Goal: Information Seeking & Learning: Learn about a topic

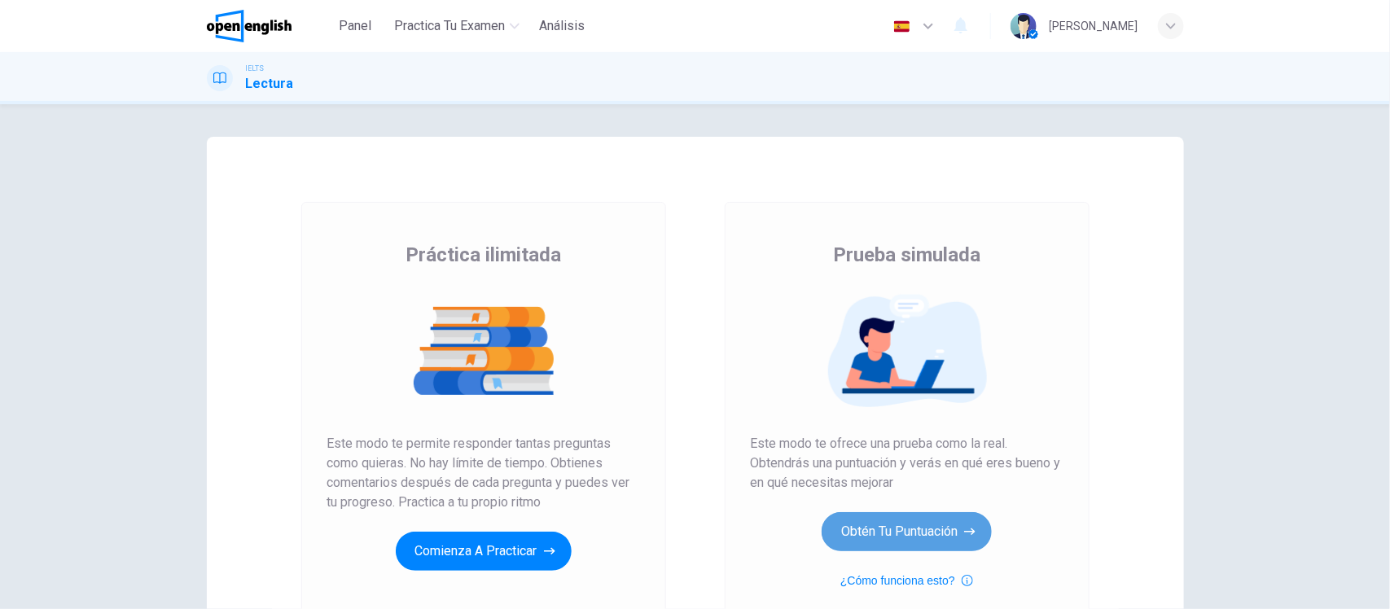
click at [897, 528] on button "Obtén tu puntuación" at bounding box center [907, 531] width 170 height 39
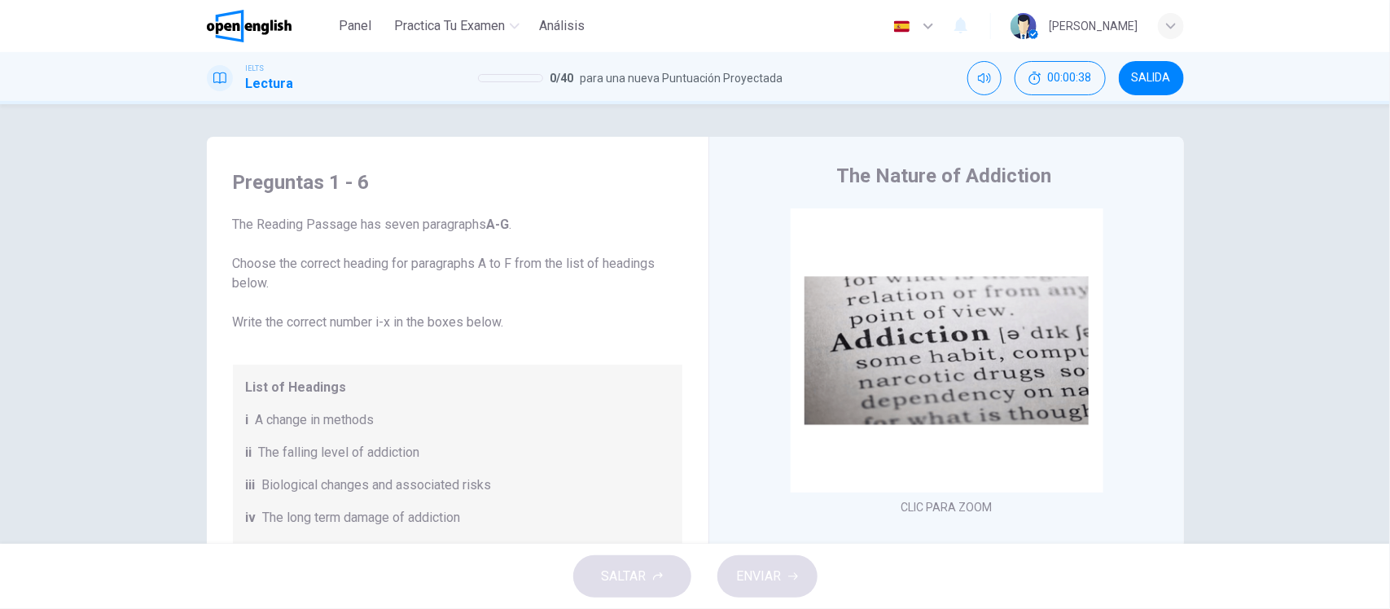
click at [181, 331] on div "Preguntas 1 - 6 The Reading Passage has seven paragraphs A-G . Choose the corre…" at bounding box center [695, 420] width 1029 height 566
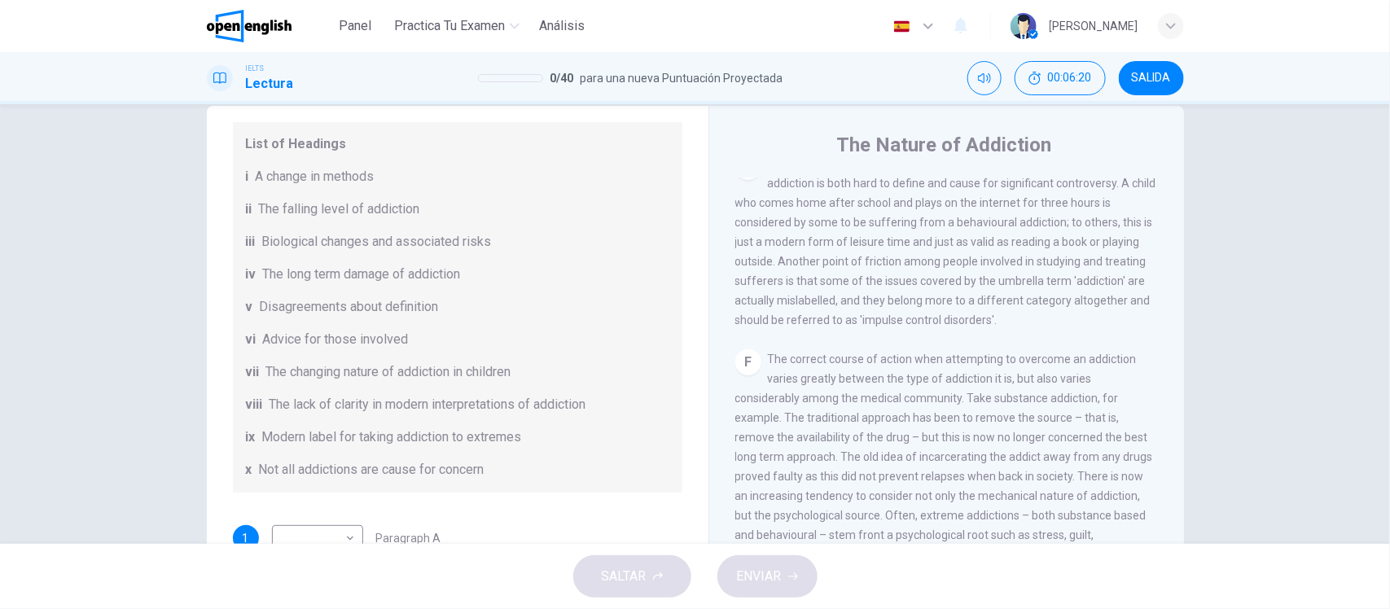
scroll to position [1238, 0]
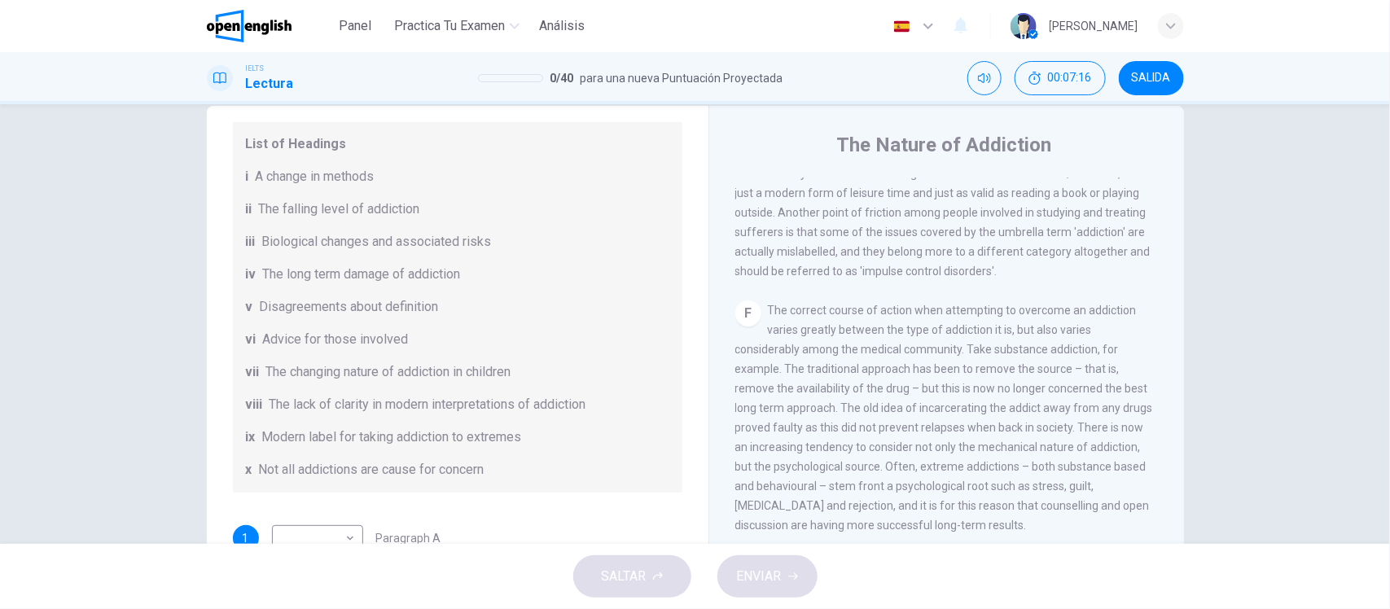
click at [1190, 340] on div "Preguntas 1 - 6 The Reading Passage has seven paragraphs A-G . Choose the corre…" at bounding box center [695, 389] width 1029 height 566
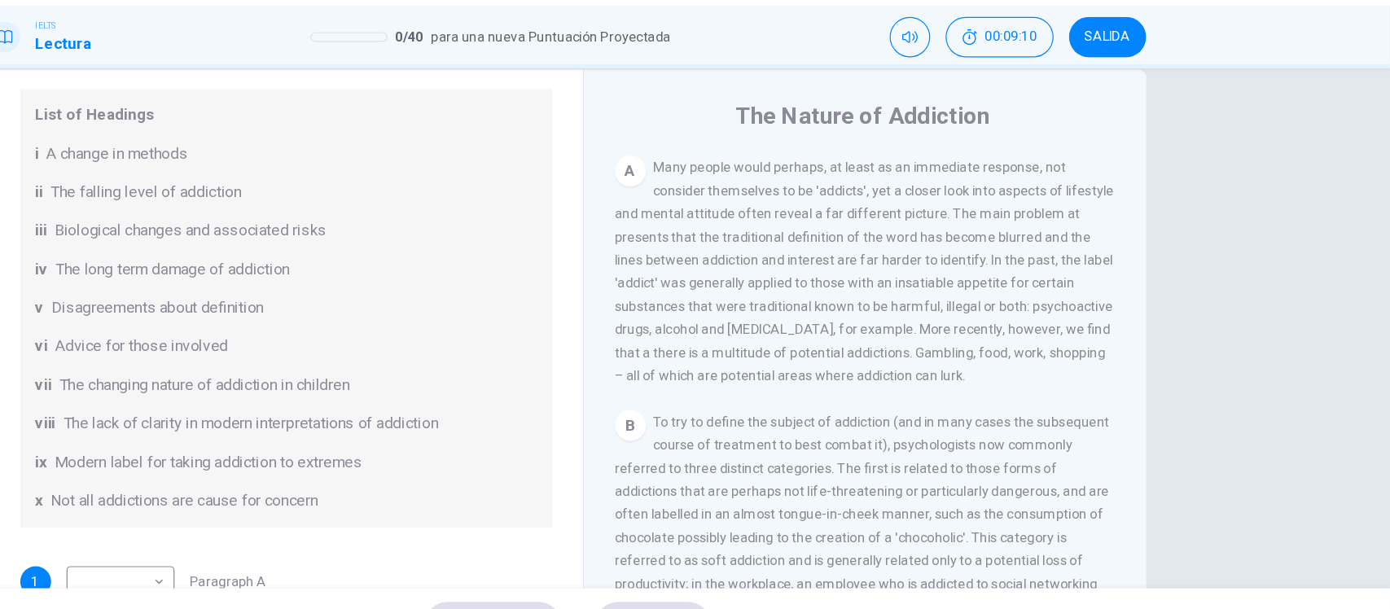
scroll to position [0, 0]
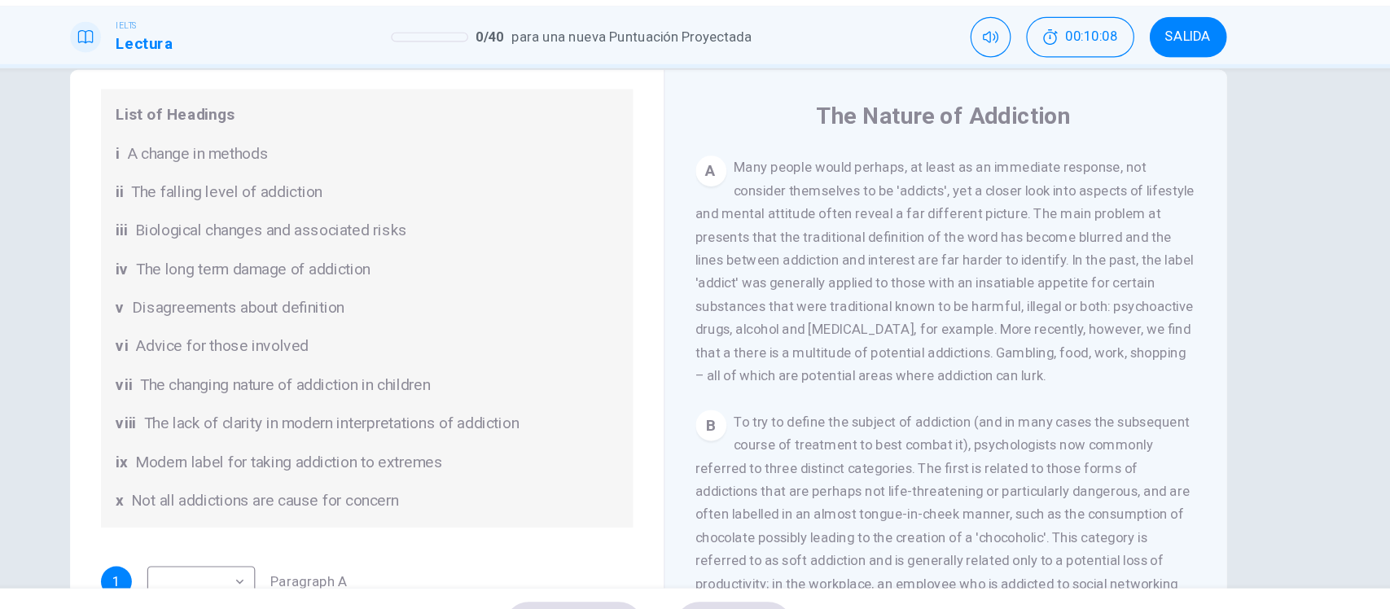
click at [207, 294] on div "Preguntas 1 - 6 The Reading Passage has seven paragraphs A-G . Choose the corre…" at bounding box center [695, 389] width 977 height 566
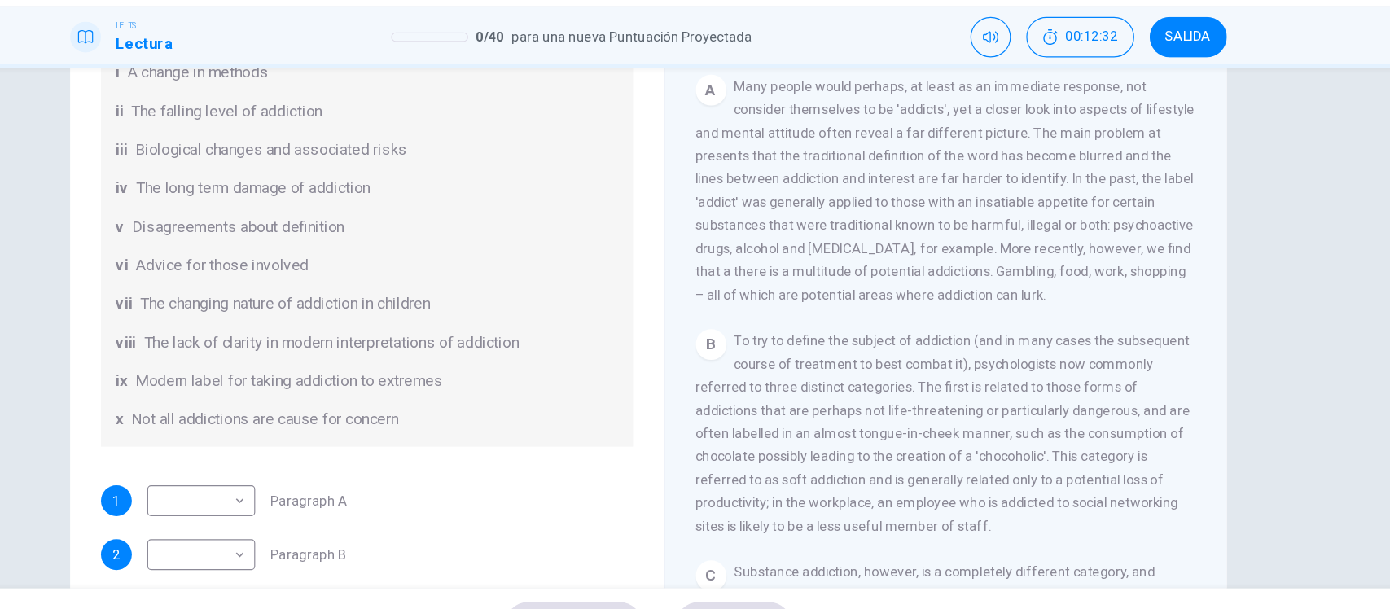
scroll to position [100, 0]
click at [166, 468] on body "Este sitio utiliza cookies, como se explica en nuestra Política de Privacidad .…" at bounding box center [695, 304] width 1390 height 609
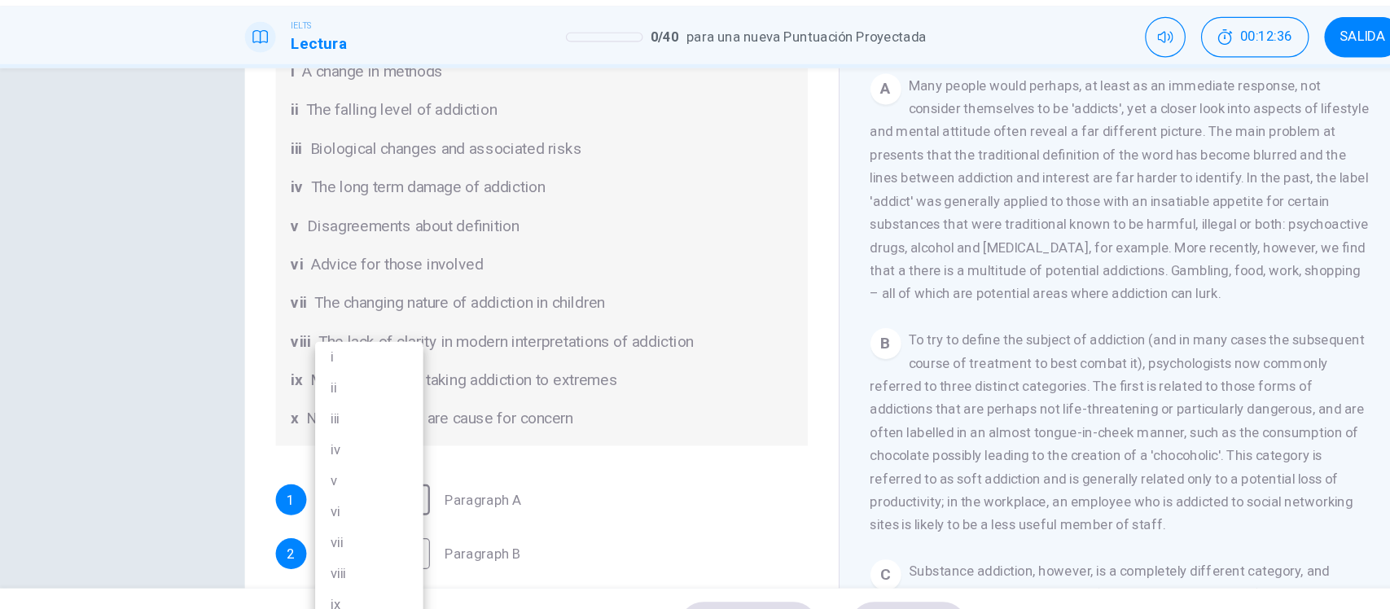
click at [284, 531] on li "viii" at bounding box center [311, 531] width 91 height 26
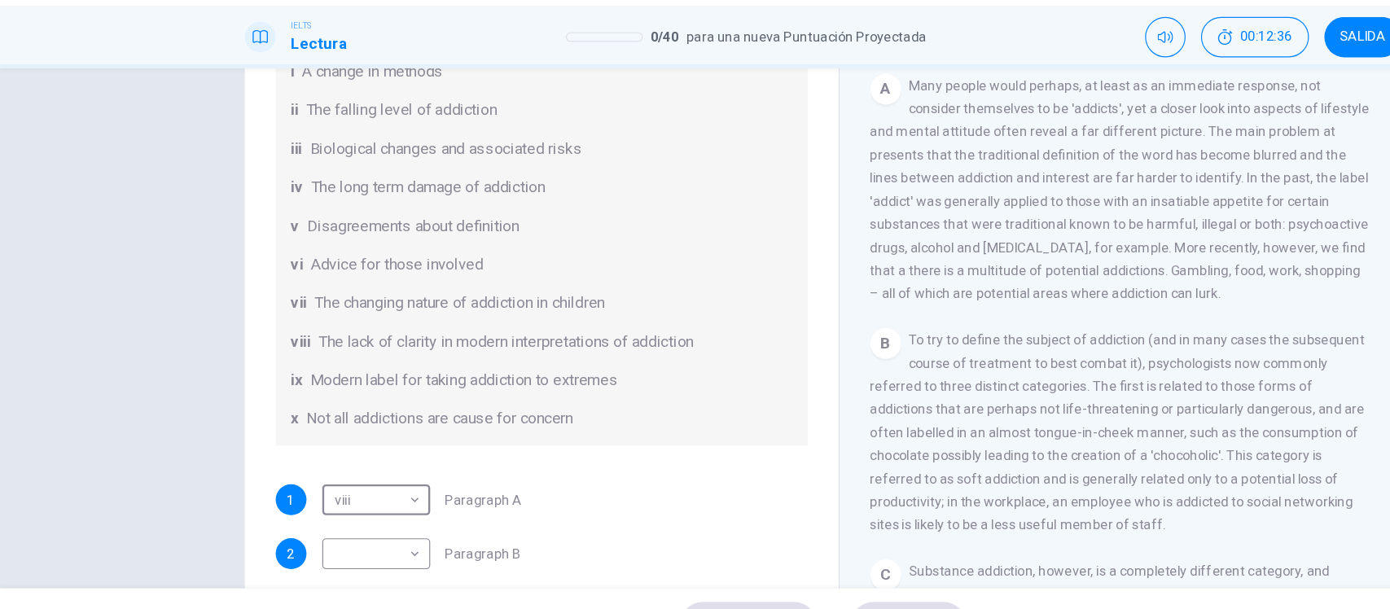
type input "****"
click at [59, 422] on div "Preguntas 1 - 6 The Reading Passage has seven paragraphs A-G . Choose the corre…" at bounding box center [695, 324] width 1390 height 440
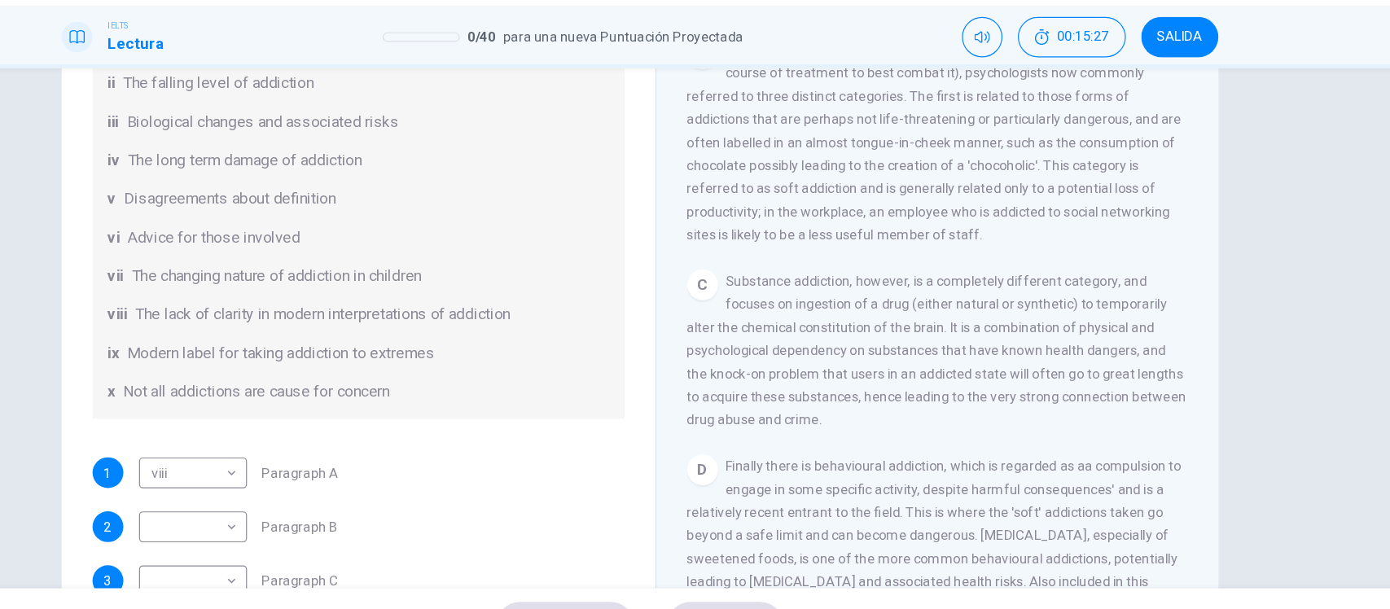
scroll to position [132, 0]
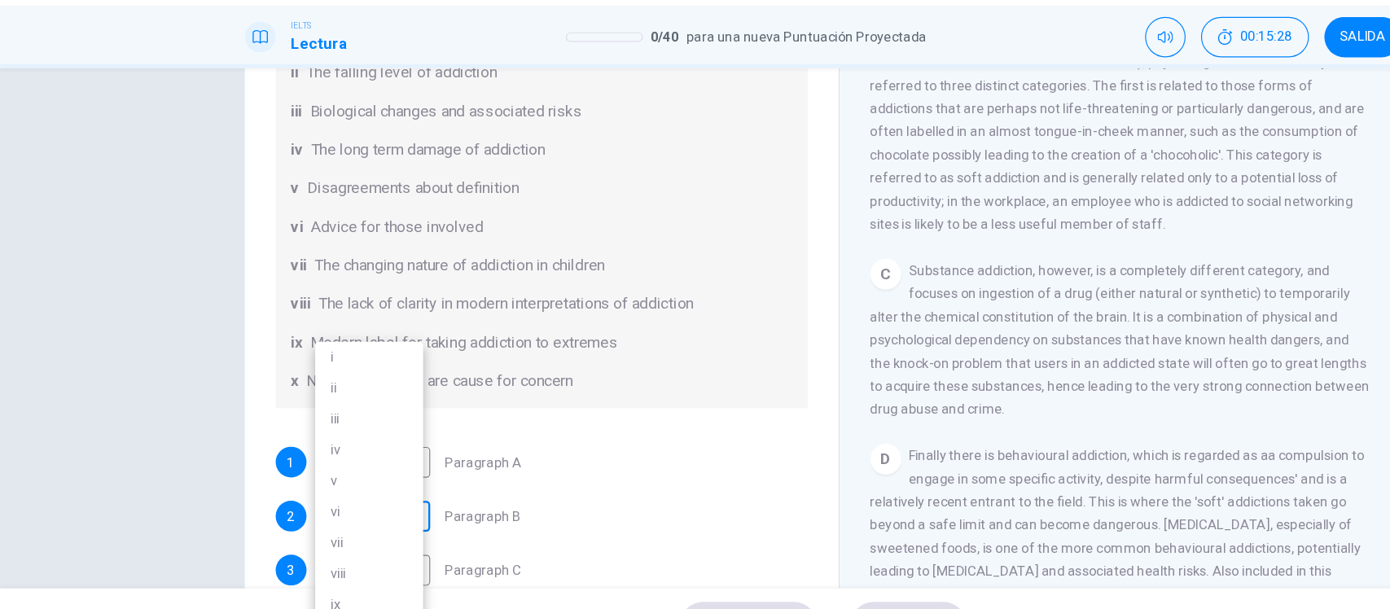
click at [159, 480] on body "Este sitio utiliza cookies, como se explica en nuestra Política de Privacidad .…" at bounding box center [695, 304] width 1390 height 609
click at [283, 380] on li "ii" at bounding box center [311, 375] width 91 height 26
type input "**"
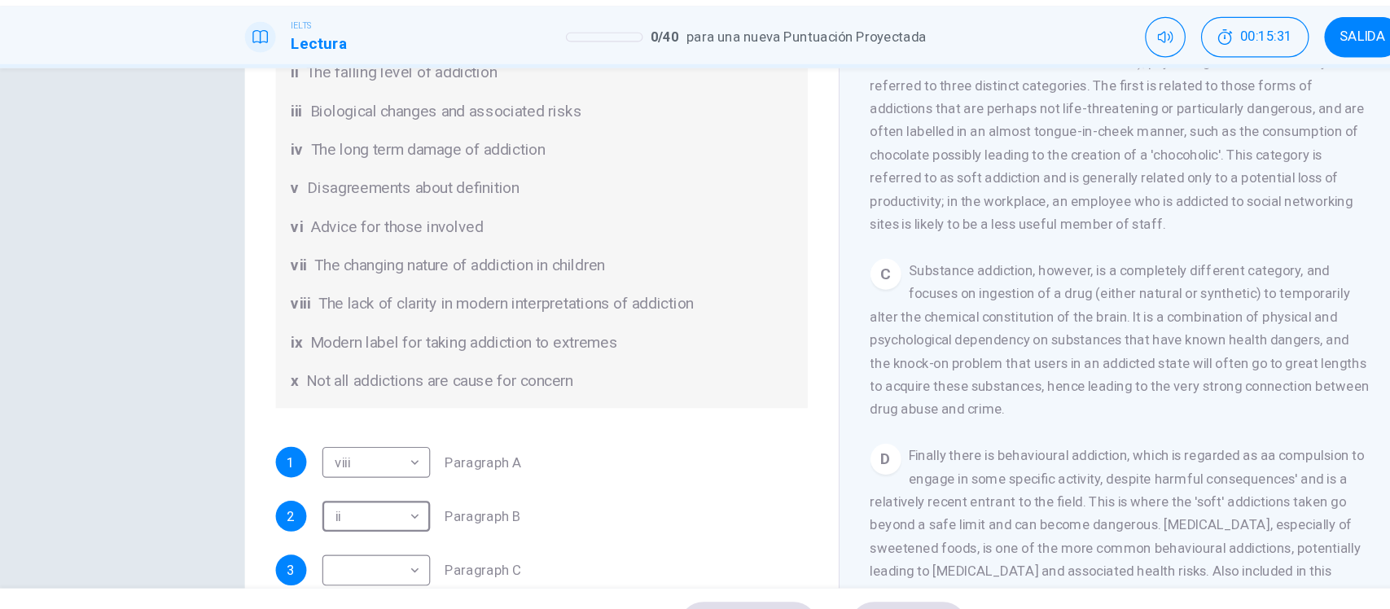
scroll to position [0, 0]
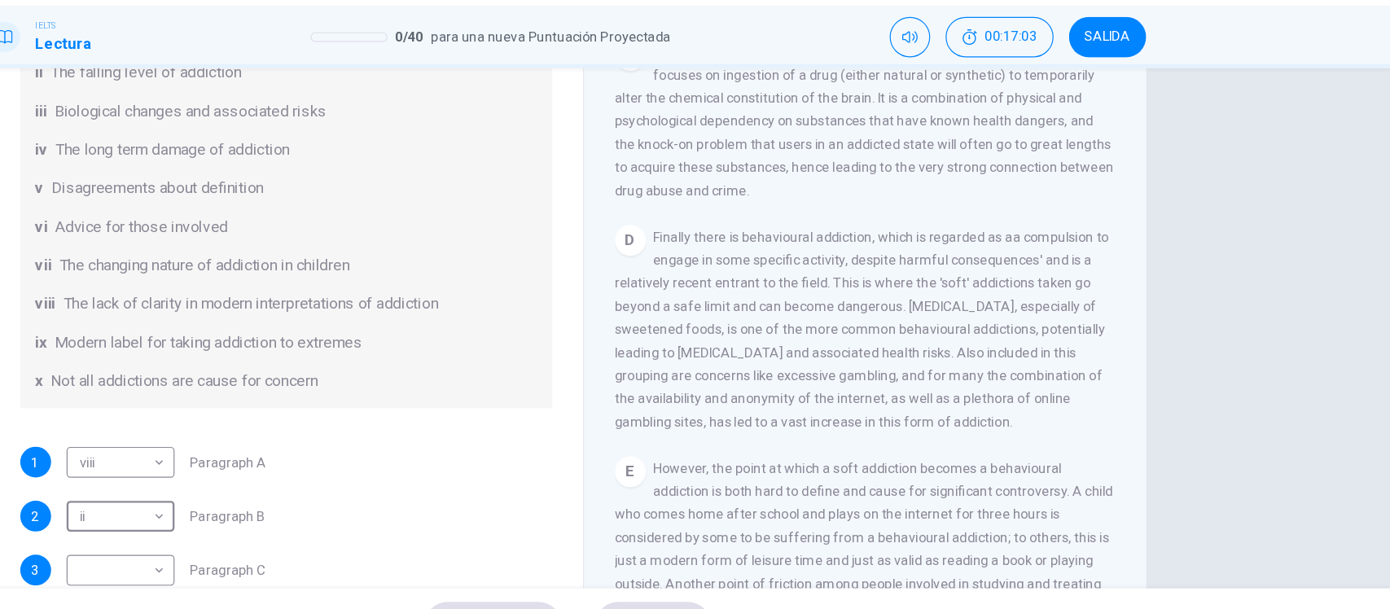
click at [1306, 269] on div "Preguntas 1 - 6 The Reading Passage has seven paragraphs A-G . Choose the corre…" at bounding box center [695, 324] width 1390 height 440
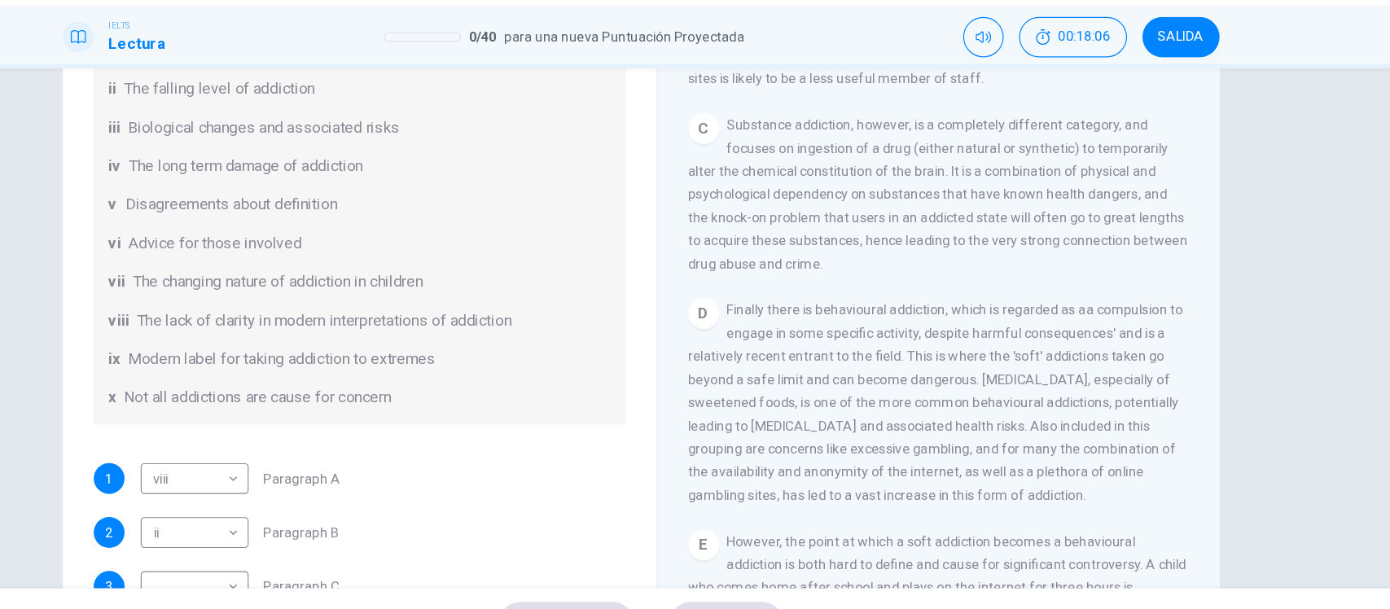
click at [208, 218] on div "Preguntas 1 - 6 The Reading Passage has seven paragraphs A-G . Choose the corre…" at bounding box center [695, 302] width 977 height 566
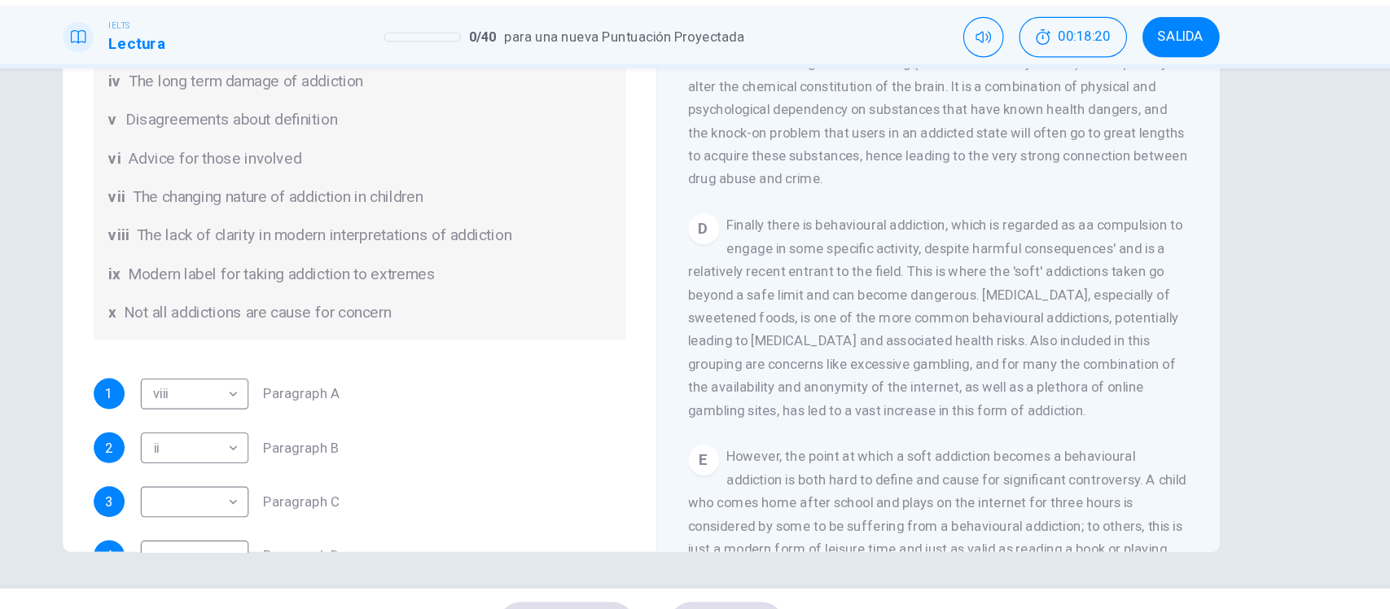
scroll to position [190, 0]
click at [152, 462] on body "Este sitio utiliza cookies, como se explica en nuestra Política de Privacidad .…" at bounding box center [695, 304] width 1390 height 609
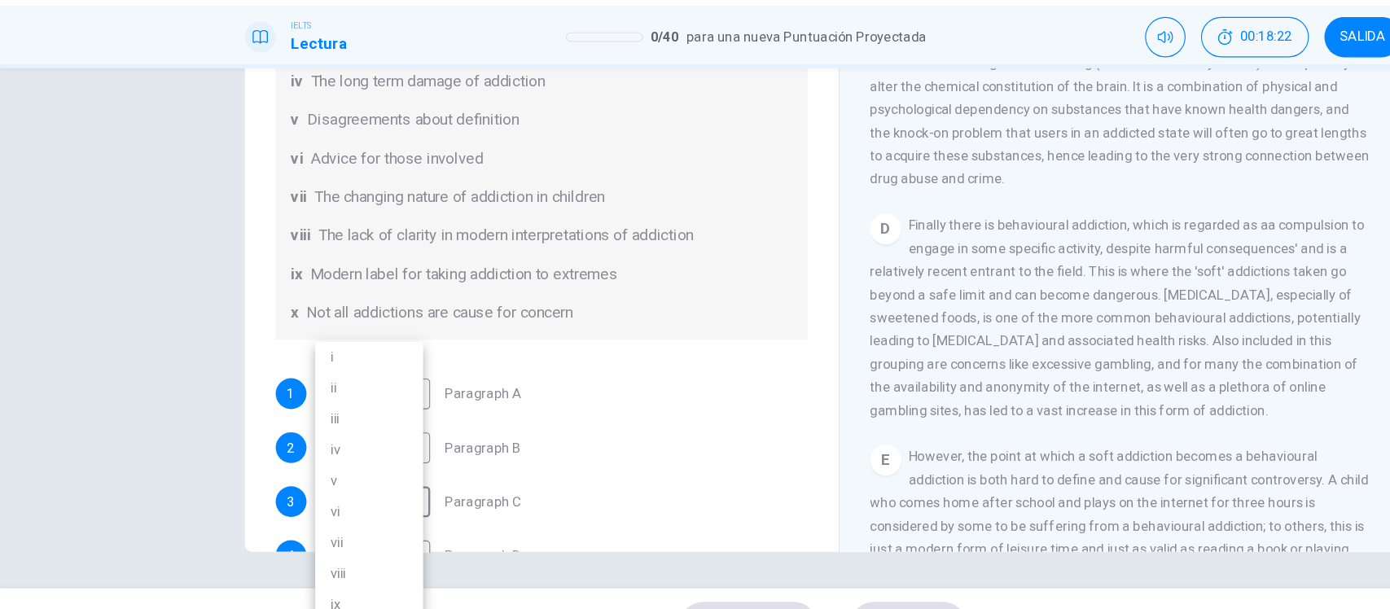
click at [286, 454] on li "v" at bounding box center [311, 453] width 91 height 26
type input "*"
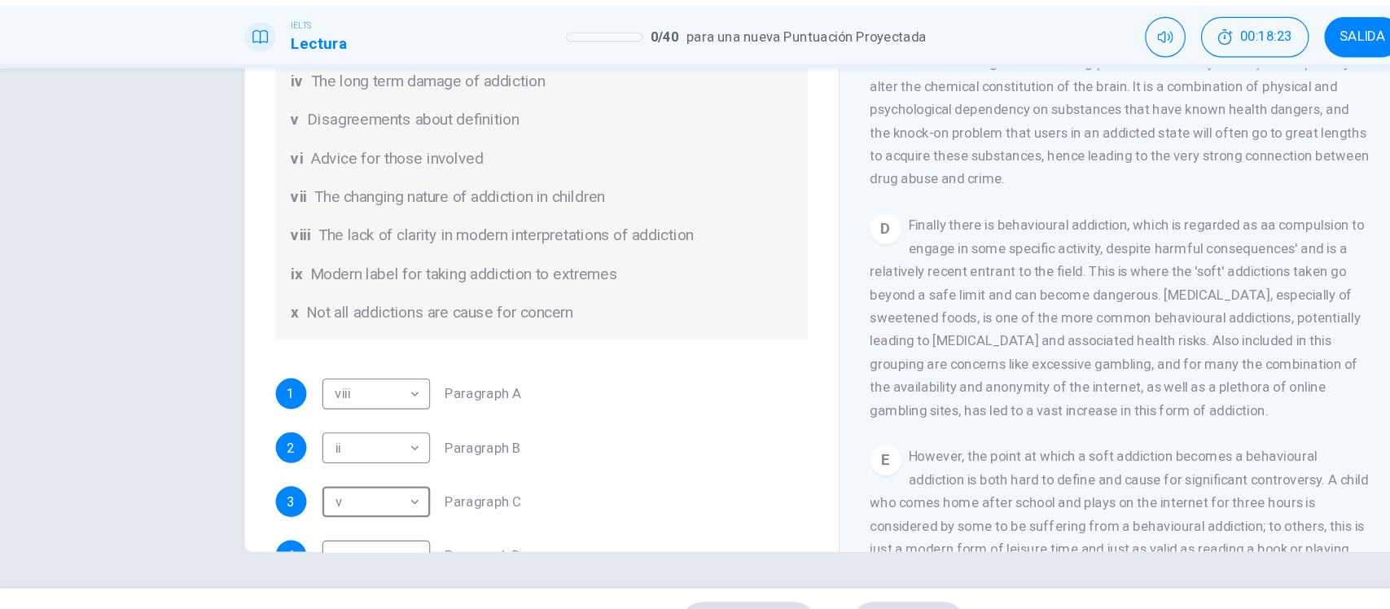
click at [125, 318] on div "Preguntas 1 - 6 The Reading Passage has seven paragraphs A-G . Choose the corre…" at bounding box center [695, 324] width 1390 height 440
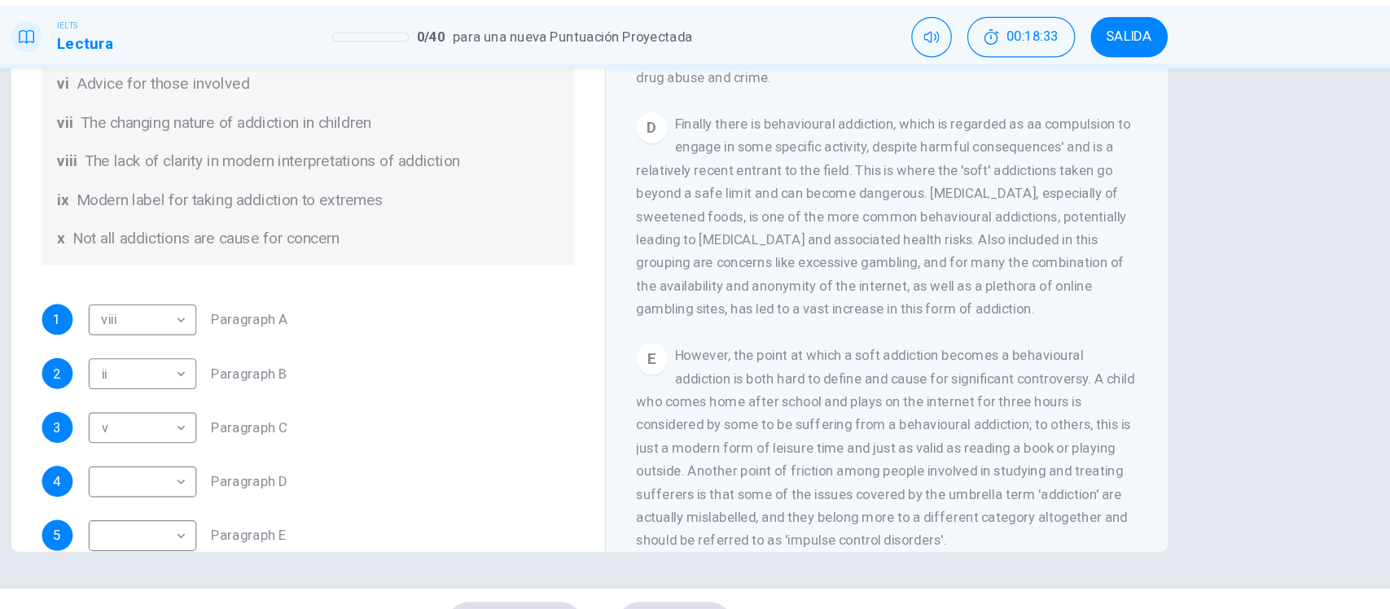
scroll to position [796, 0]
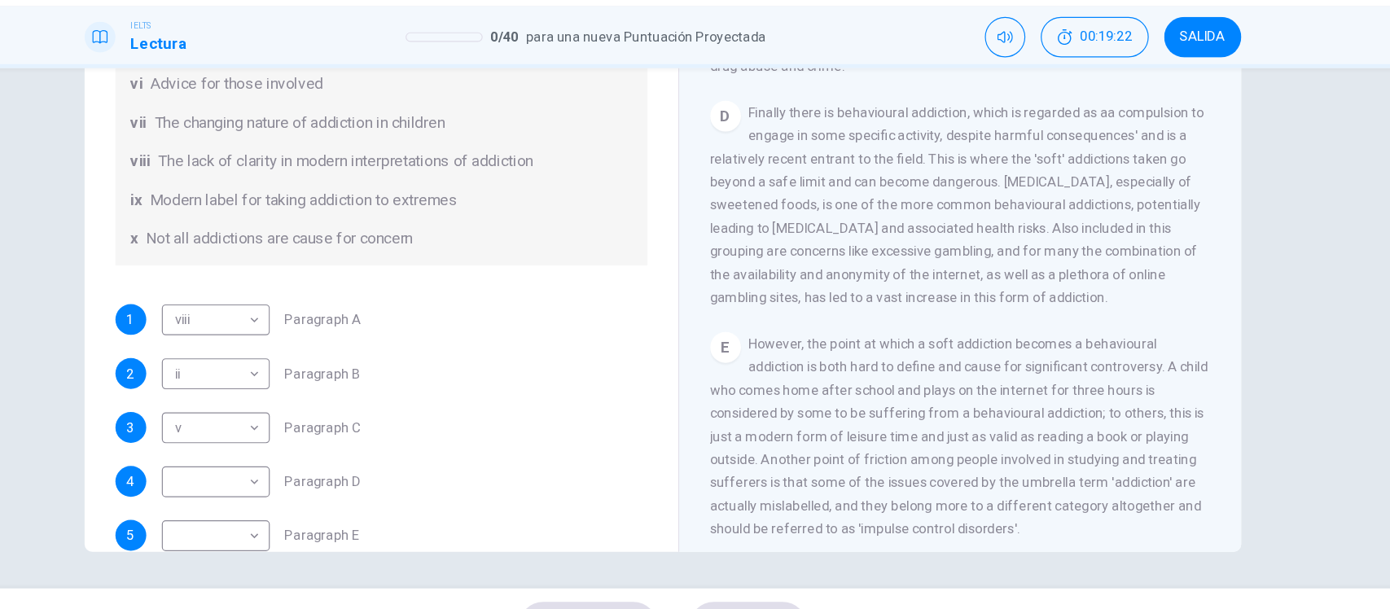
click at [182, 204] on div "Preguntas 1 - 6 The Reading Passage has seven paragraphs A-G . Choose the corre…" at bounding box center [695, 230] width 1029 height 566
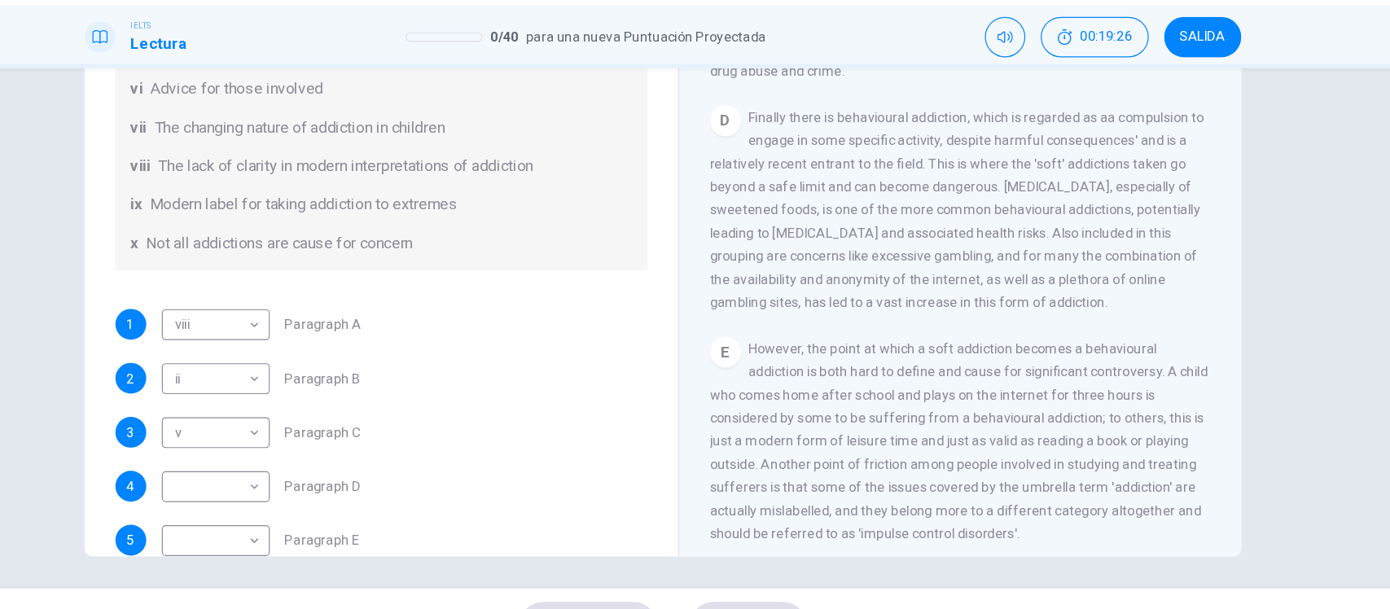
scroll to position [190, 0]
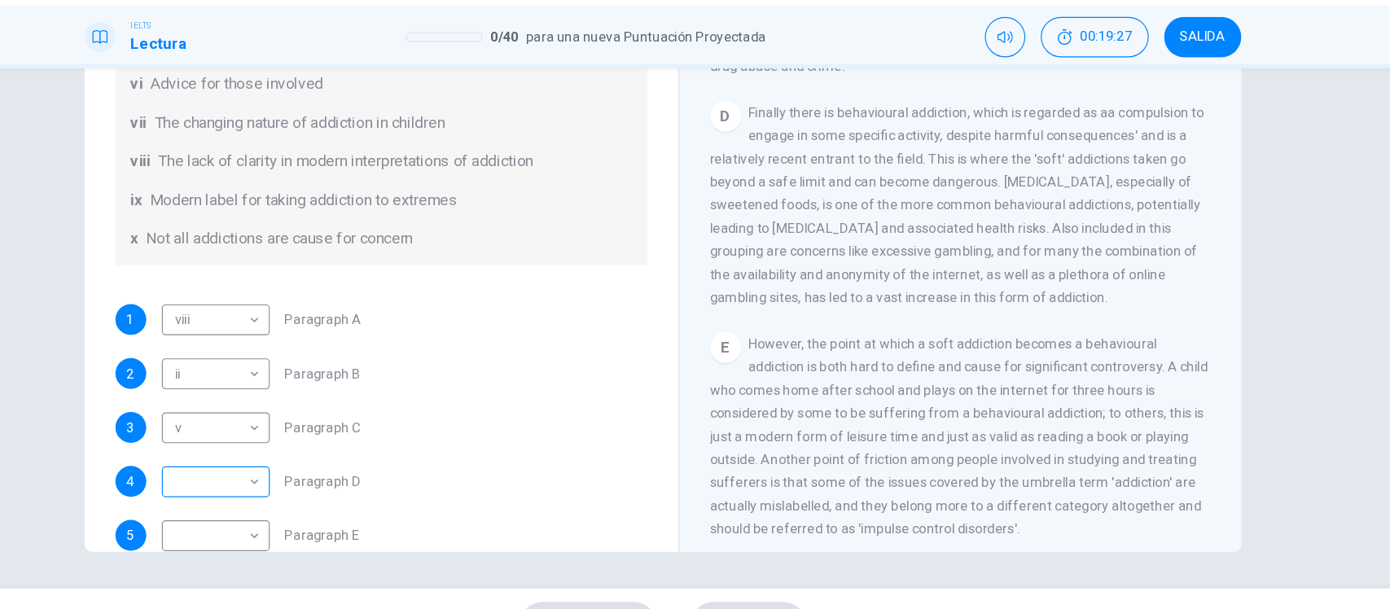
click at [160, 445] on body "Este sitio utiliza cookies, como se explica en nuestra Política de Privacidad .…" at bounding box center [695, 304] width 1390 height 609
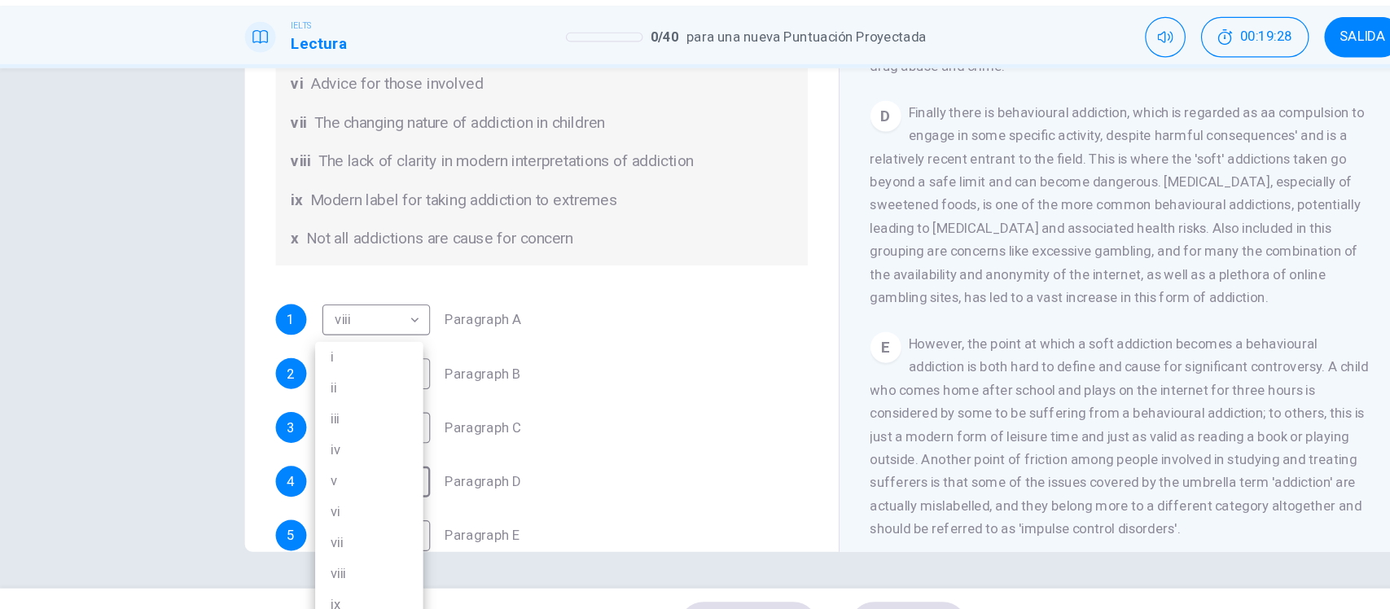
click at [299, 405] on li "iii" at bounding box center [311, 401] width 91 height 26
type input "***"
click at [112, 368] on div "Preguntas 1 - 6 The Reading Passage has seven paragraphs A-G . Choose the corre…" at bounding box center [695, 324] width 1390 height 440
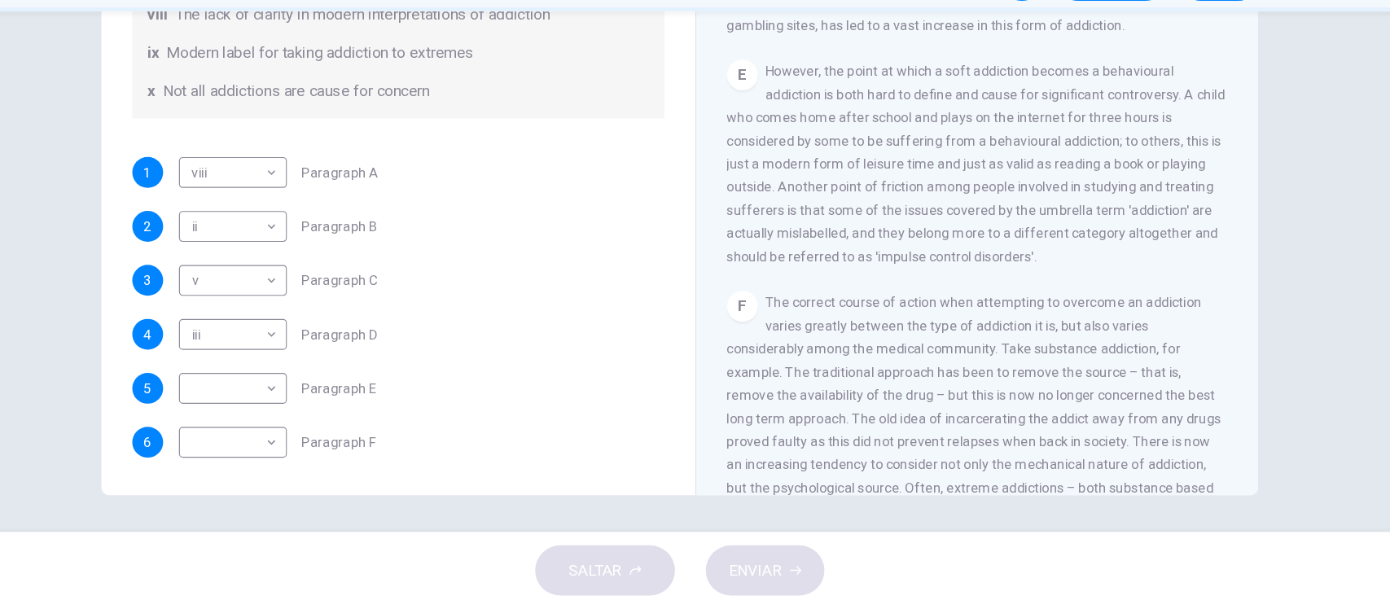
scroll to position [985, 0]
click at [167, 260] on div "Preguntas 1 - 6 The Reading Passage has seven paragraphs A-G . Choose the corre…" at bounding box center [695, 324] width 1390 height 440
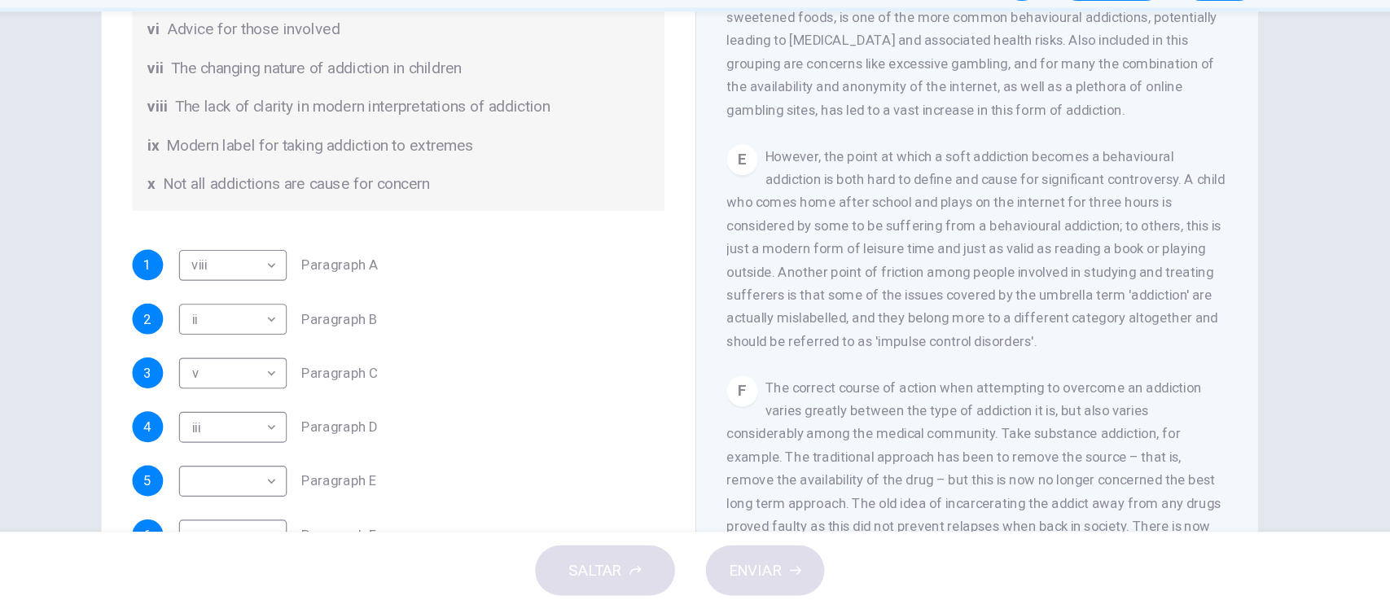
scroll to position [100, 0]
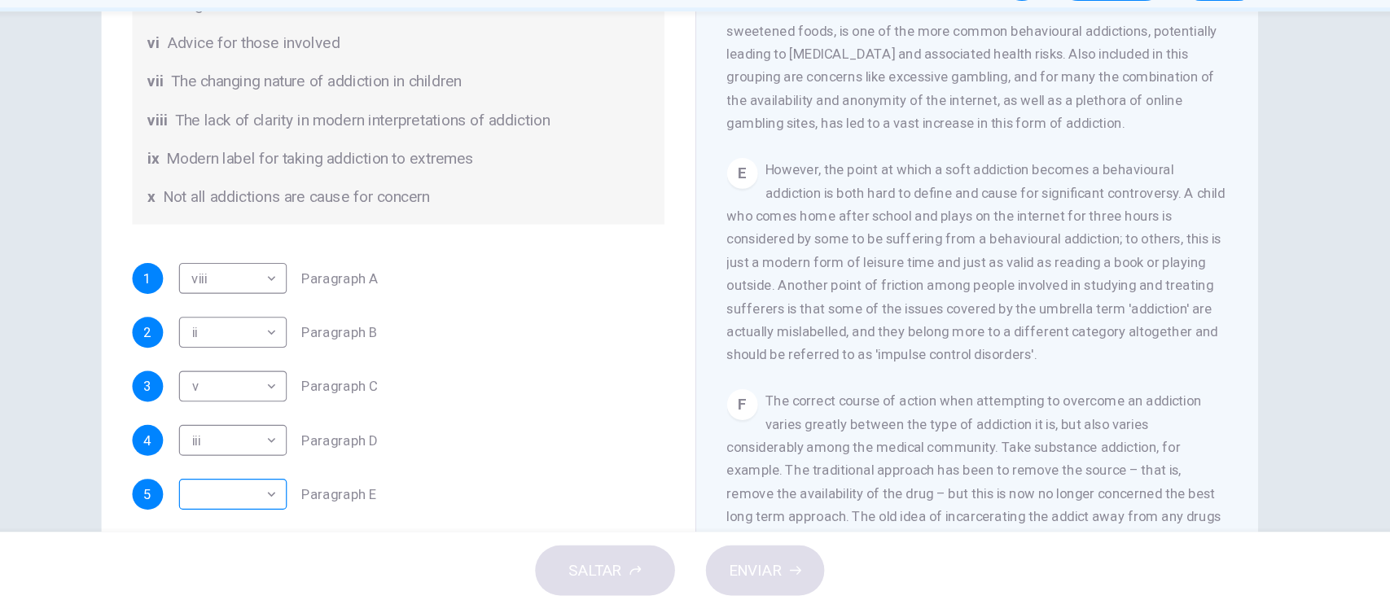
click at [172, 411] on body "Este sitio utiliza cookies, como se explica en nuestra Política de Privacidad .…" at bounding box center [695, 304] width 1390 height 609
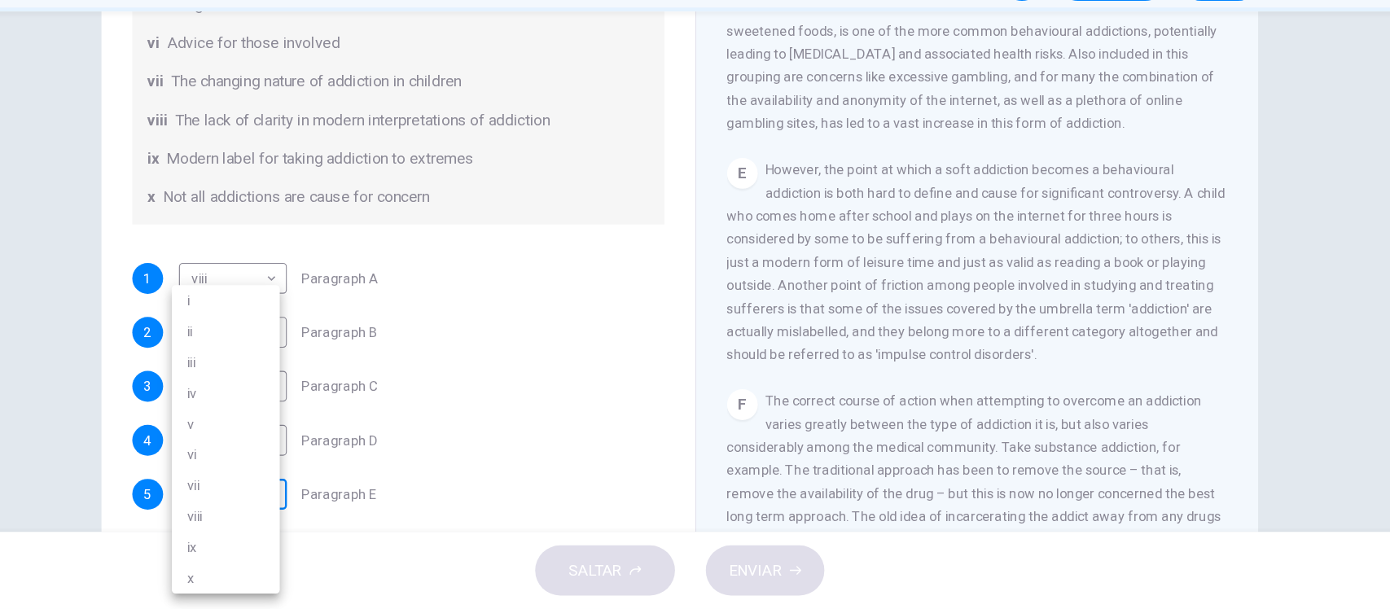
scroll to position [0, 0]
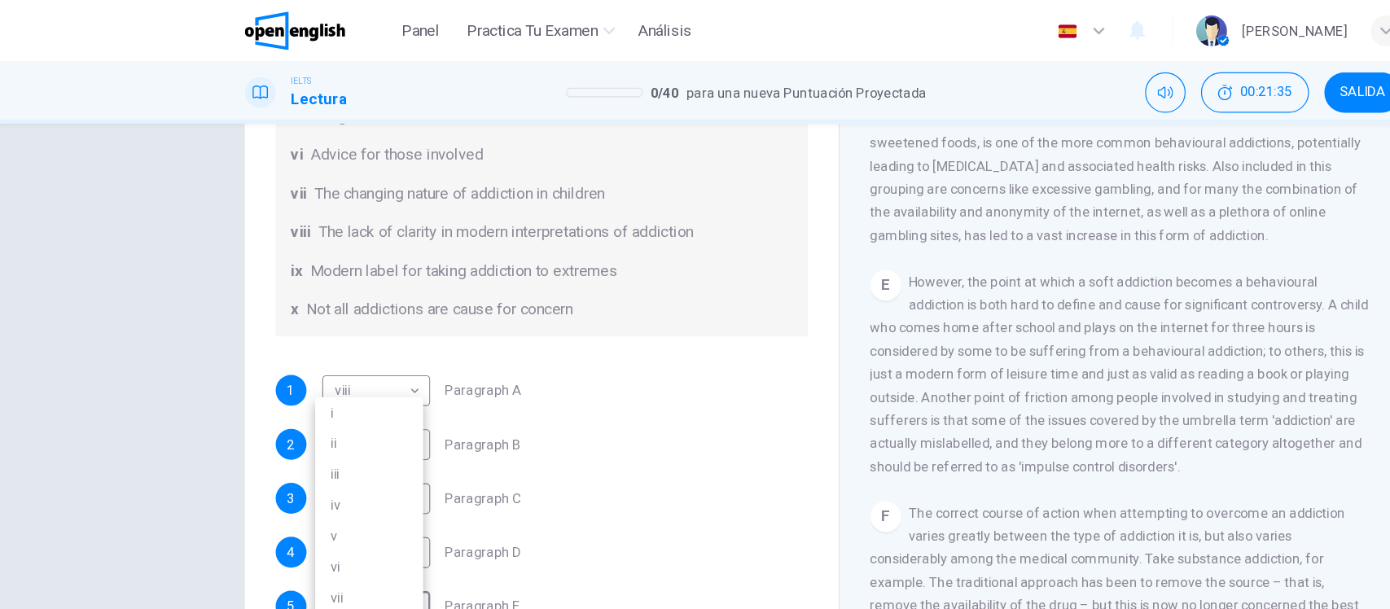
click at [288, 504] on li "vii" at bounding box center [311, 505] width 91 height 26
type input "***"
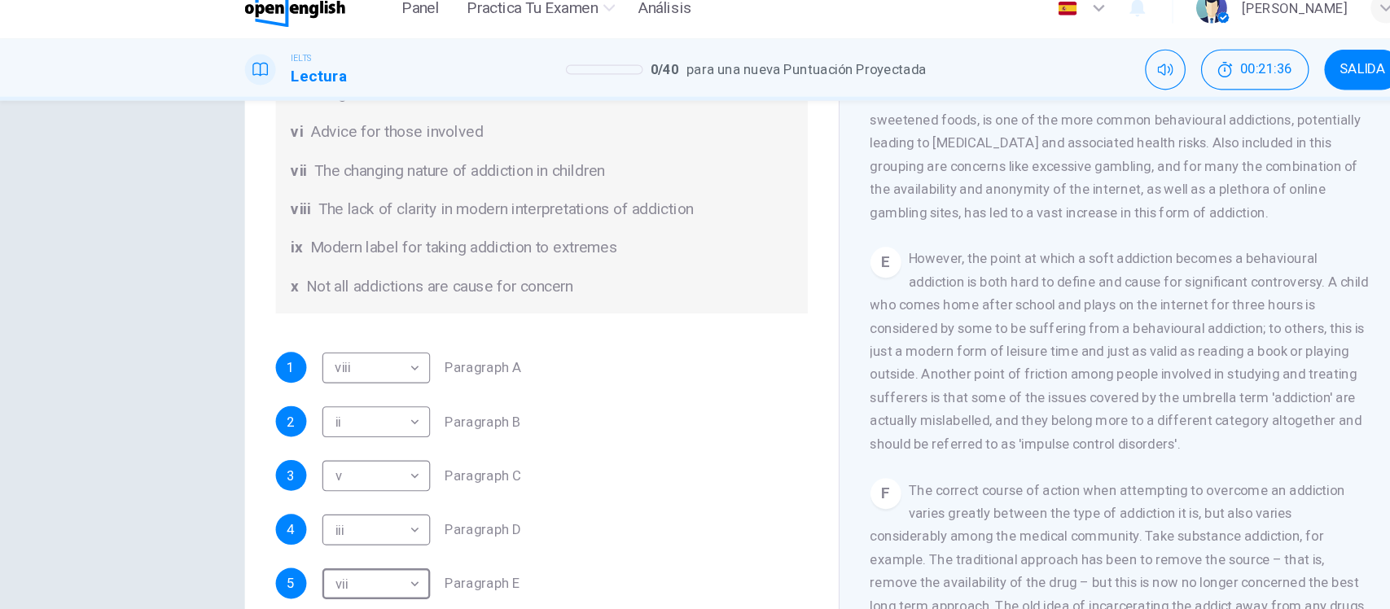
click at [169, 406] on div "Preguntas 1 - 6 The Reading Passage has seven paragraphs A-G . Choose the corre…" at bounding box center [695, 324] width 1390 height 440
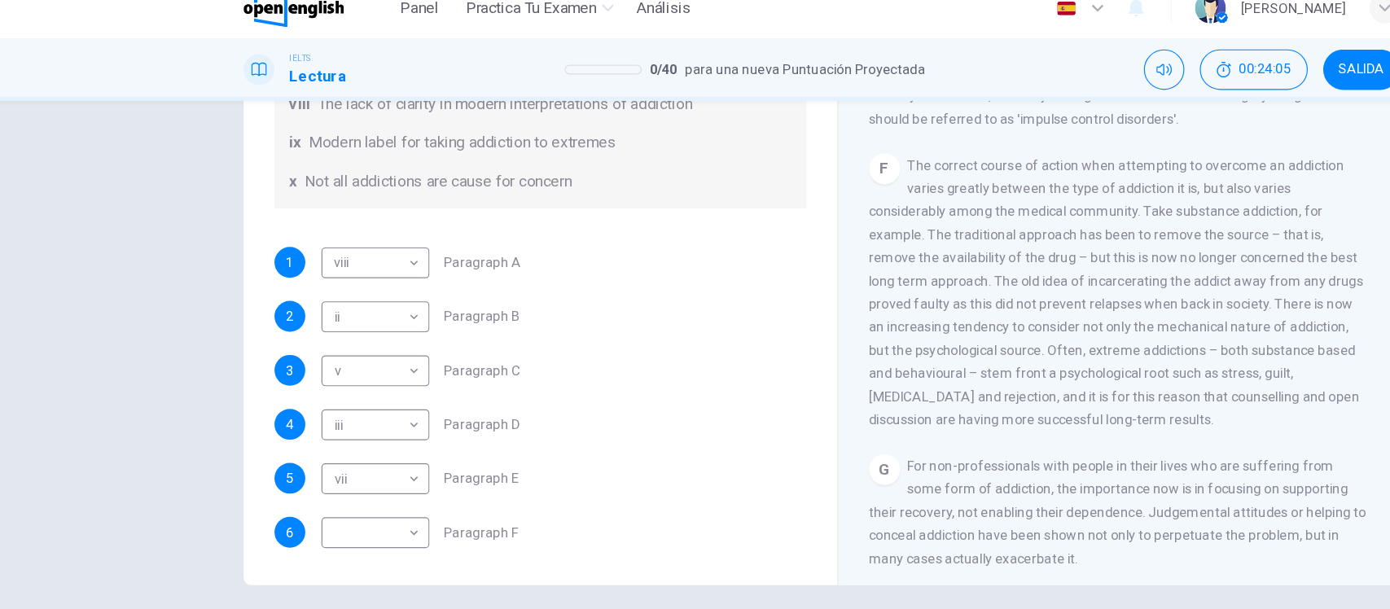
click at [139, 199] on div "Preguntas 1 - 6 The Reading Passage has seven paragraphs A-G . Choose the corre…" at bounding box center [695, 324] width 1390 height 440
click at [309, 458] on body "Este sitio utiliza cookies, como se explica en nuestra Política de Privacidad .…" at bounding box center [695, 304] width 1390 height 609
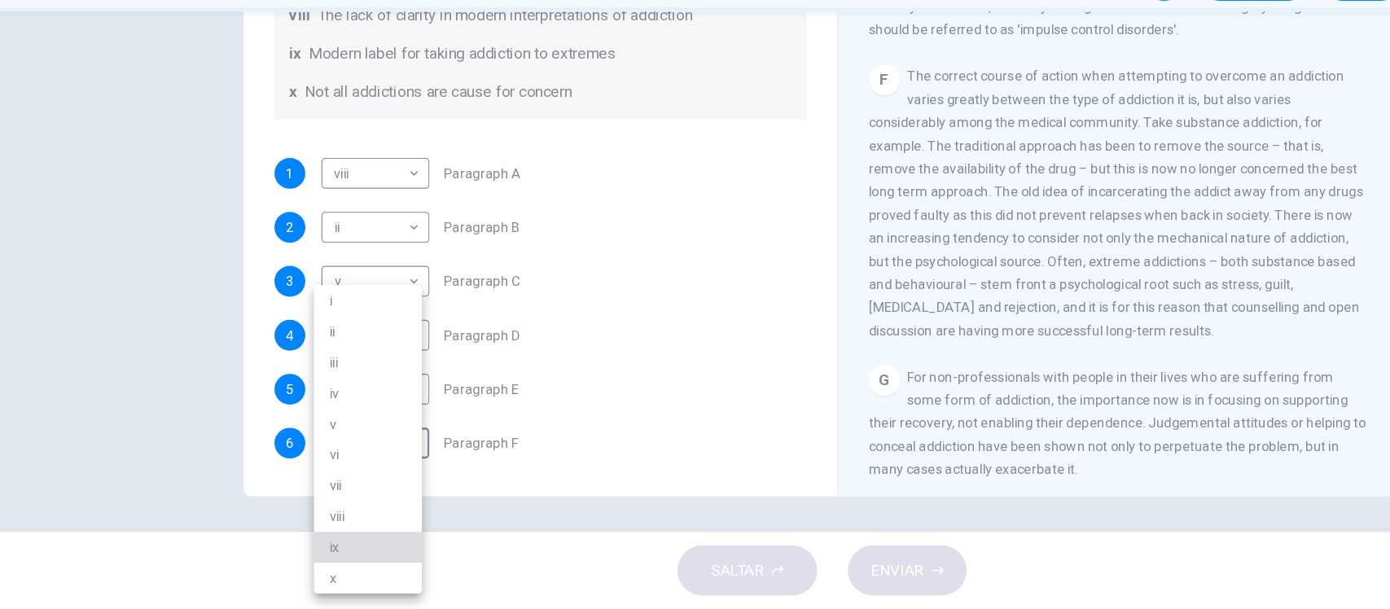
click at [296, 550] on li "ix" at bounding box center [311, 557] width 91 height 26
type input "**"
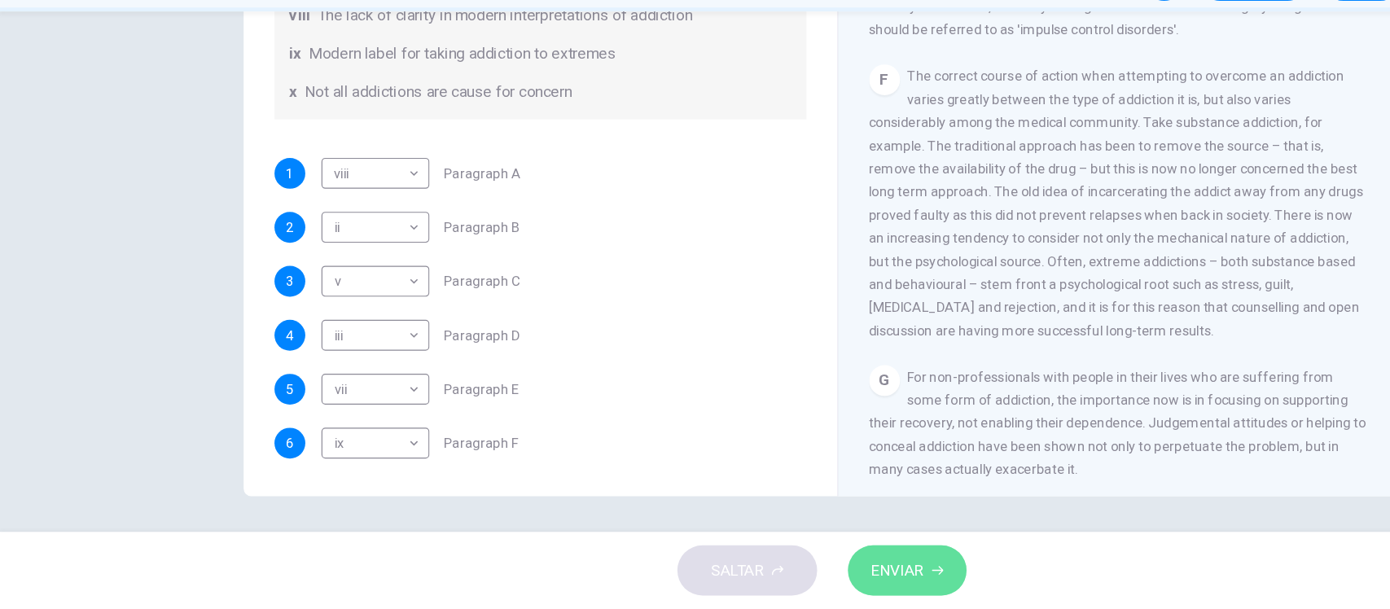
click at [787, 585] on button "ENVIAR" at bounding box center [767, 576] width 100 height 42
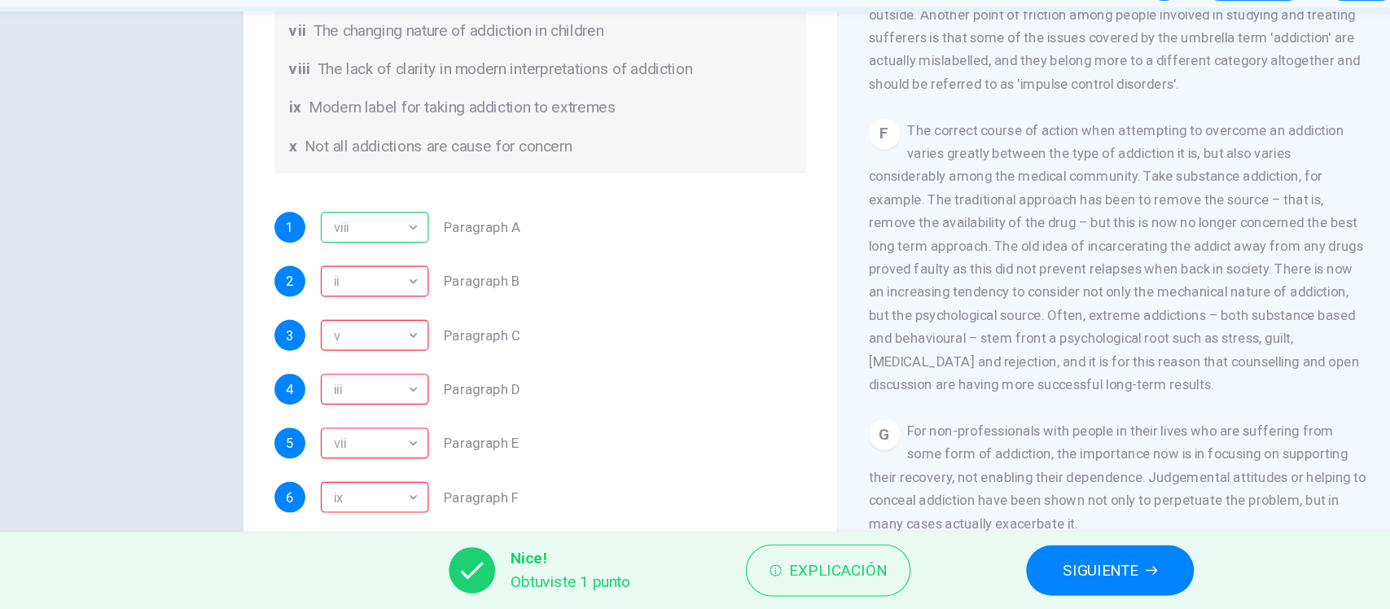
scroll to position [190, 0]
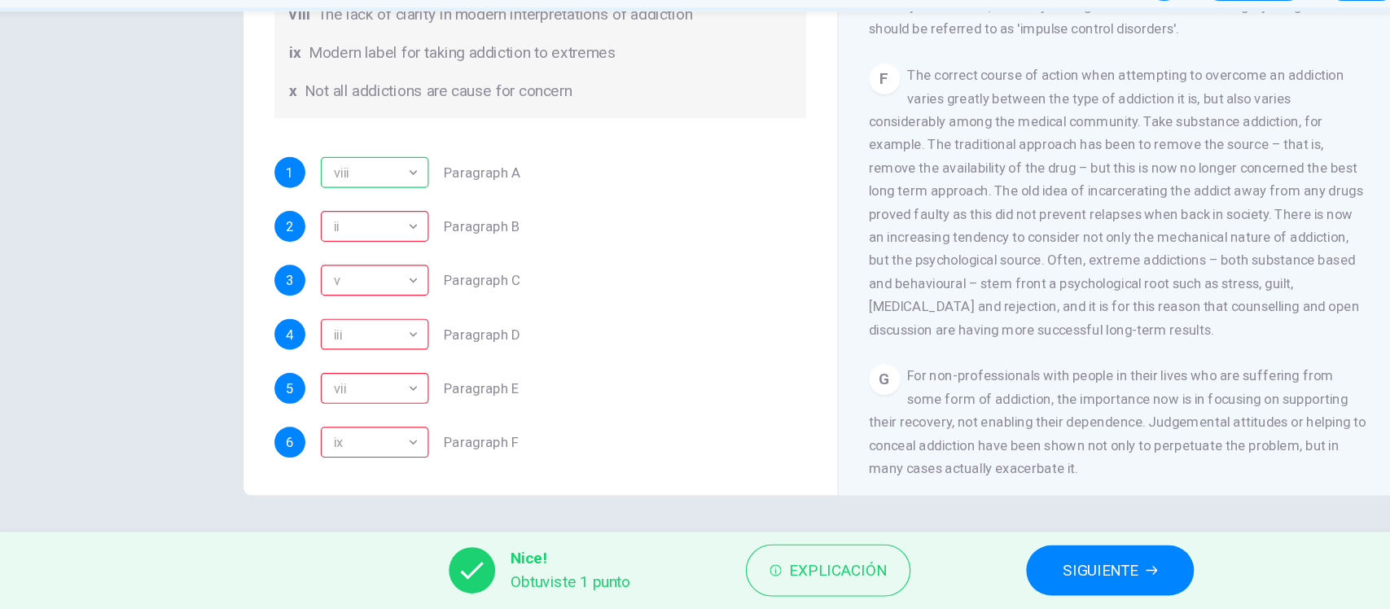
click at [181, 243] on div "Preguntas 1 - 6 The Reading Passage has seven paragraphs A-G . Choose the corre…" at bounding box center [695, 230] width 1029 height 566
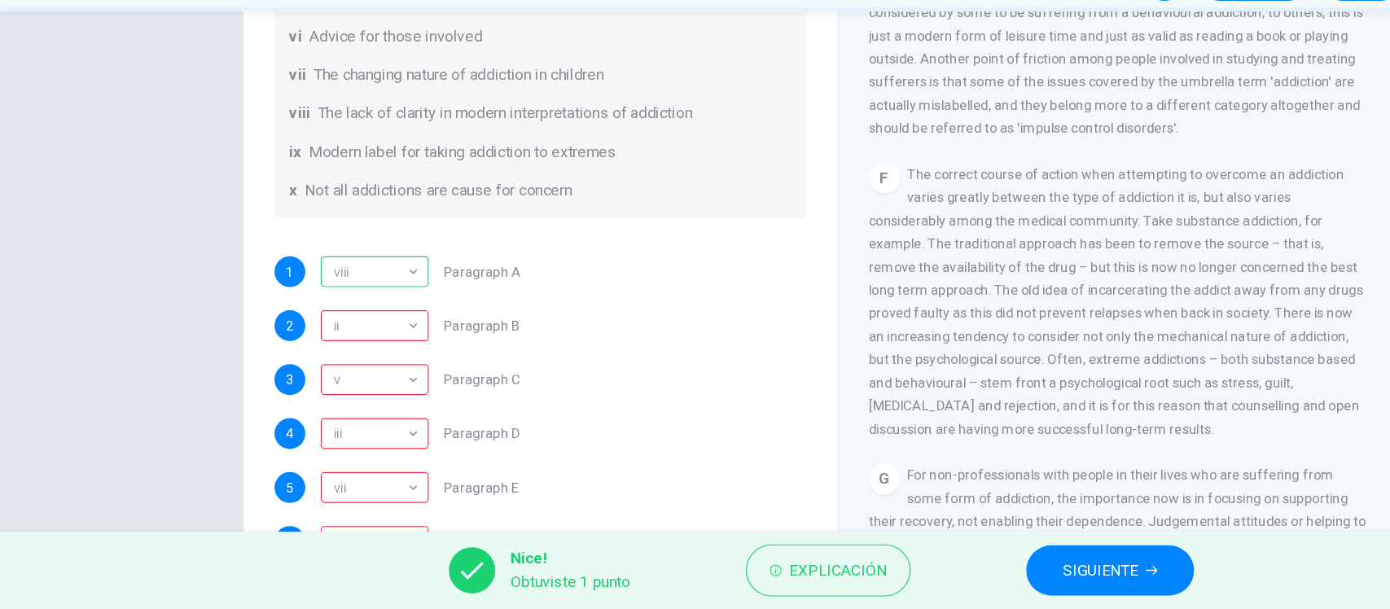
scroll to position [104, 0]
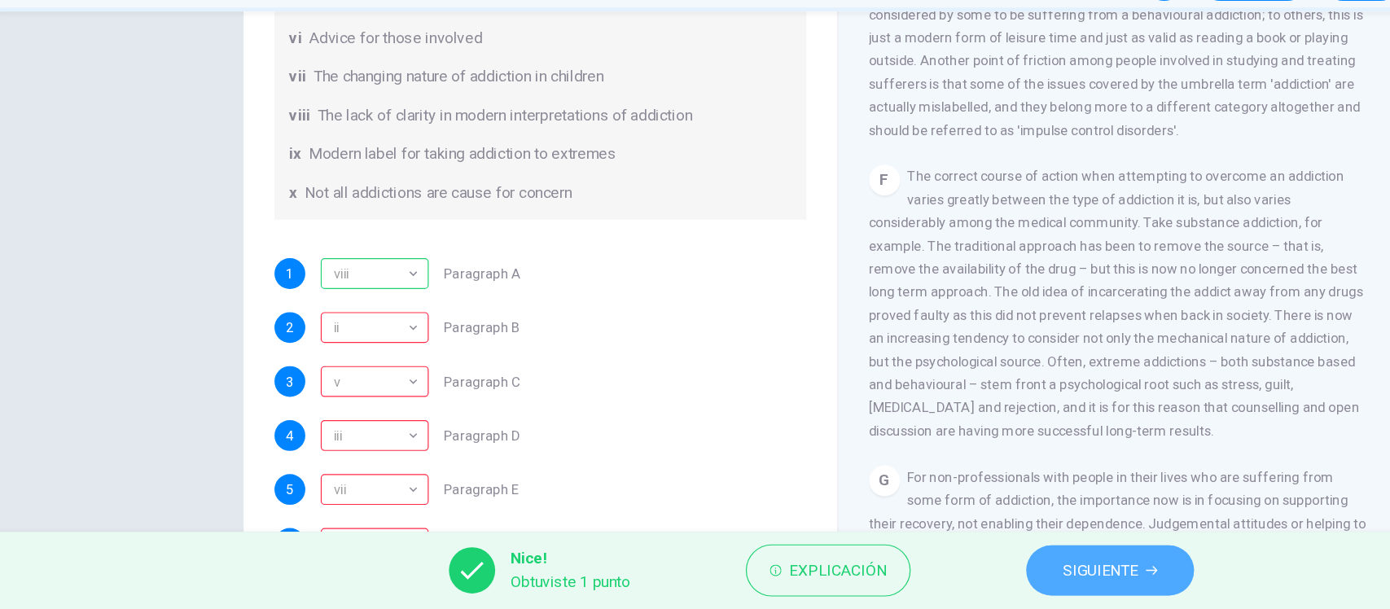
click at [920, 572] on span "SIGUIENTE" at bounding box center [931, 576] width 64 height 23
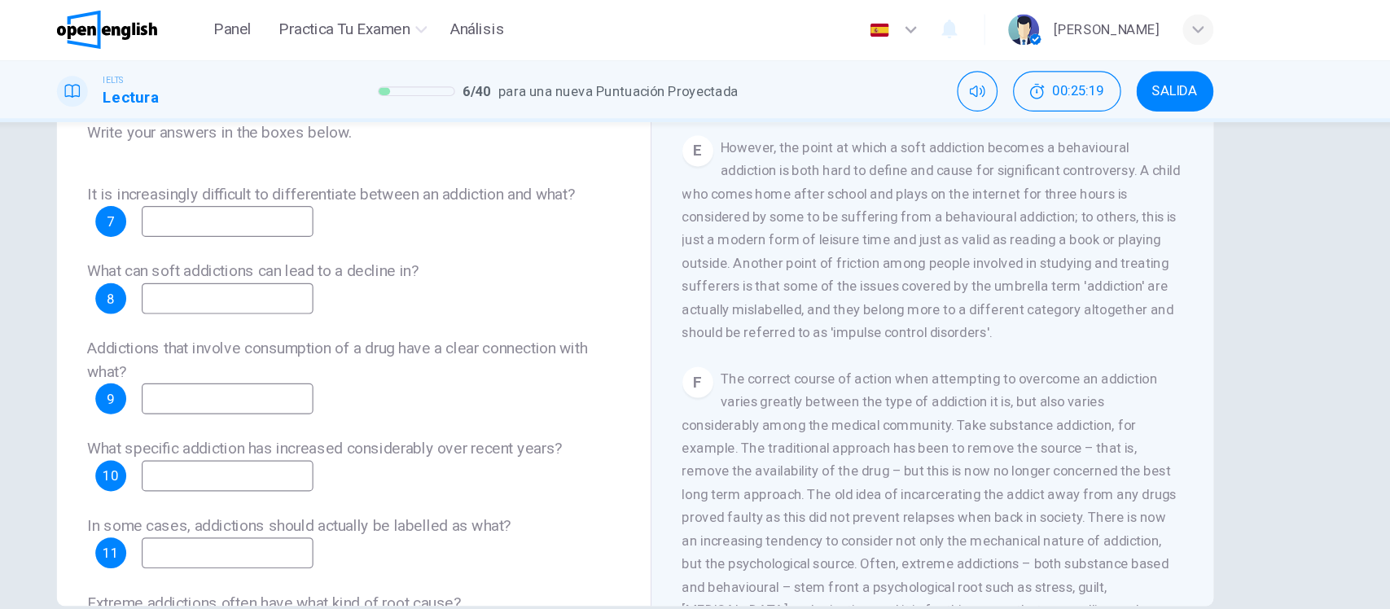
scroll to position [188, 0]
click at [338, 256] on input at bounding box center [350, 255] width 145 height 26
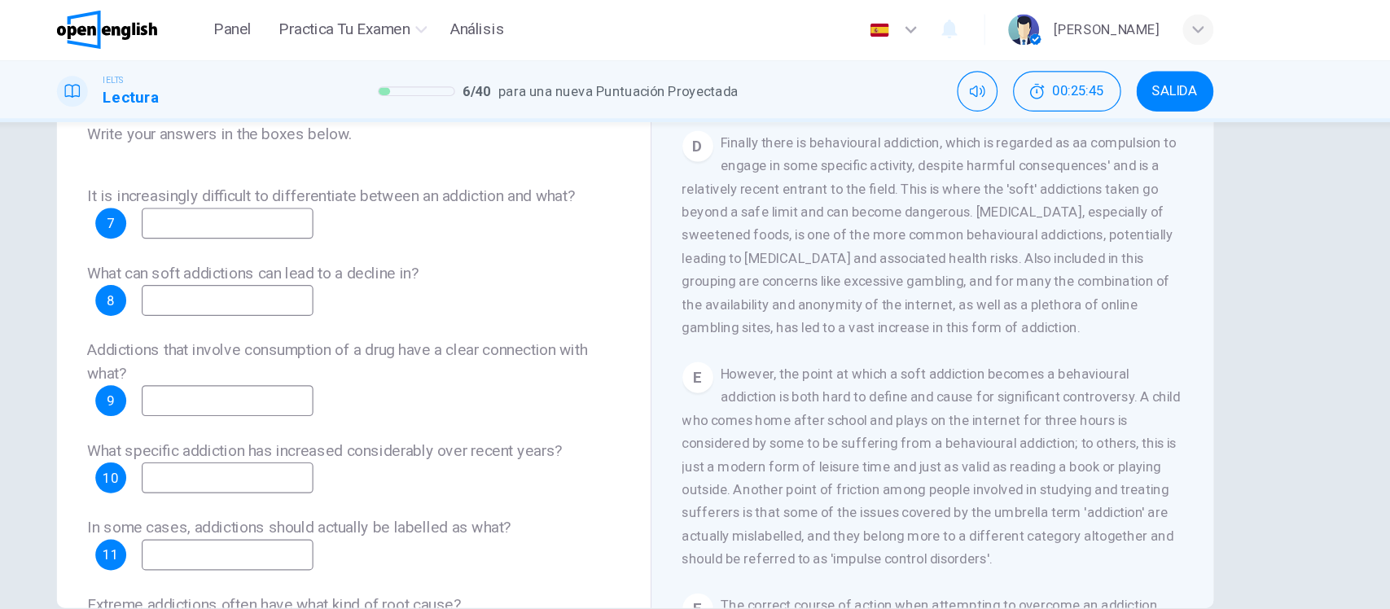
scroll to position [811, 0]
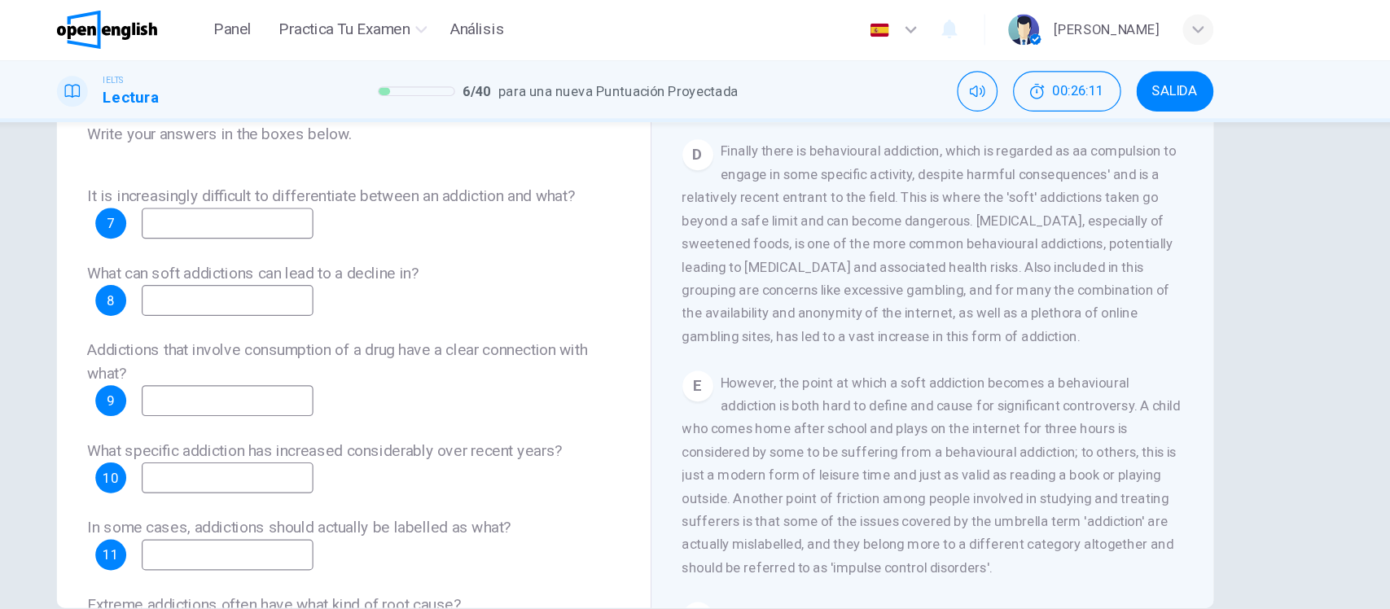
click at [317, 256] on input at bounding box center [350, 255] width 145 height 26
type input "**********"
click at [342, 190] on input at bounding box center [350, 190] width 145 height 26
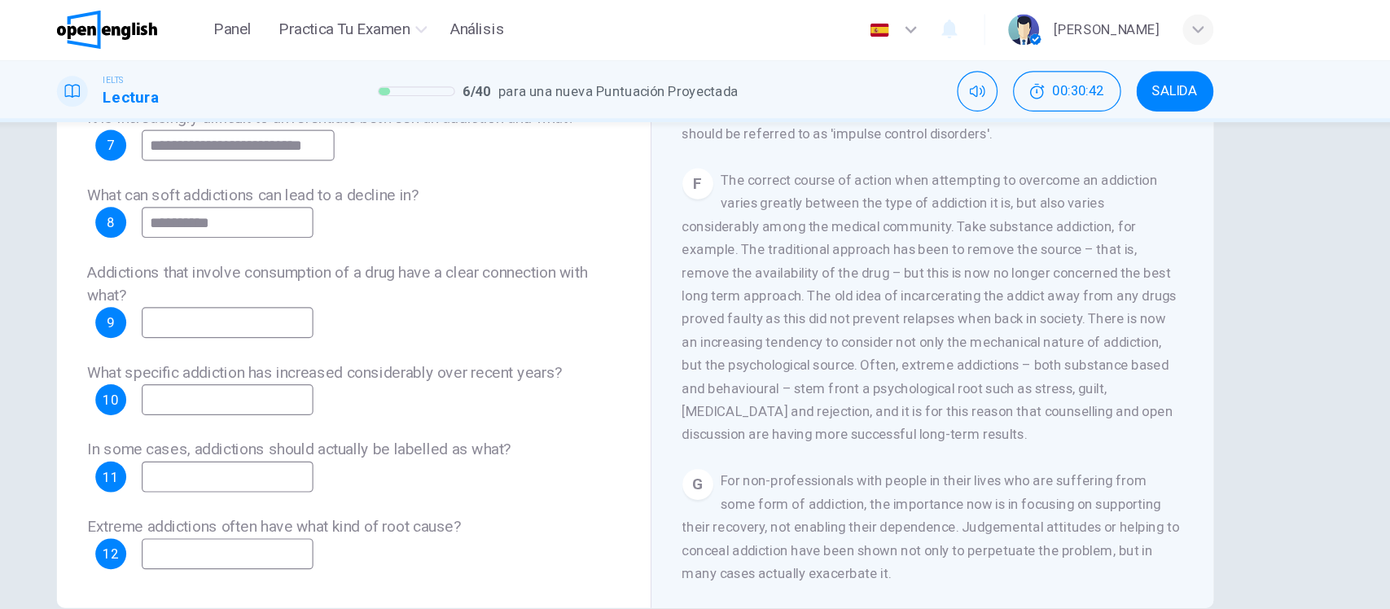
scroll to position [1218, 0]
type input "**********"
click at [388, 410] on input at bounding box center [350, 404] width 145 height 26
click at [379, 466] on input at bounding box center [350, 469] width 145 height 26
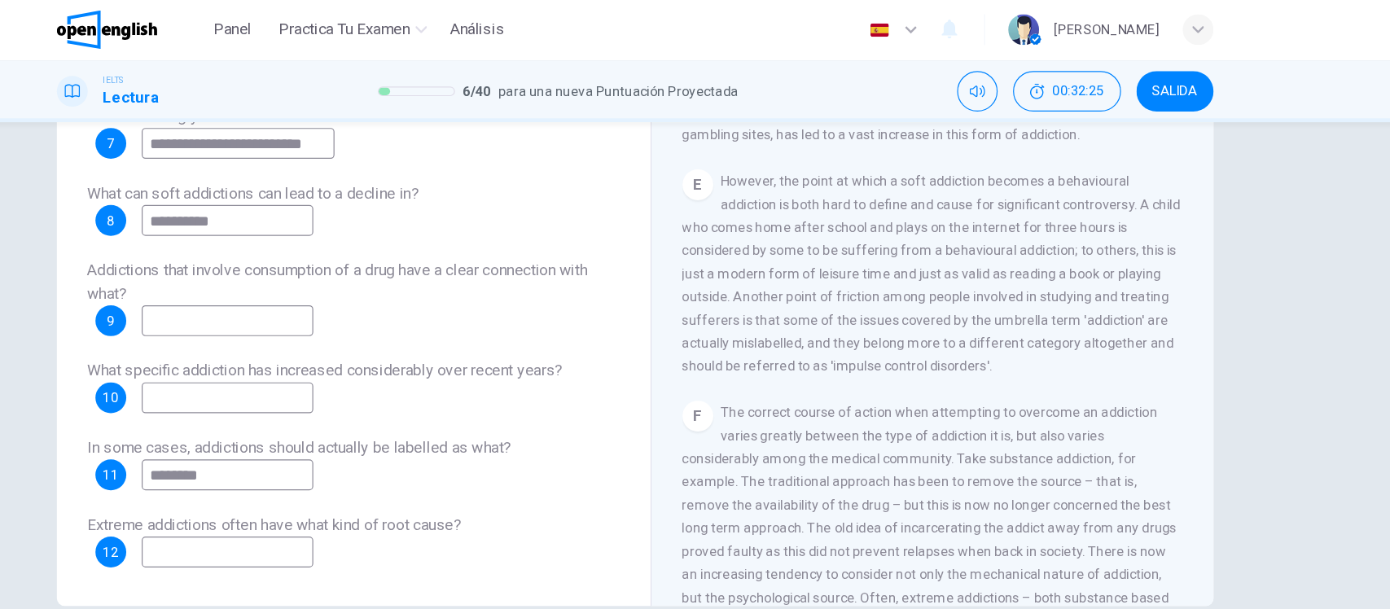
scroll to position [977, 0]
drag, startPoint x: 361, startPoint y: 405, endPoint x: 243, endPoint y: 410, distance: 117.4
click at [245, 410] on div "11 ********" at bounding box center [331, 402] width 184 height 26
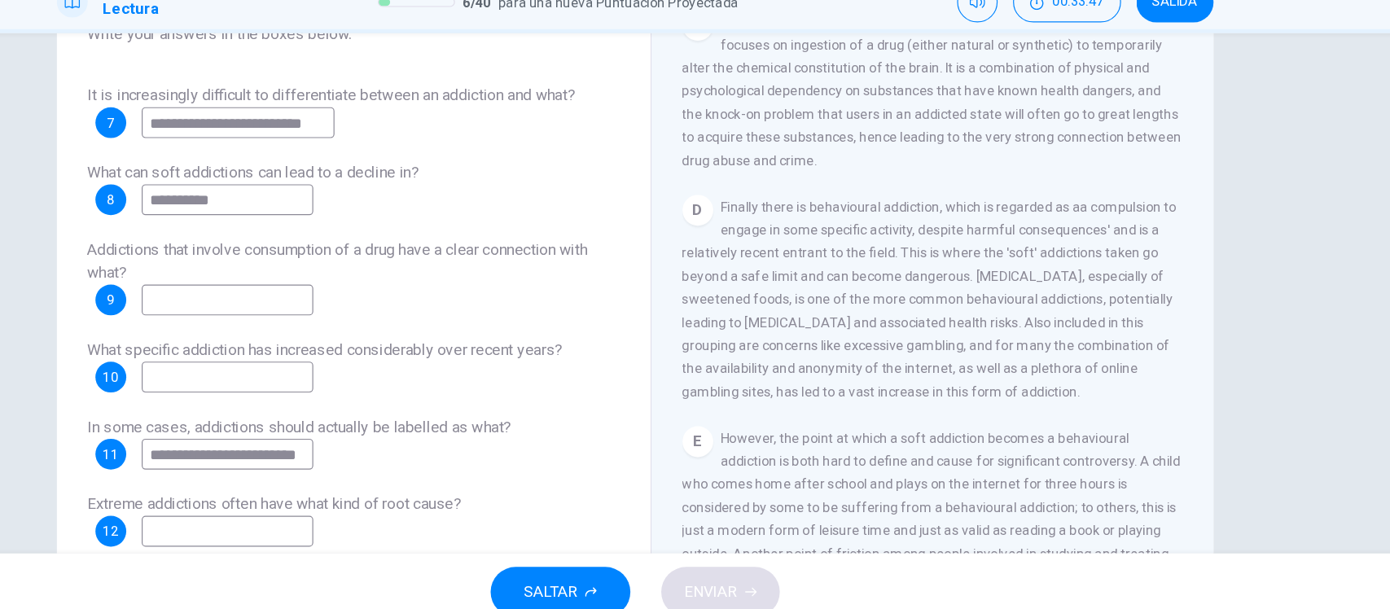
scroll to position [738, 0]
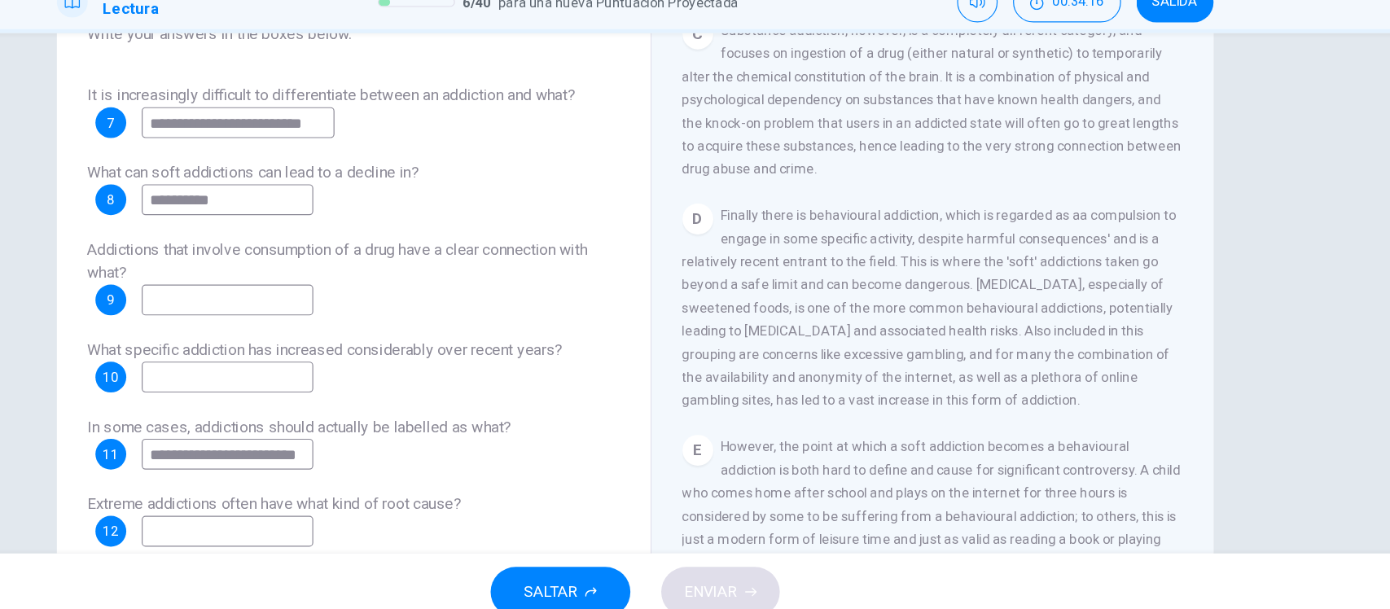
type input "**********"
click at [386, 393] on input at bounding box center [350, 395] width 145 height 26
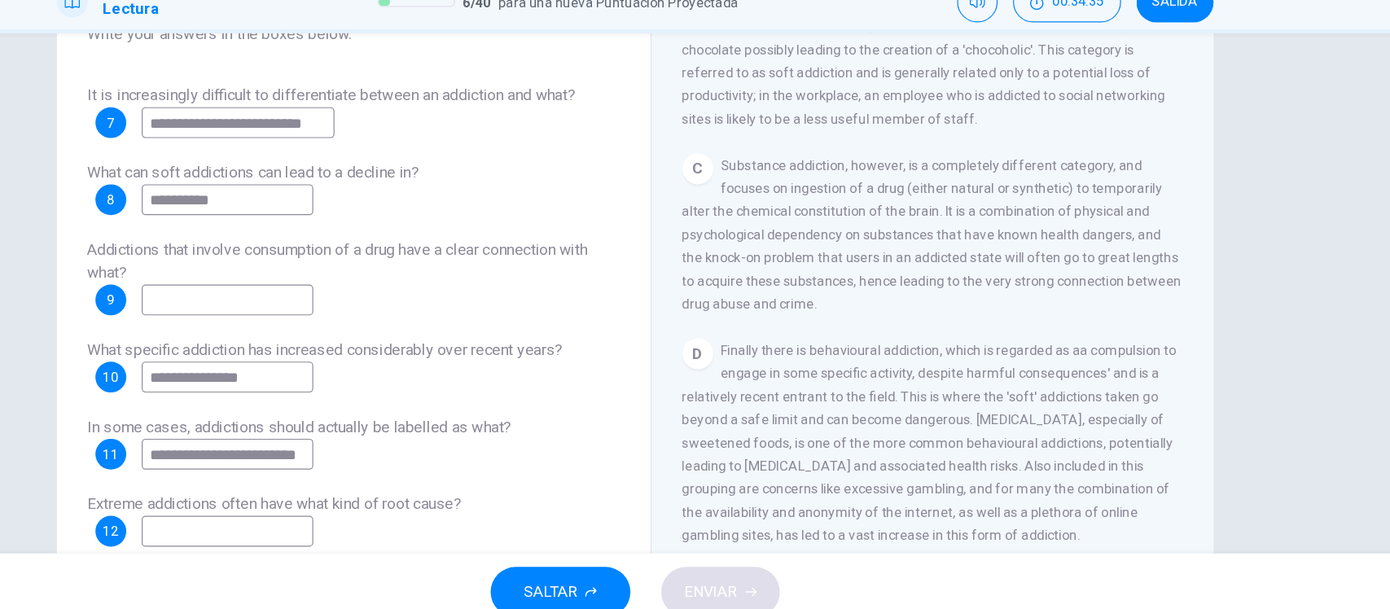
scroll to position [620, 0]
type input "**********"
click at [350, 326] on input at bounding box center [350, 330] width 145 height 26
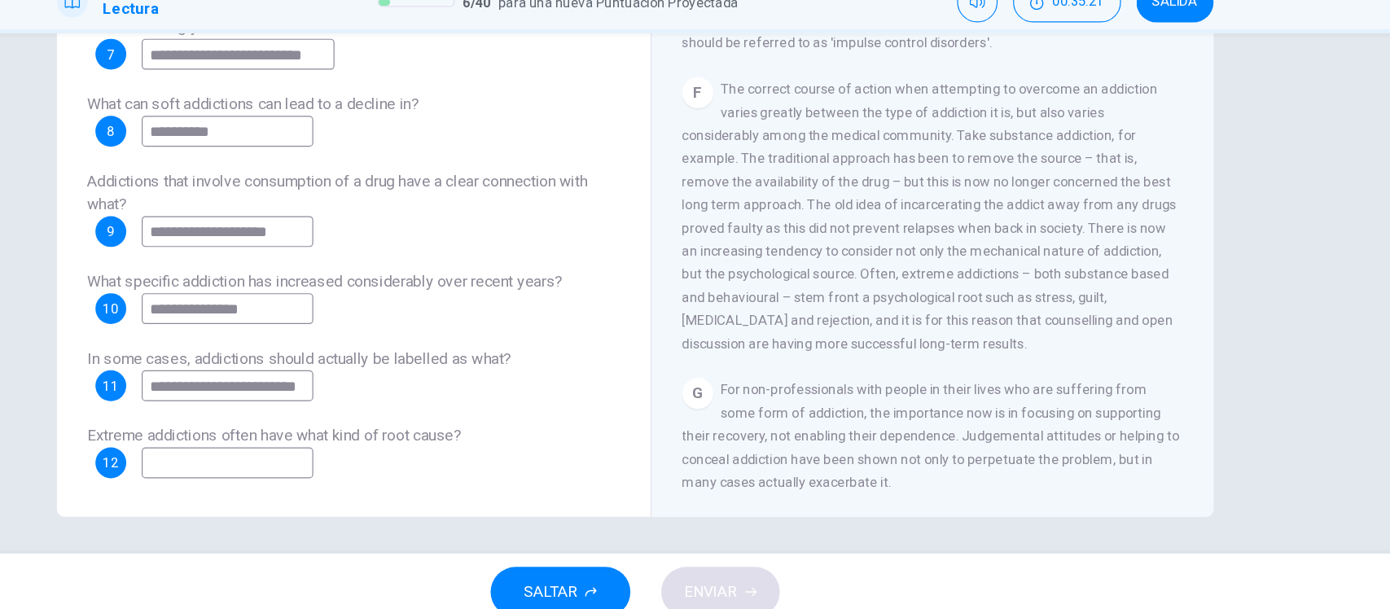
scroll to position [1238, 0]
type input "**********"
click at [362, 470] on input at bounding box center [350, 467] width 145 height 26
type input "**********"
click at [765, 568] on span "ENVIAR" at bounding box center [759, 576] width 45 height 23
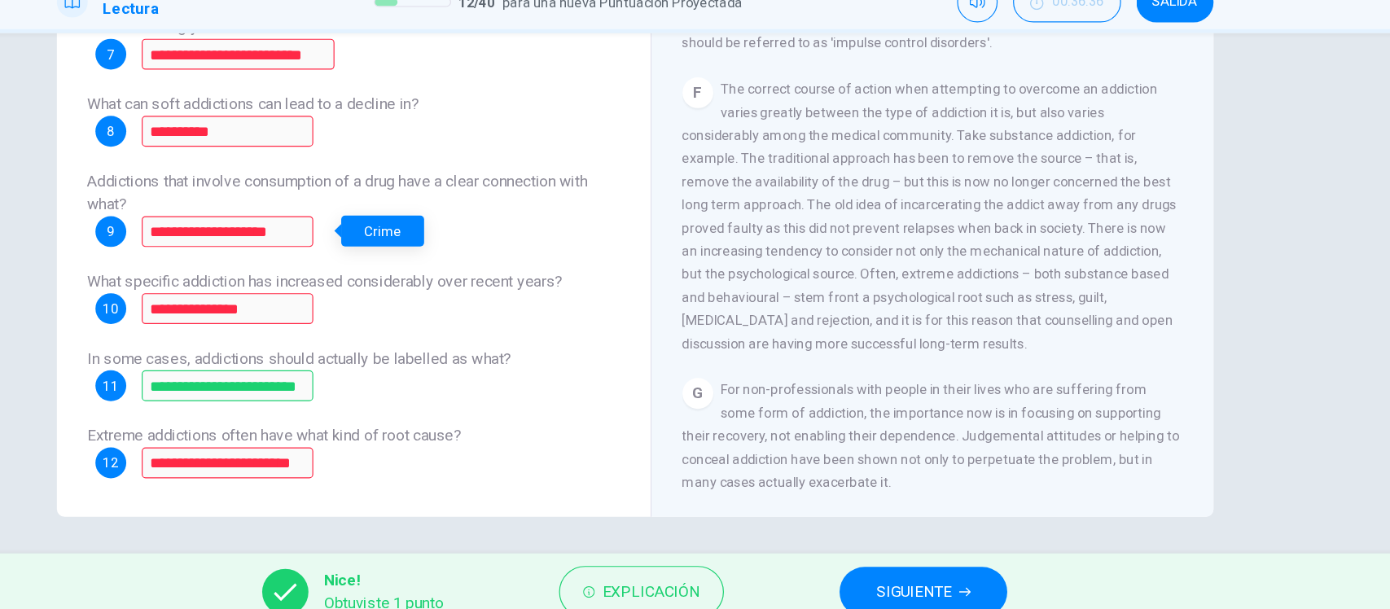
scroll to position [65, 0]
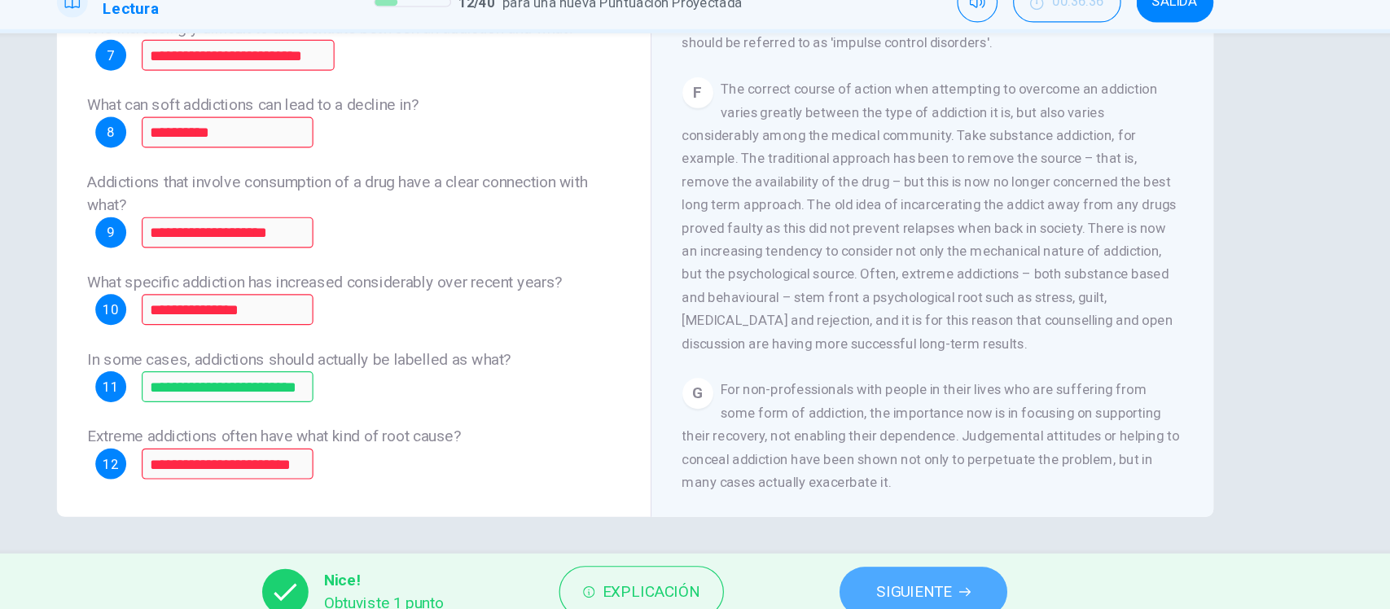
click at [918, 568] on span "SIGUIENTE" at bounding box center [931, 576] width 64 height 23
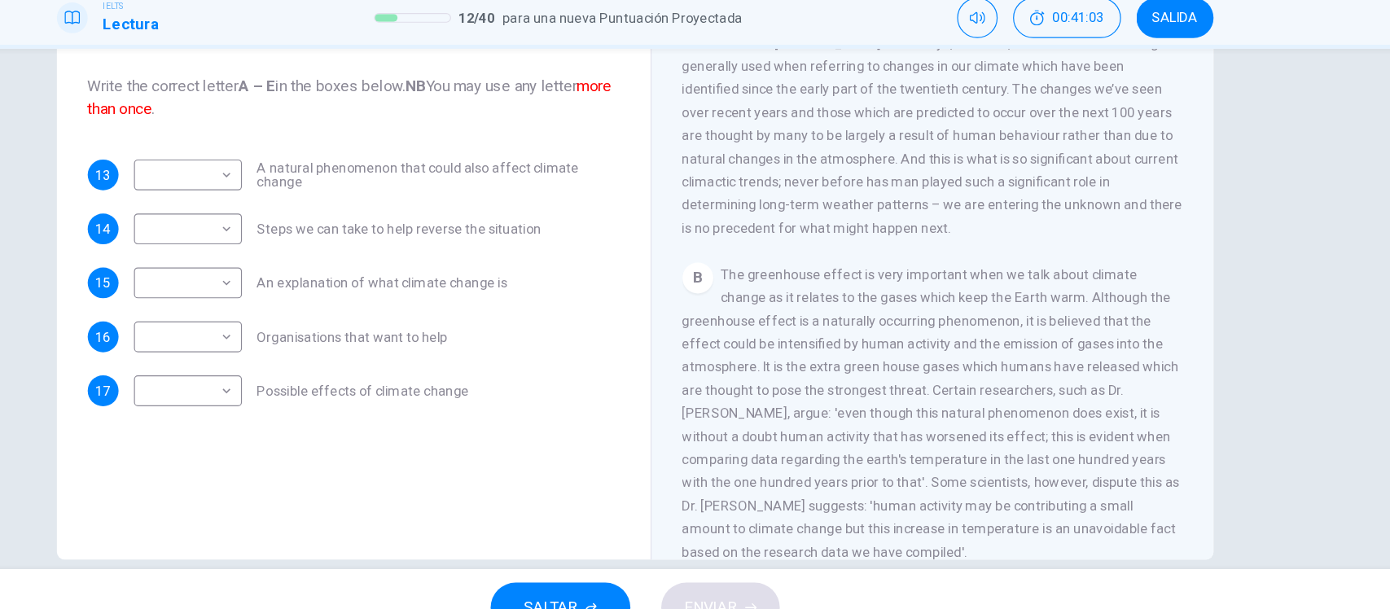
scroll to position [313, 0]
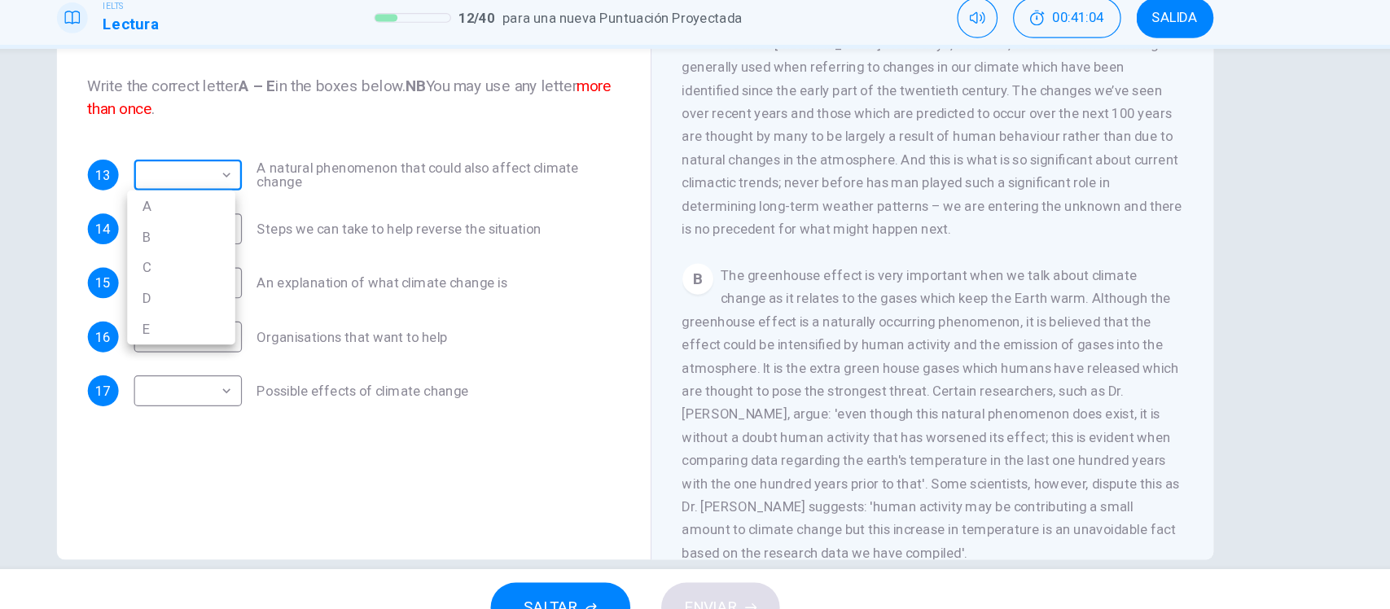
click at [177, 156] on body "Este sitio utiliza cookies, como se explica en nuestra Política de Privacidad .…" at bounding box center [695, 304] width 1390 height 609
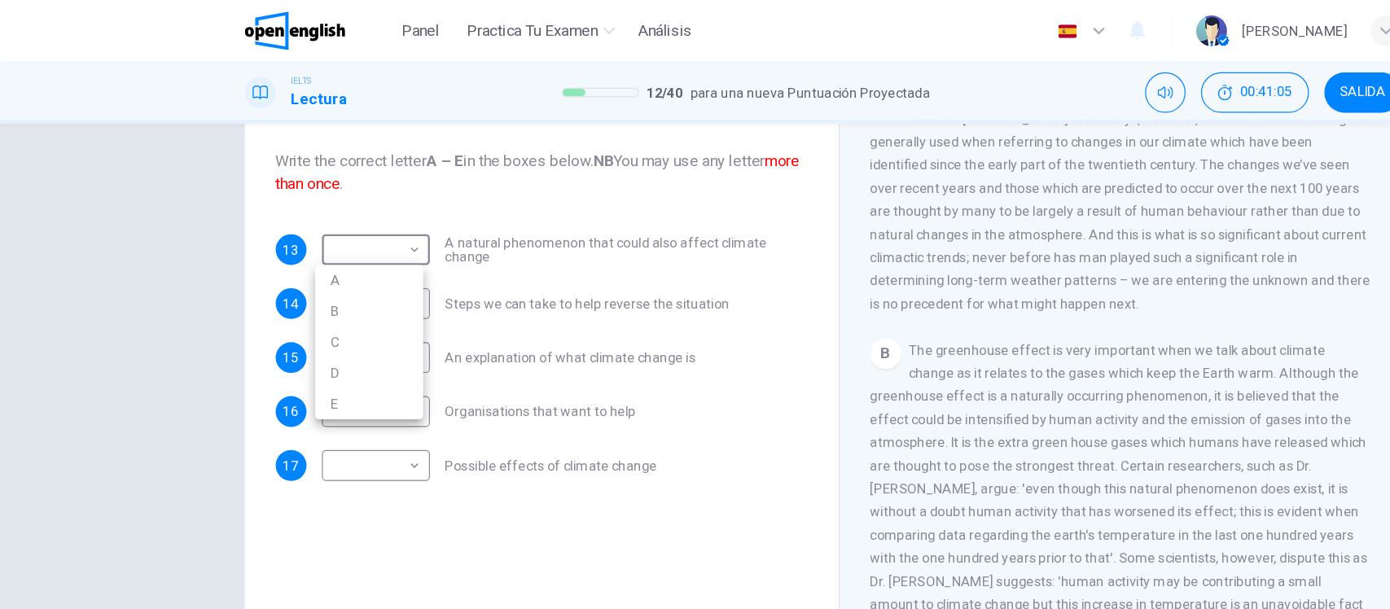
click at [137, 209] on div at bounding box center [695, 304] width 1390 height 609
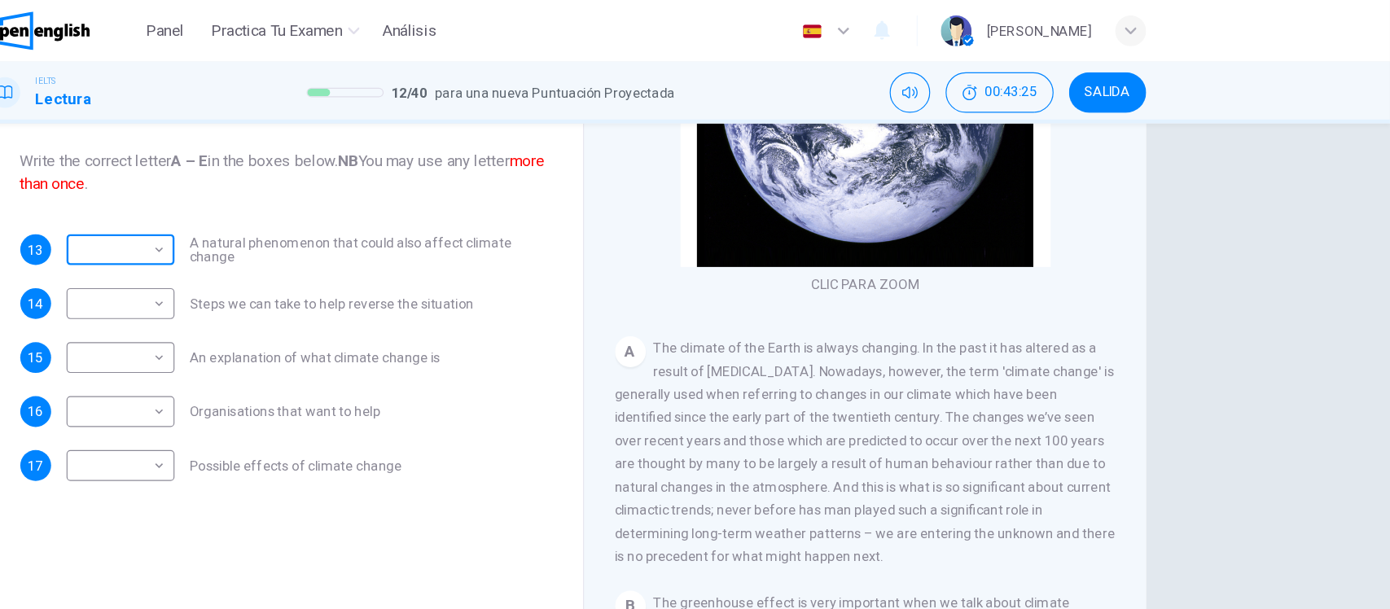
scroll to position [0, 0]
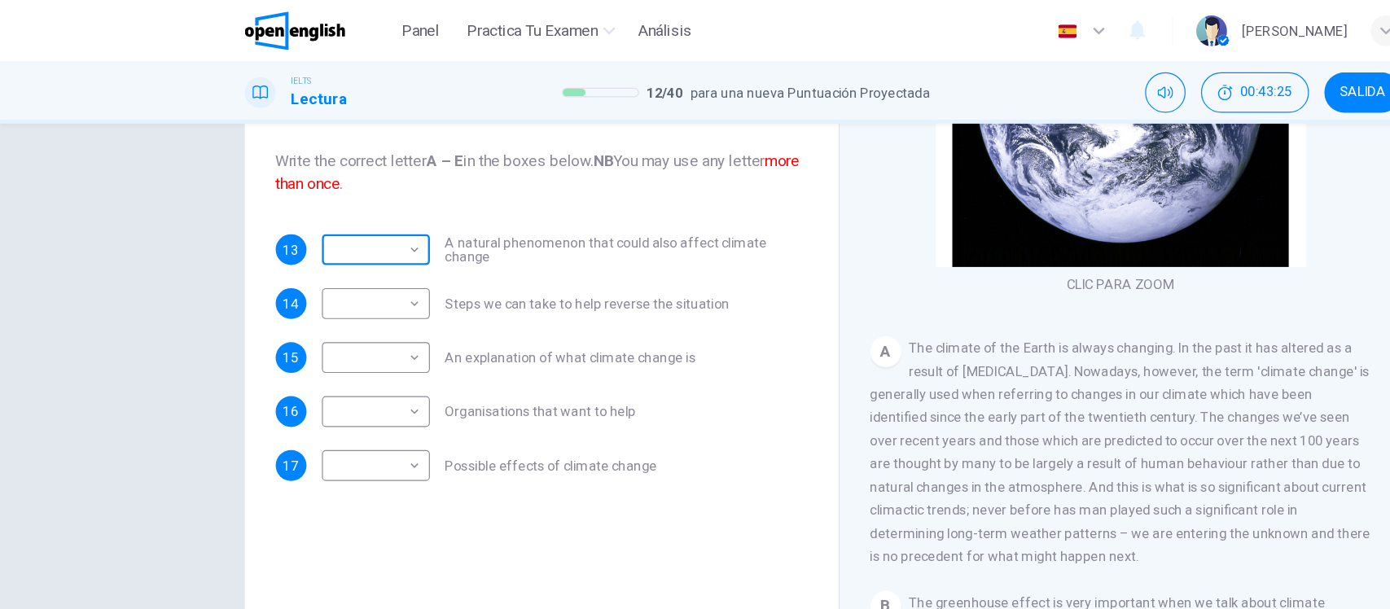
click at [116, 207] on body "Este sitio utiliza cookies, como se explica en nuestra Política de Privacidad .…" at bounding box center [695, 304] width 1390 height 609
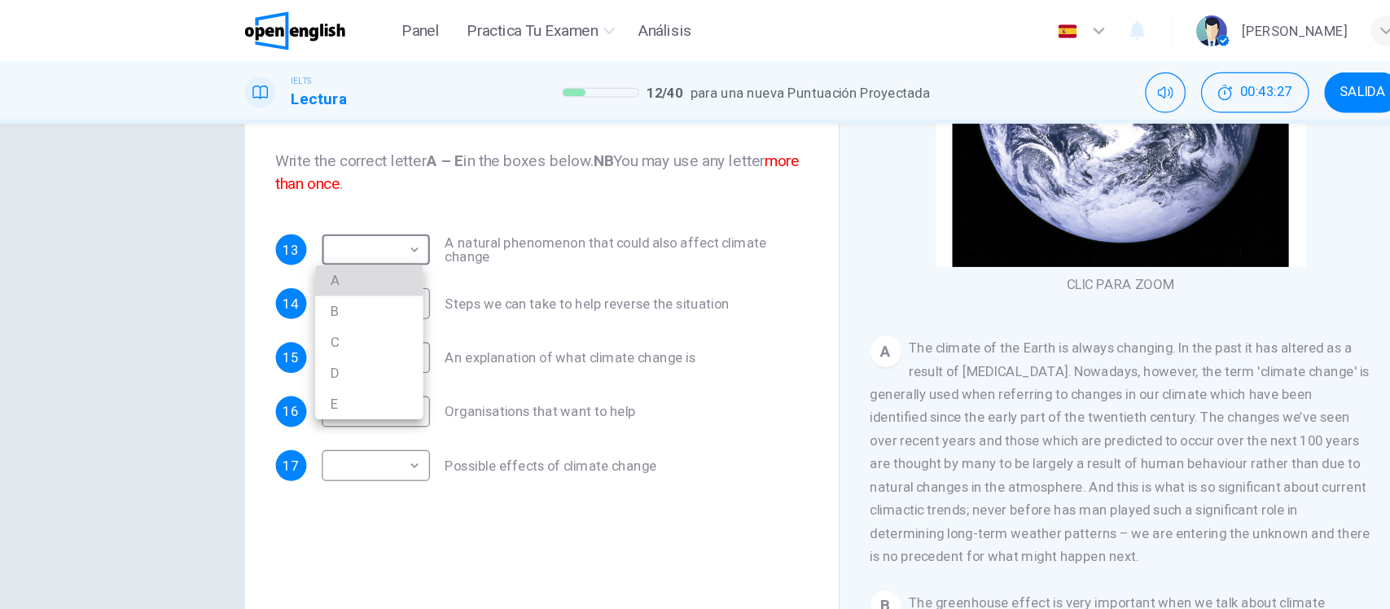
click at [281, 230] on li "A" at bounding box center [311, 237] width 91 height 26
type input "*"
click at [614, 331] on div "13 A * ​ A natural phenomenon that could also affect climate change 14 ​ ​ Step…" at bounding box center [457, 302] width 449 height 208
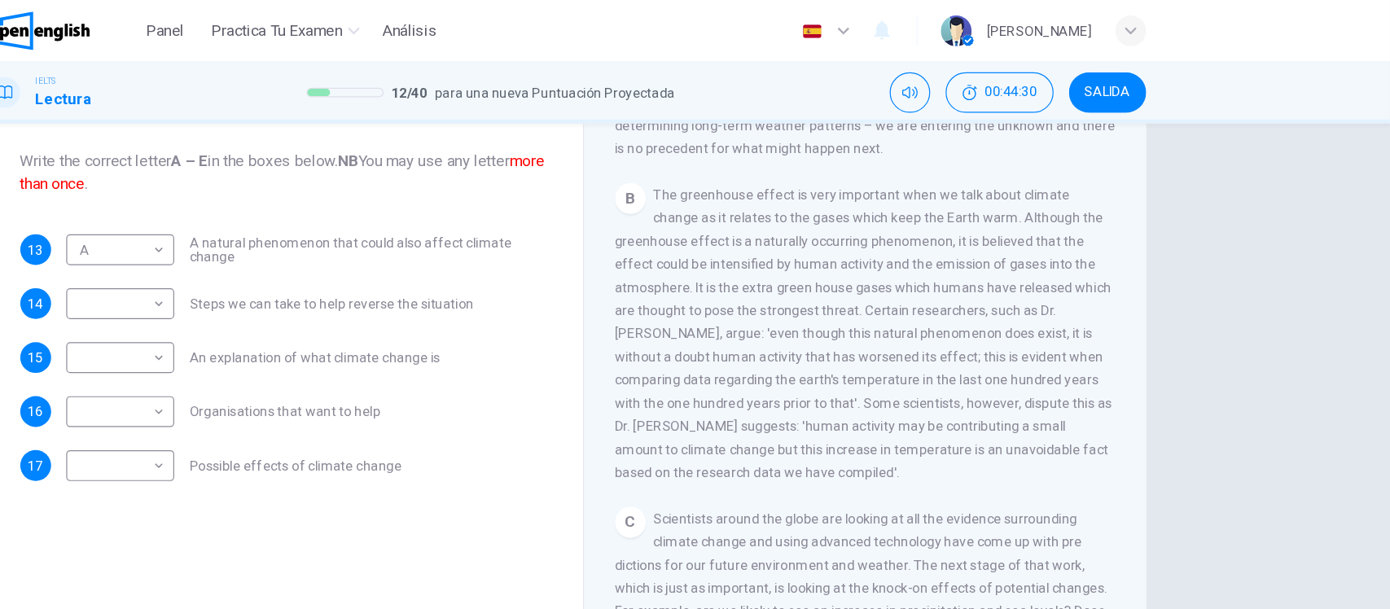
scroll to position [450, 0]
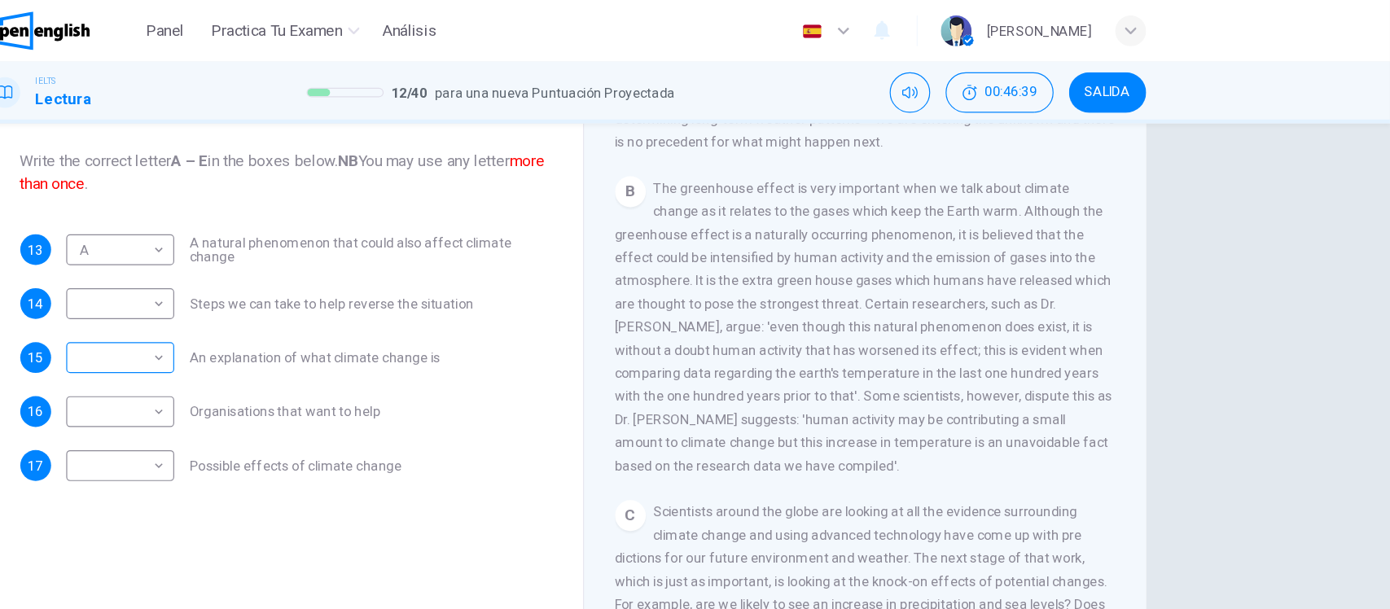
click at [96, 296] on body "Este sitio utiliza cookies, como se explica en nuestra Política de Privacidad .…" at bounding box center [695, 304] width 1390 height 609
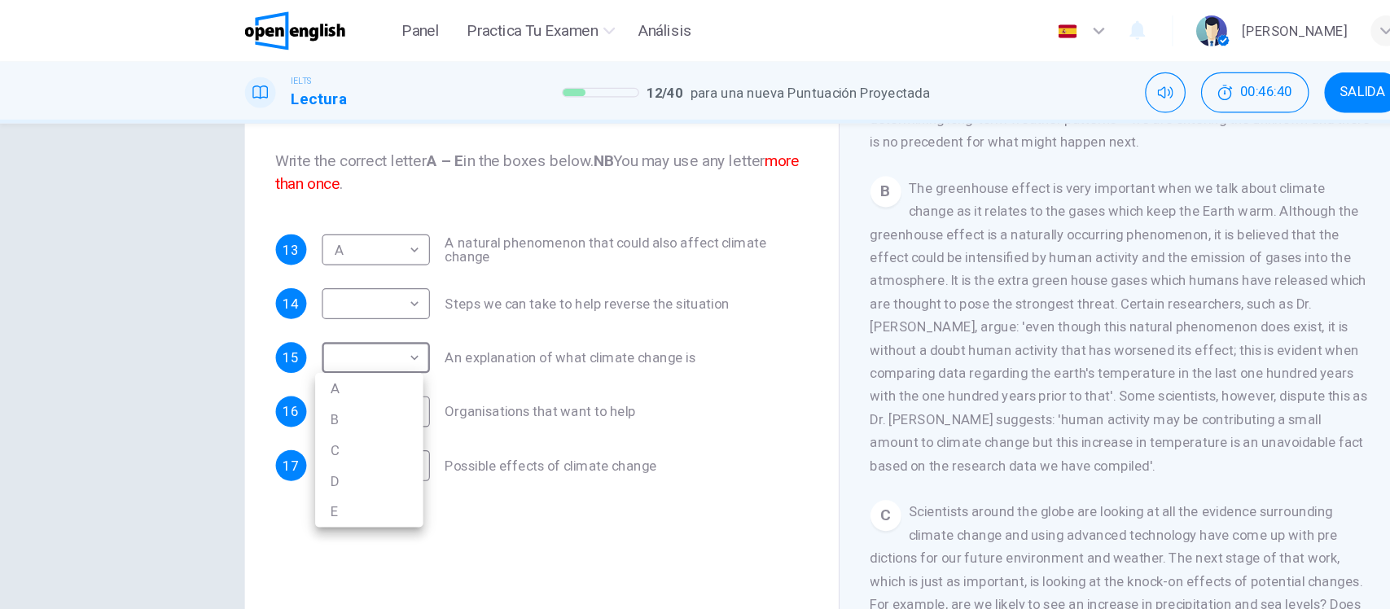
click at [297, 349] on li "B" at bounding box center [311, 354] width 91 height 26
type input "*"
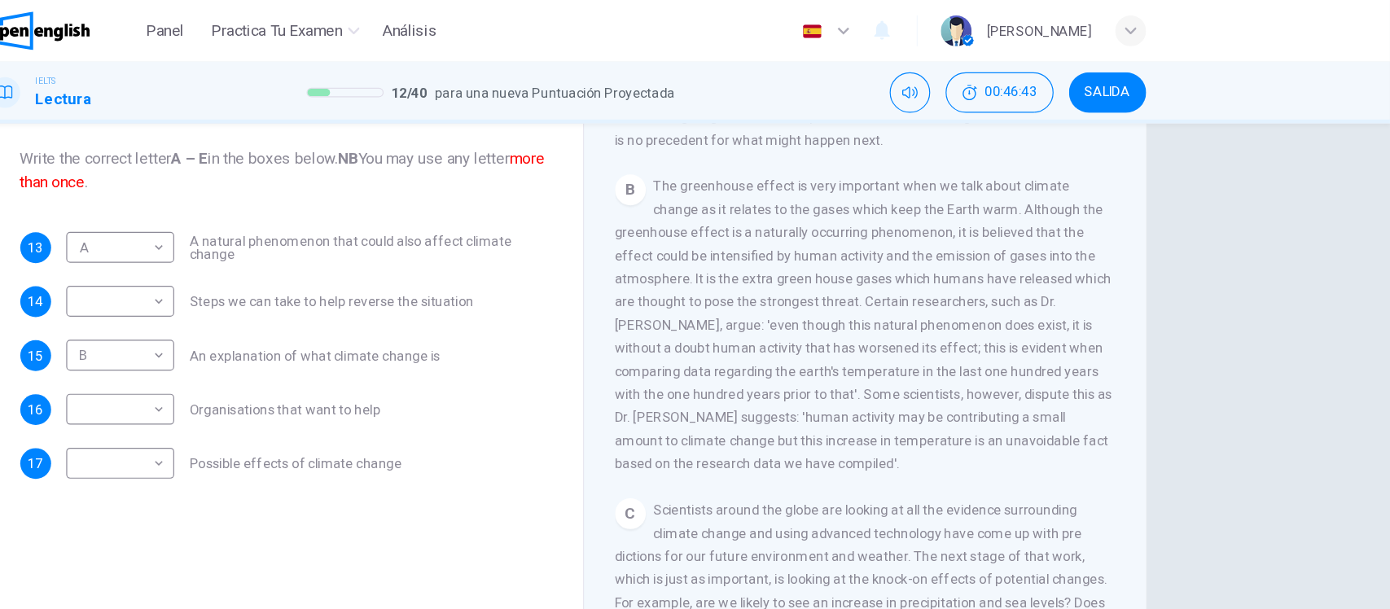
click at [881, 368] on span "The greenhouse effect is very important when we talk about climate change as it…" at bounding box center [945, 275] width 420 height 248
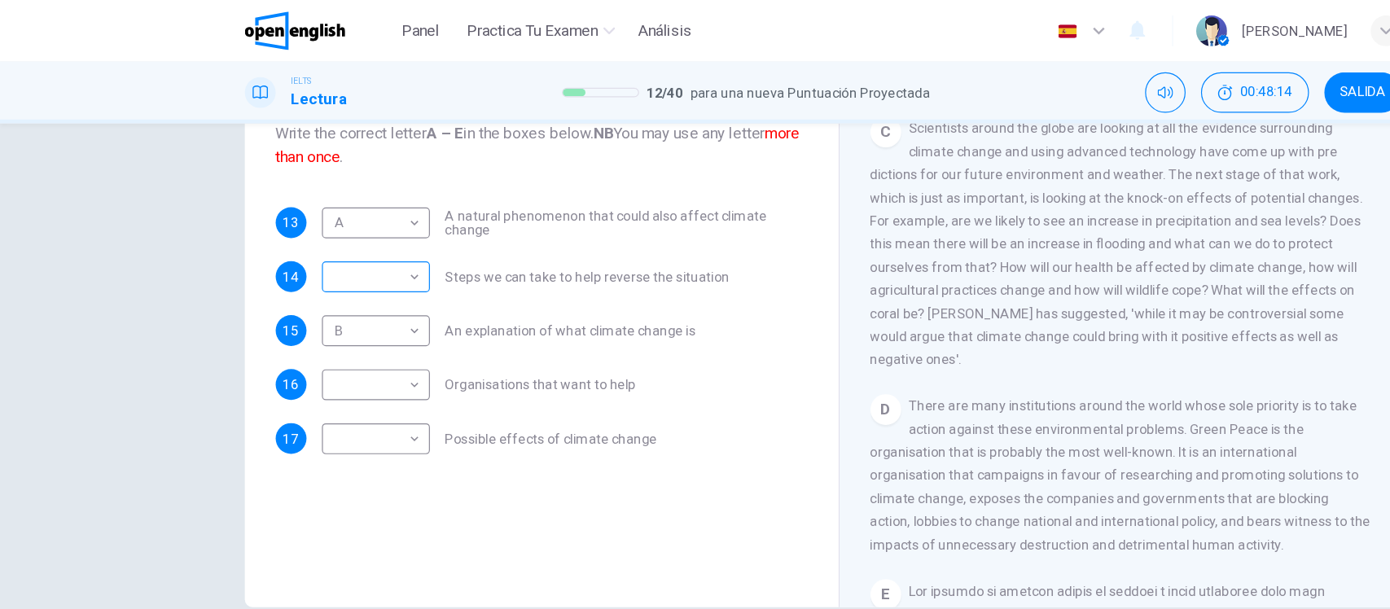
click at [138, 242] on body "Este sitio utiliza cookies, como se explica en nuestra Política de Privacidad .…" at bounding box center [695, 304] width 1390 height 609
click at [283, 308] on li "C" at bounding box center [311, 311] width 91 height 26
click at [604, 440] on div "Preguntas 13 - 17 The Reading Passage has 5 paragraphs, A – E . Which paragraph…" at bounding box center [458, 238] width 476 height 550
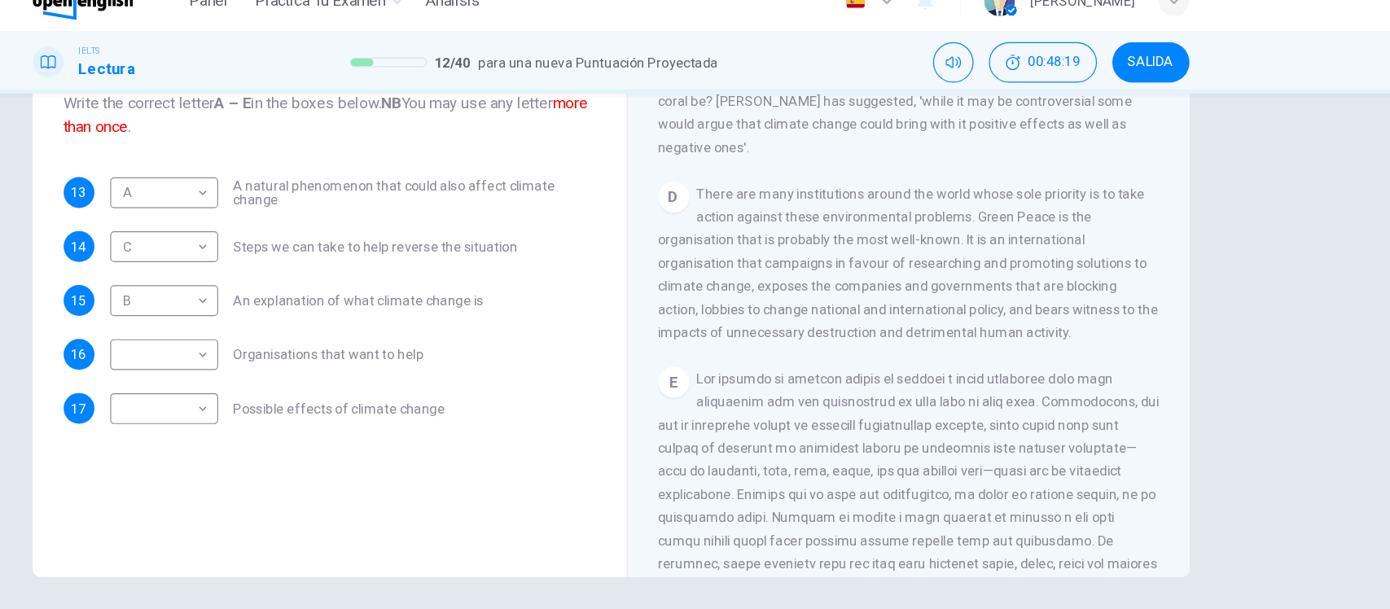
scroll to position [950, 0]
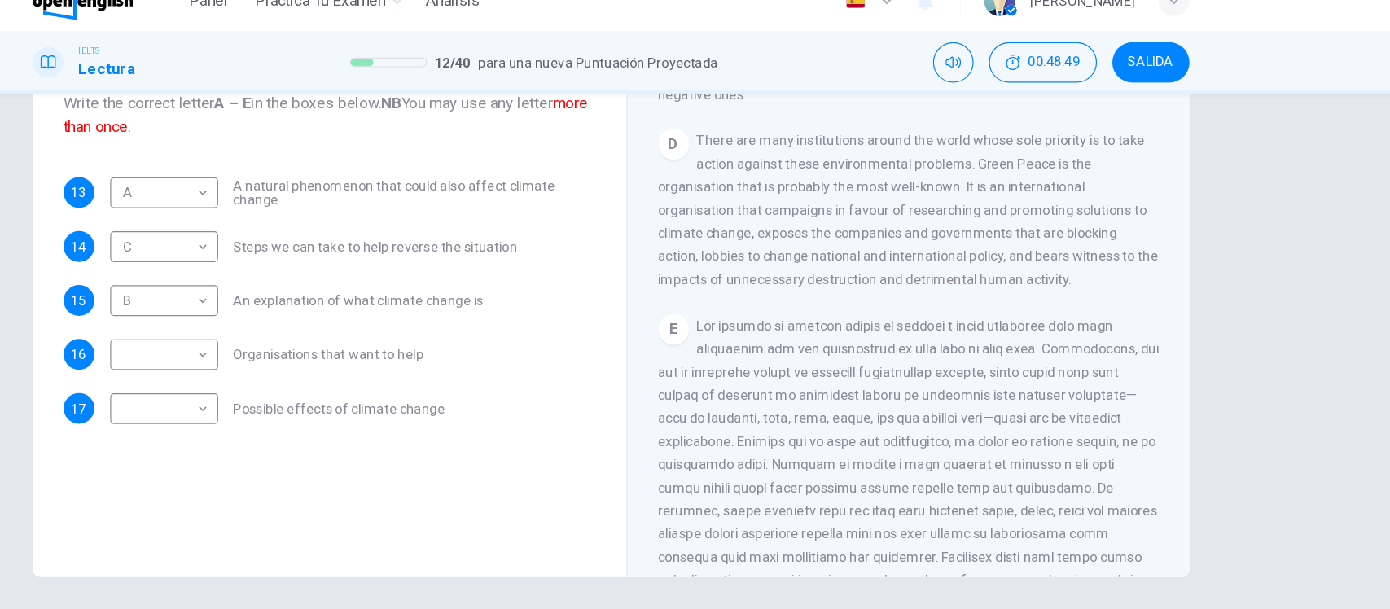
drag, startPoint x: 1157, startPoint y: 390, endPoint x: 1153, endPoint y: 418, distance: 28.0
click at [1153, 418] on div "CLIC PARA ZOOM Clic para zoom A The climate of the Earth is always changing. In…" at bounding box center [957, 266] width 445 height 494
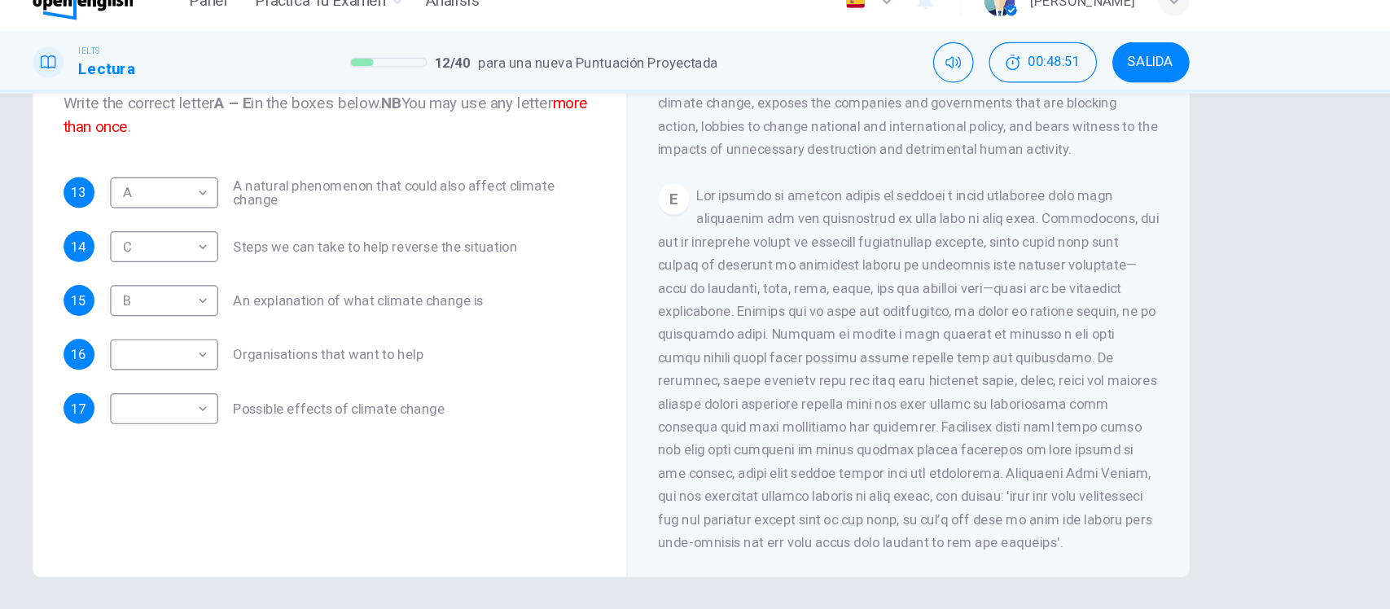
scroll to position [1117, 0]
click at [134, 235] on body "Este sitio utiliza cookies, como se explica en nuestra Política de Privacidad .…" at bounding box center [695, 304] width 1390 height 609
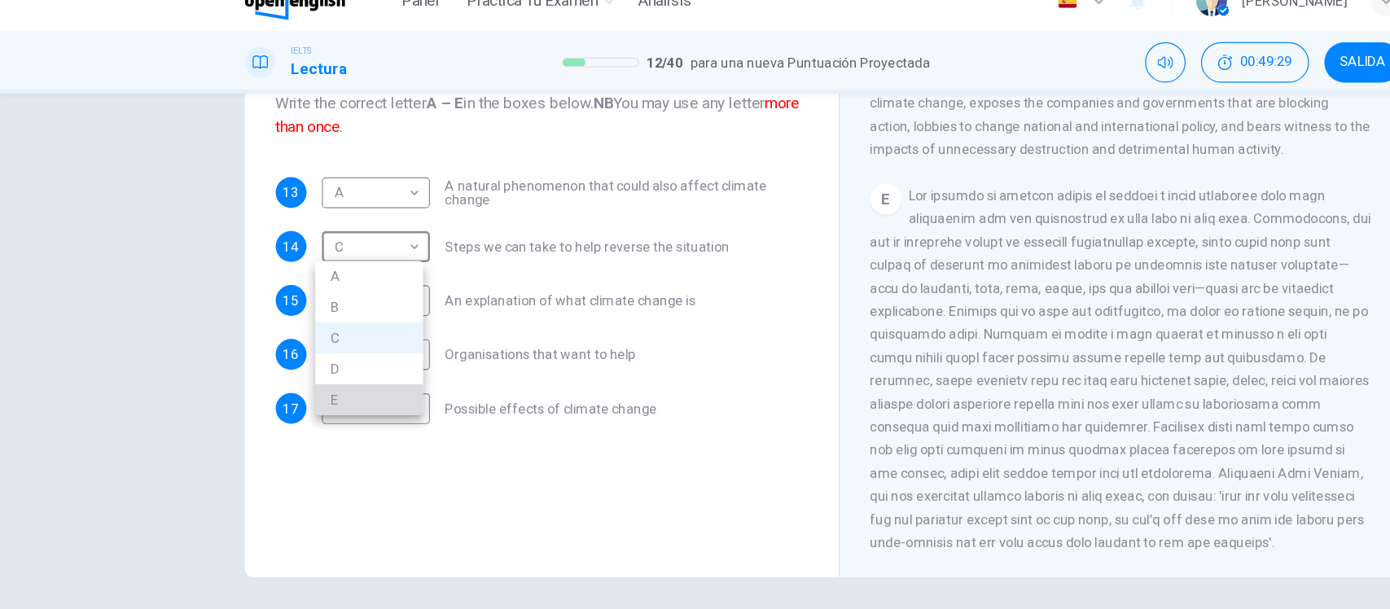
click at [284, 363] on li "E" at bounding box center [311, 363] width 91 height 26
type input "*"
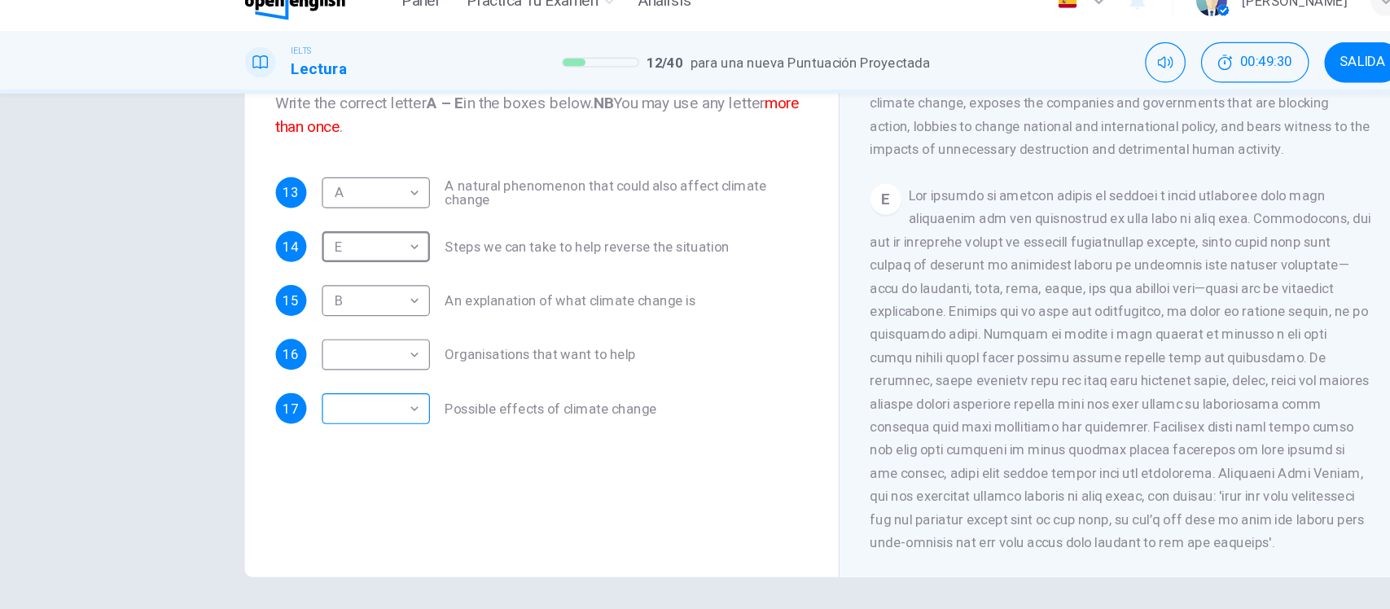
click at [327, 366] on body "Este sitio utiliza cookies, como se explica en nuestra Política de Privacidad .…" at bounding box center [695, 304] width 1390 height 609
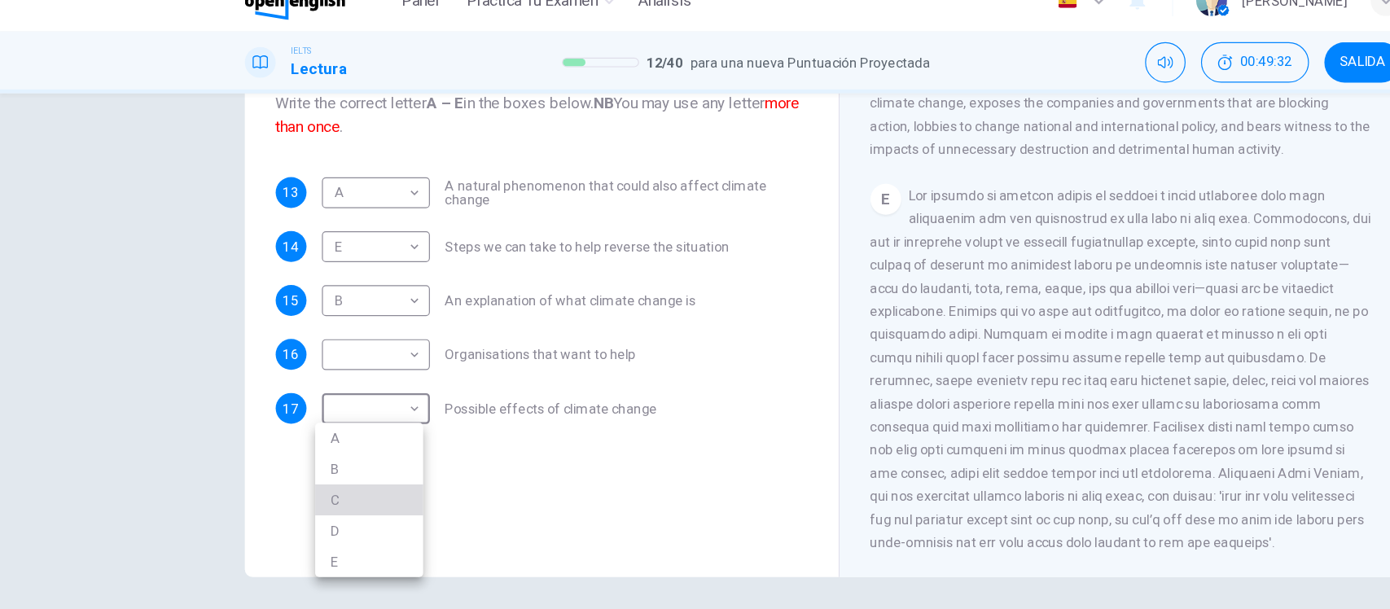
click at [307, 455] on li "C" at bounding box center [311, 448] width 91 height 26
type input "*"
click at [419, 426] on div "Preguntas 13 - 17 The Reading Passage has 5 paragraphs, A – E . Which paragraph…" at bounding box center [458, 238] width 476 height 550
click at [813, 270] on span at bounding box center [946, 337] width 423 height 306
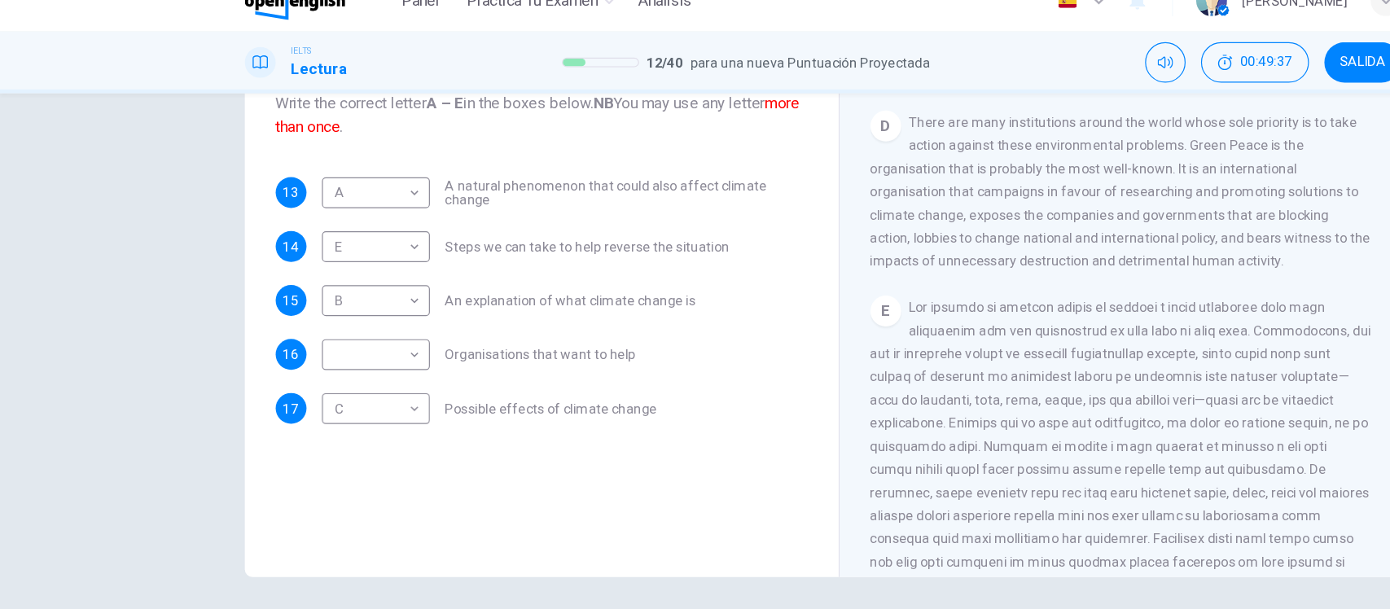
scroll to position [966, 0]
click at [322, 322] on body "Este sitio utiliza cookies, como se explica en nuestra Política de Privacidad .…" at bounding box center [695, 304] width 1390 height 609
click at [296, 425] on li "D" at bounding box center [311, 428] width 91 height 26
type input "*"
click at [134, 312] on div "Preguntas 13 - 17 The Reading Passage has 5 paragraphs, A – E . Which paragraph…" at bounding box center [695, 324] width 1390 height 440
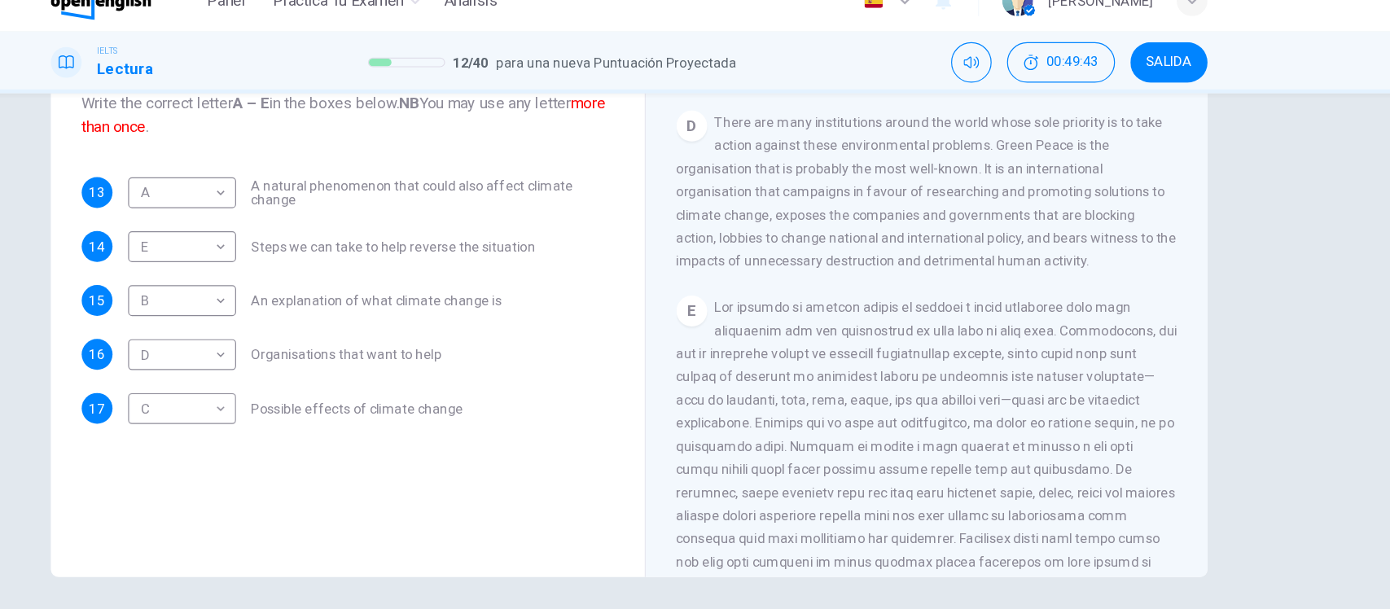
scroll to position [0, 0]
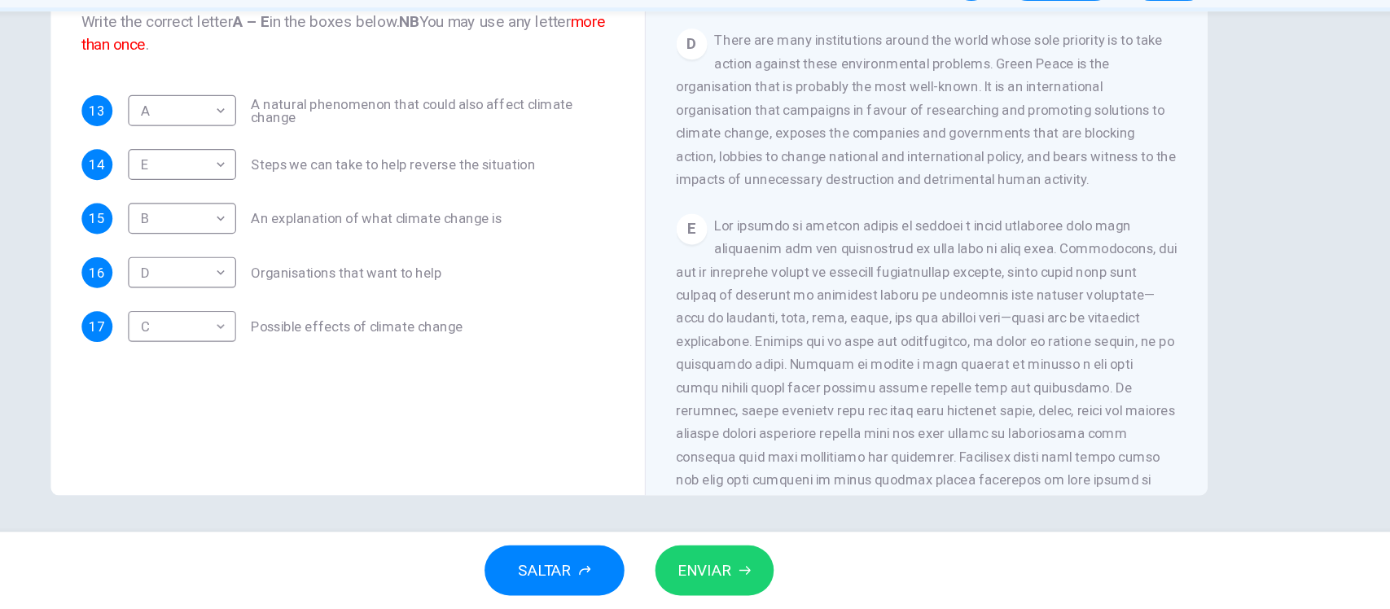
click at [761, 583] on span "ENVIAR" at bounding box center [759, 576] width 45 height 23
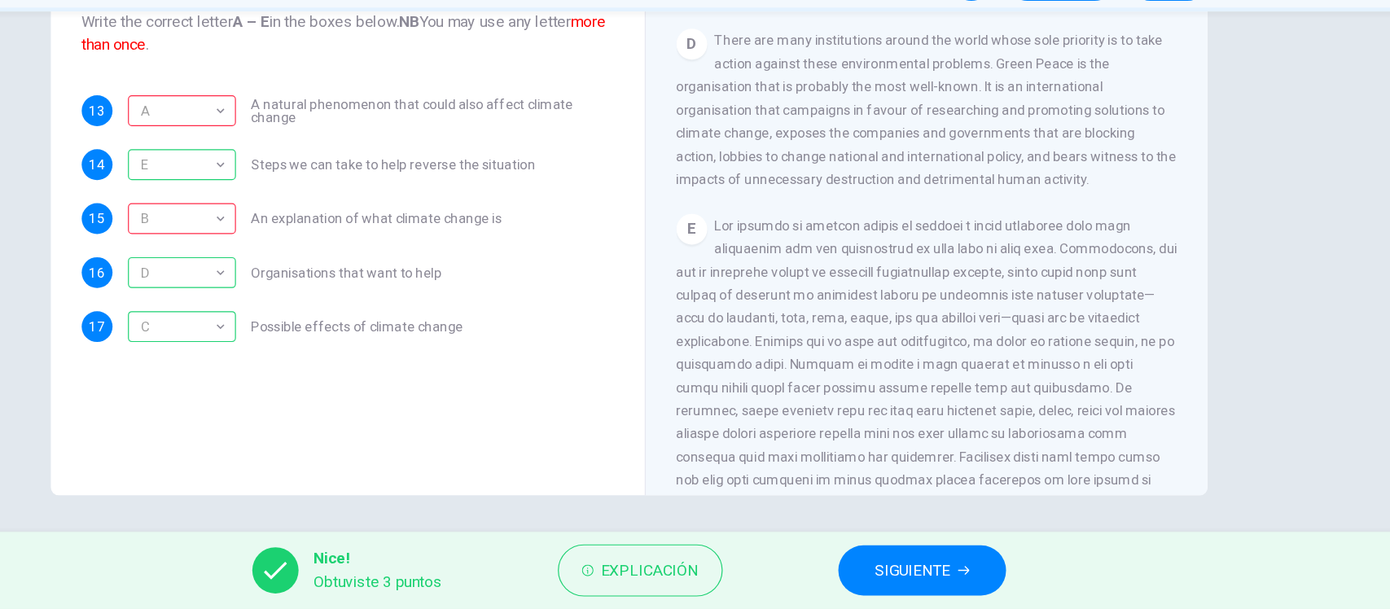
click at [935, 581] on span "SIGUIENTE" at bounding box center [935, 576] width 64 height 23
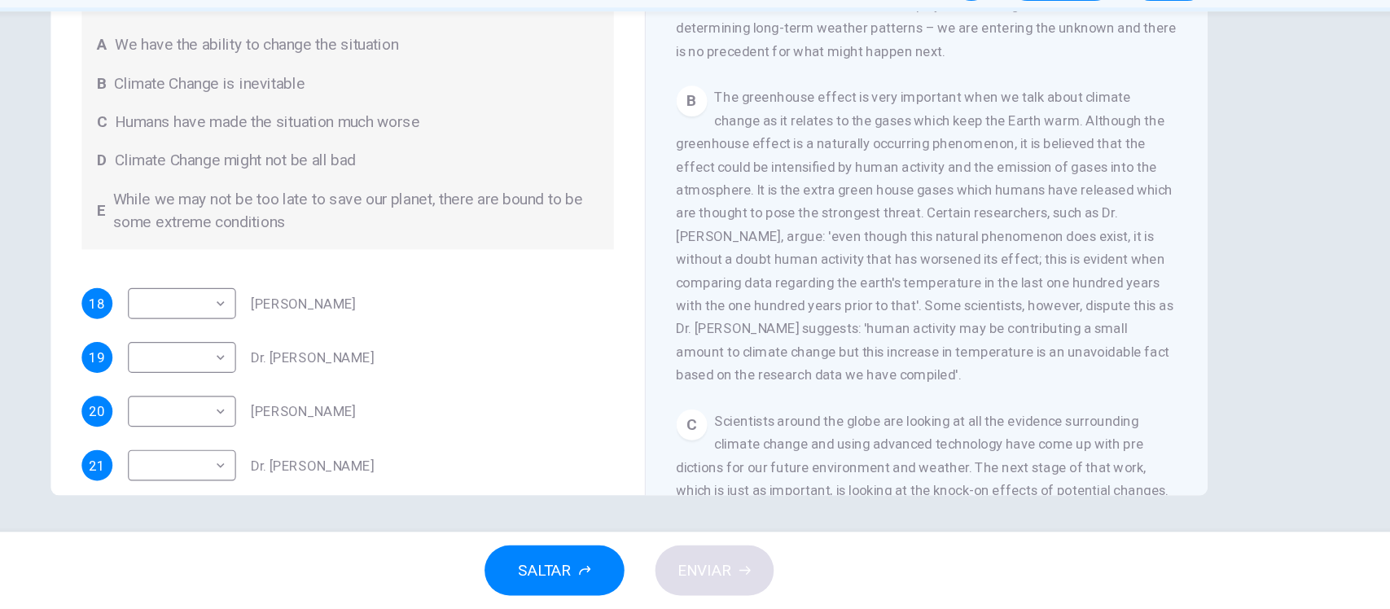
scroll to position [416, 0]
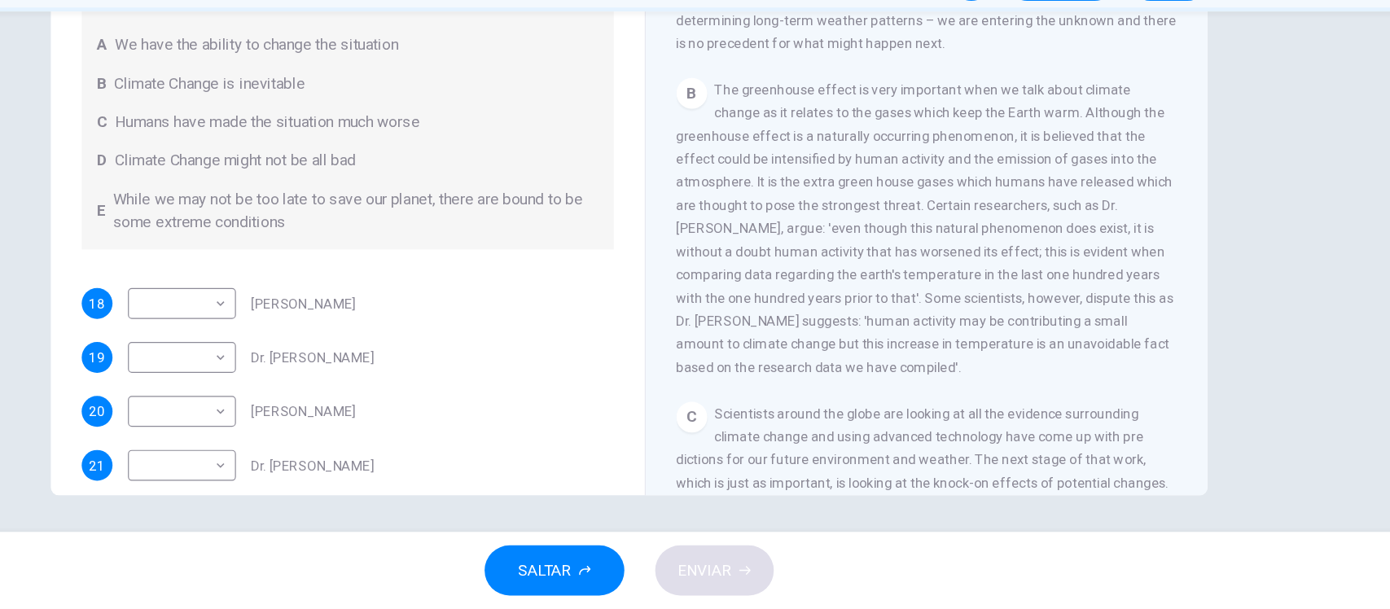
drag, startPoint x: 1159, startPoint y: 278, endPoint x: 1158, endPoint y: 311, distance: 33.4
click at [1158, 311] on div "CLIC PARA ZOOM Clic para zoom A The climate of the Earth is always changing. In…" at bounding box center [957, 266] width 445 height 494
click at [143, 307] on body "Este sitio utiliza cookies, como se explica en nuestra Política de Privacidad .…" at bounding box center [695, 304] width 1390 height 609
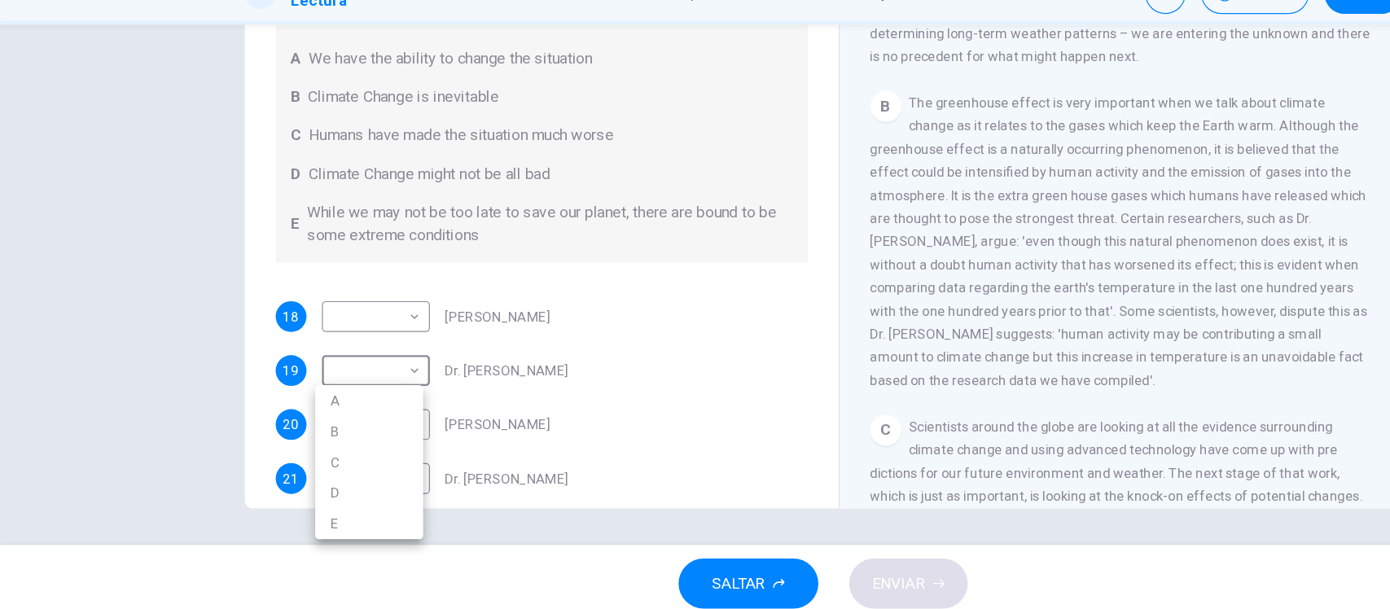
scroll to position [0, 0]
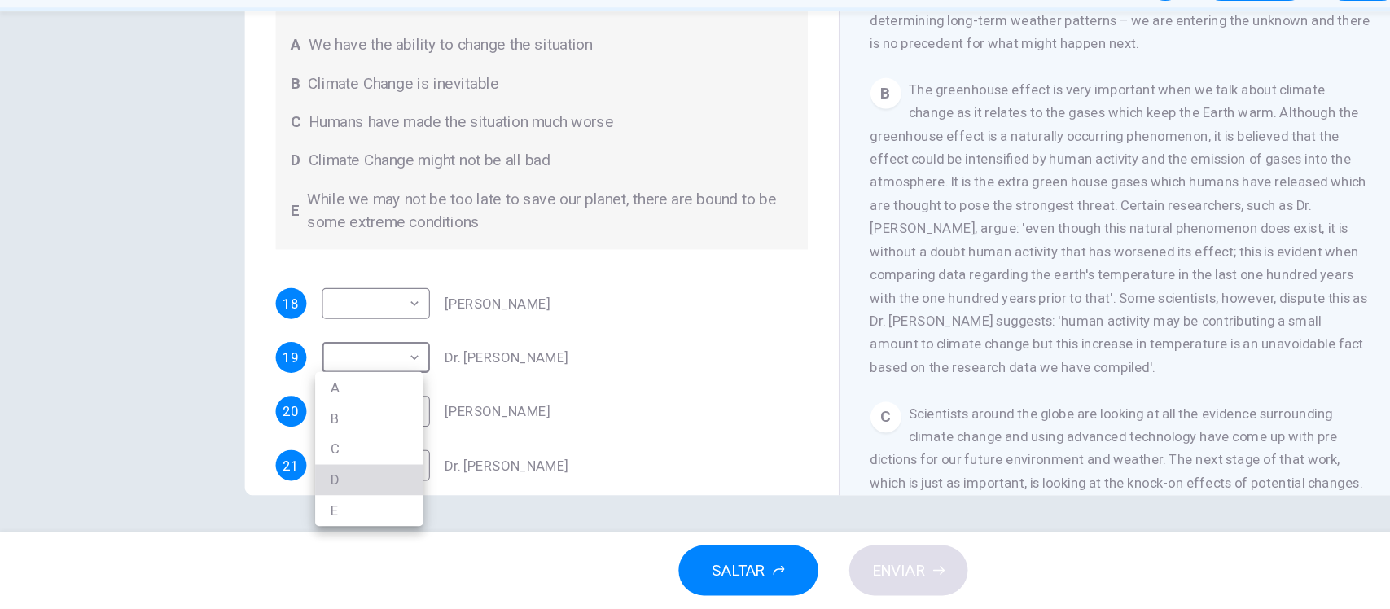
click at [288, 499] on li "D" at bounding box center [311, 500] width 91 height 26
type input "*"
click at [147, 343] on div "Preguntas 18 - 21 Look at the following people and the list of statements below…" at bounding box center [695, 324] width 1390 height 440
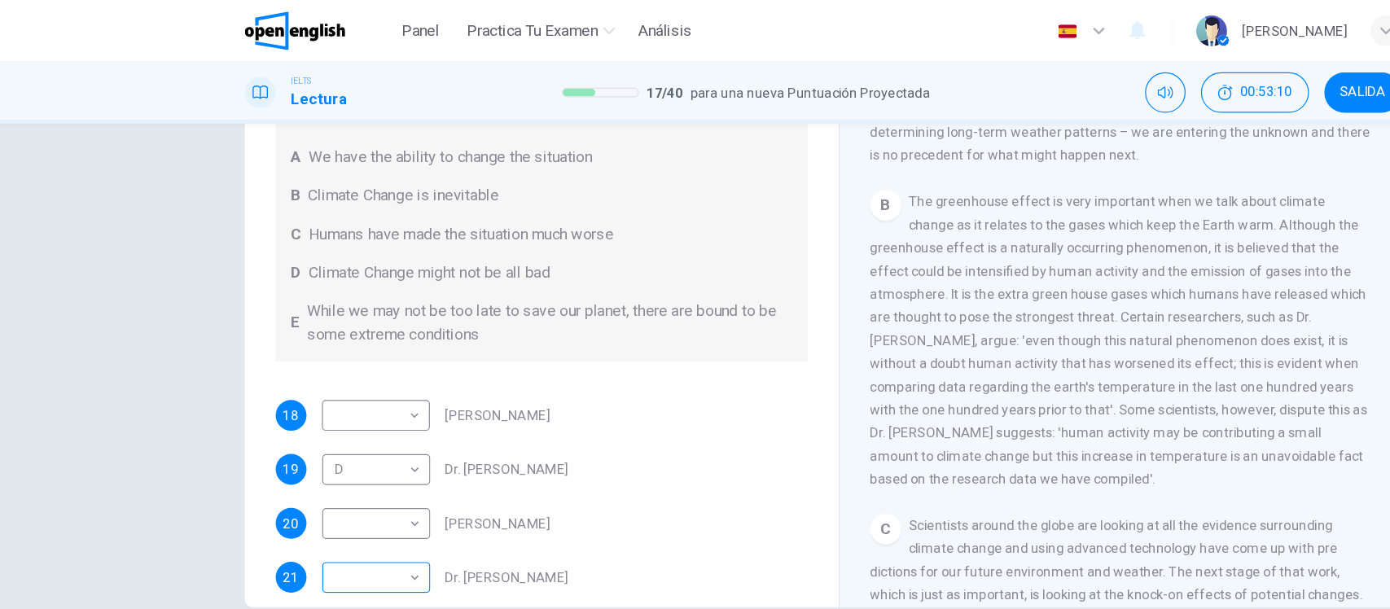
click at [143, 395] on body "Este sitio utiliza cookies, como se explica en nuestra Política de Privacidad .…" at bounding box center [695, 304] width 1390 height 609
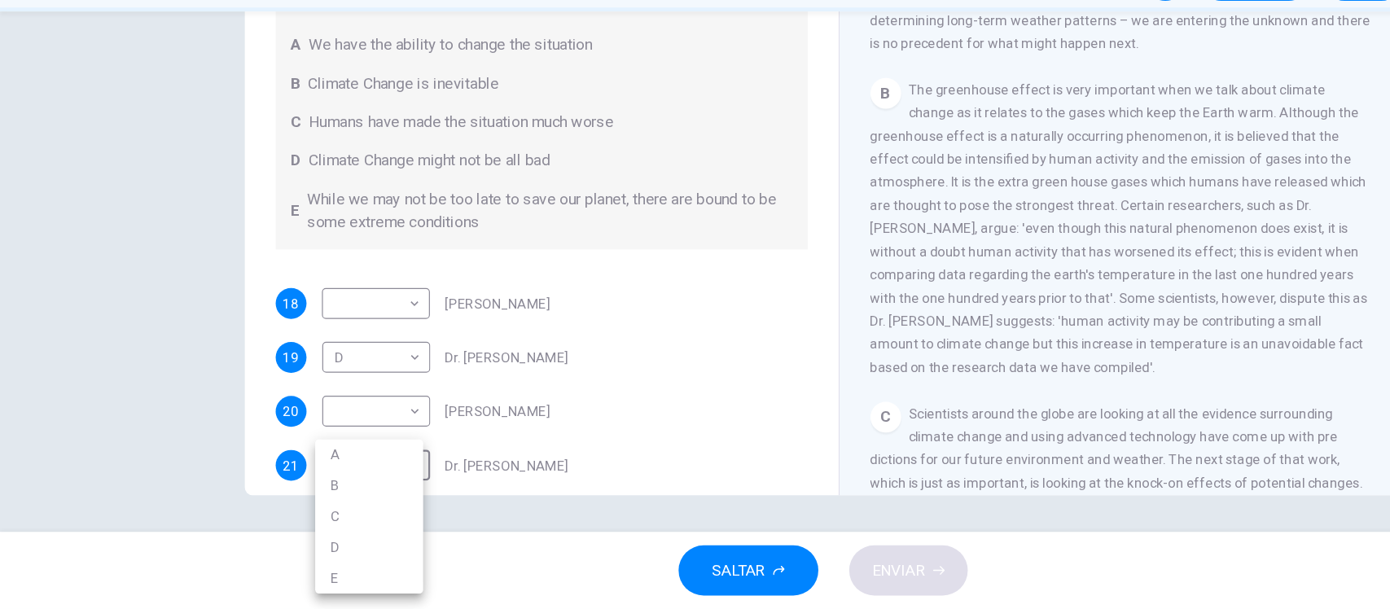
click at [290, 532] on li "C" at bounding box center [311, 531] width 91 height 26
type input "*"
click at [149, 362] on div "Preguntas 18 - 21 Look at the following people and the list of statements below…" at bounding box center [695, 324] width 1390 height 440
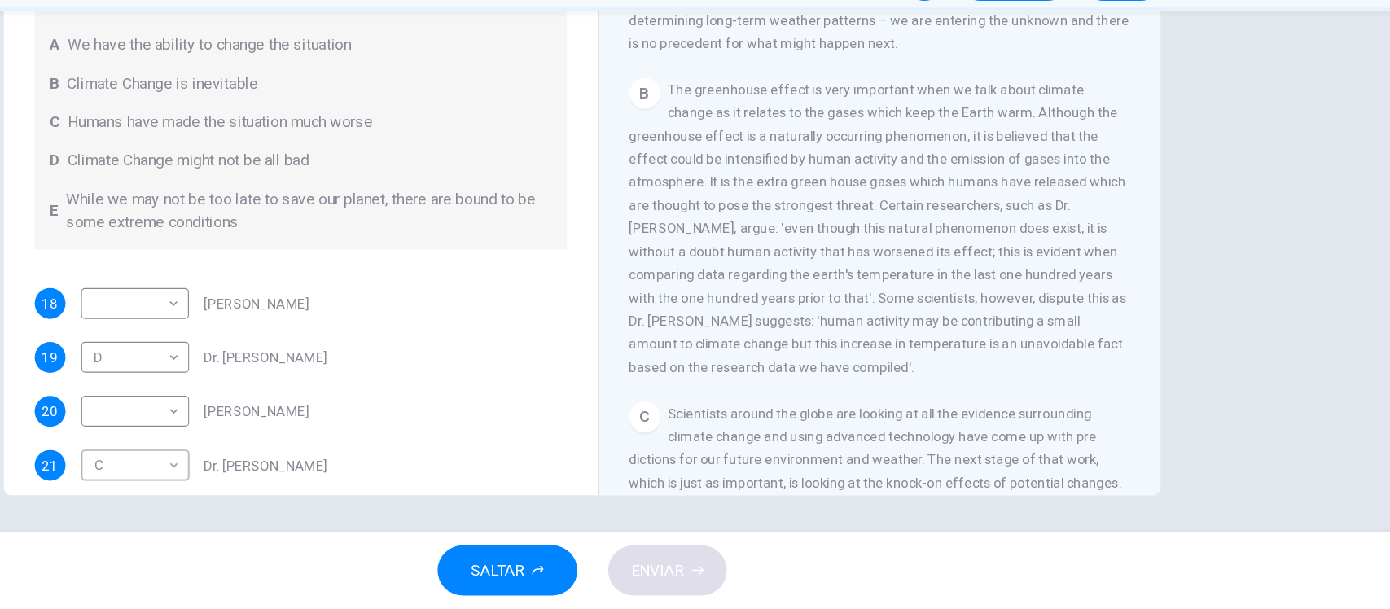
click at [849, 354] on div "B The greenhouse effect is very important when we talk about climate change as …" at bounding box center [946, 287] width 423 height 254
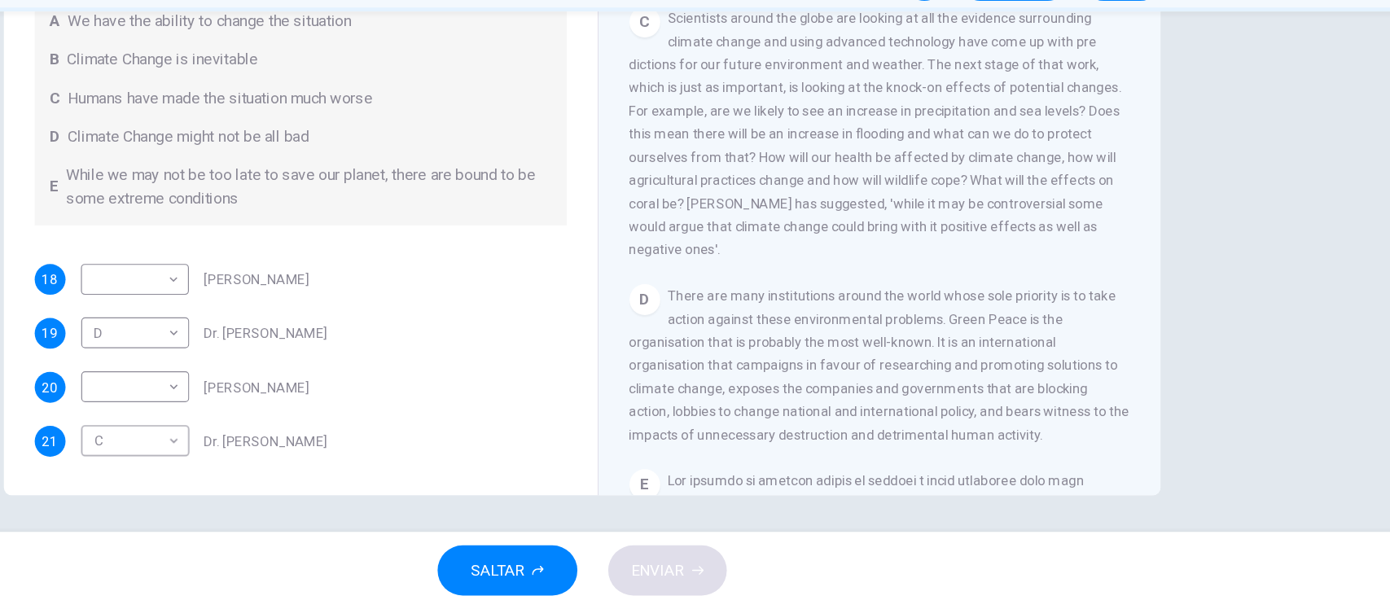
scroll to position [753, 0]
click at [110, 221] on body "Este sitio utiliza cookies, como se explica en nuestra Política de Privacidad .…" at bounding box center [695, 304] width 1390 height 609
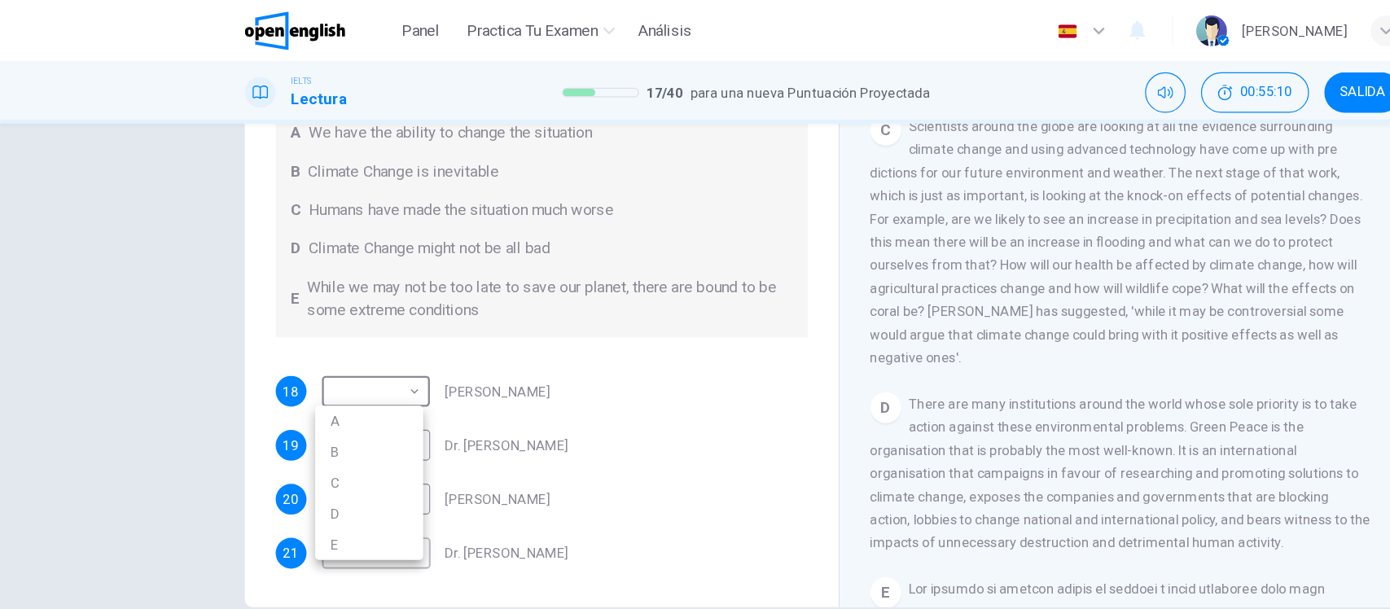
click at [291, 382] on li "B" at bounding box center [311, 382] width 91 height 26
type input "*"
click at [147, 318] on div "Preguntas 18 - 21 Look at the following people and the list of statements below…" at bounding box center [695, 324] width 1390 height 440
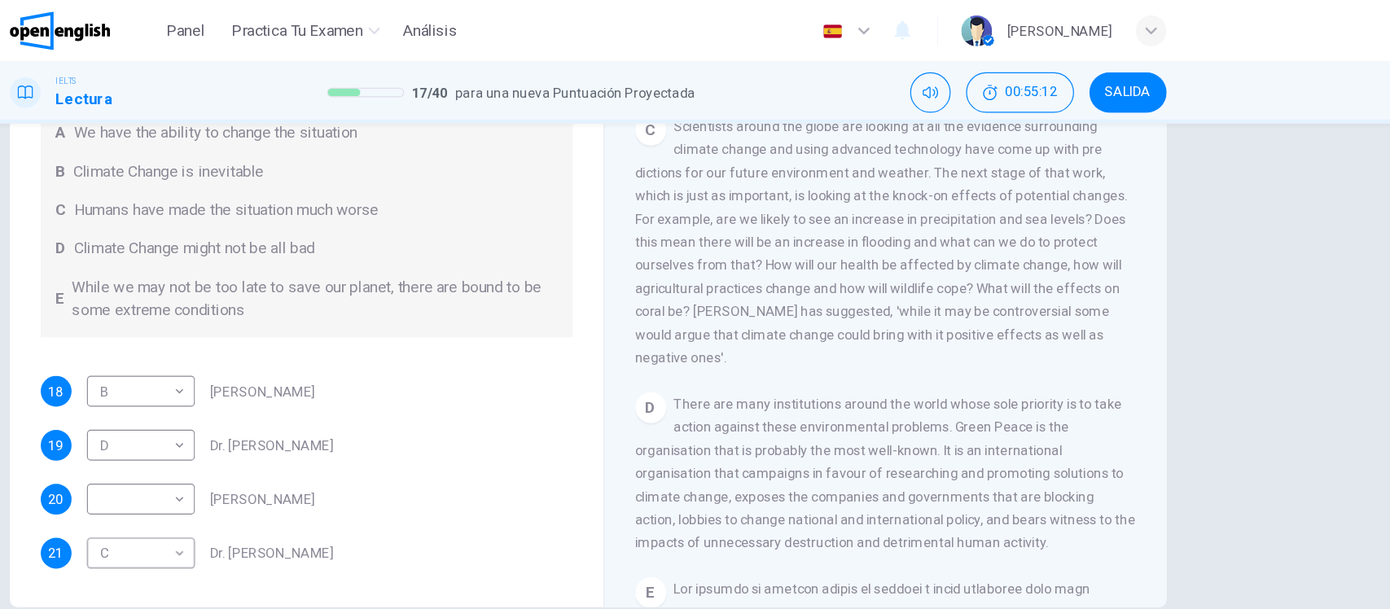
click at [860, 312] on div "C Scientists around the globe are looking at all the evidence surrounding clima…" at bounding box center [946, 204] width 423 height 215
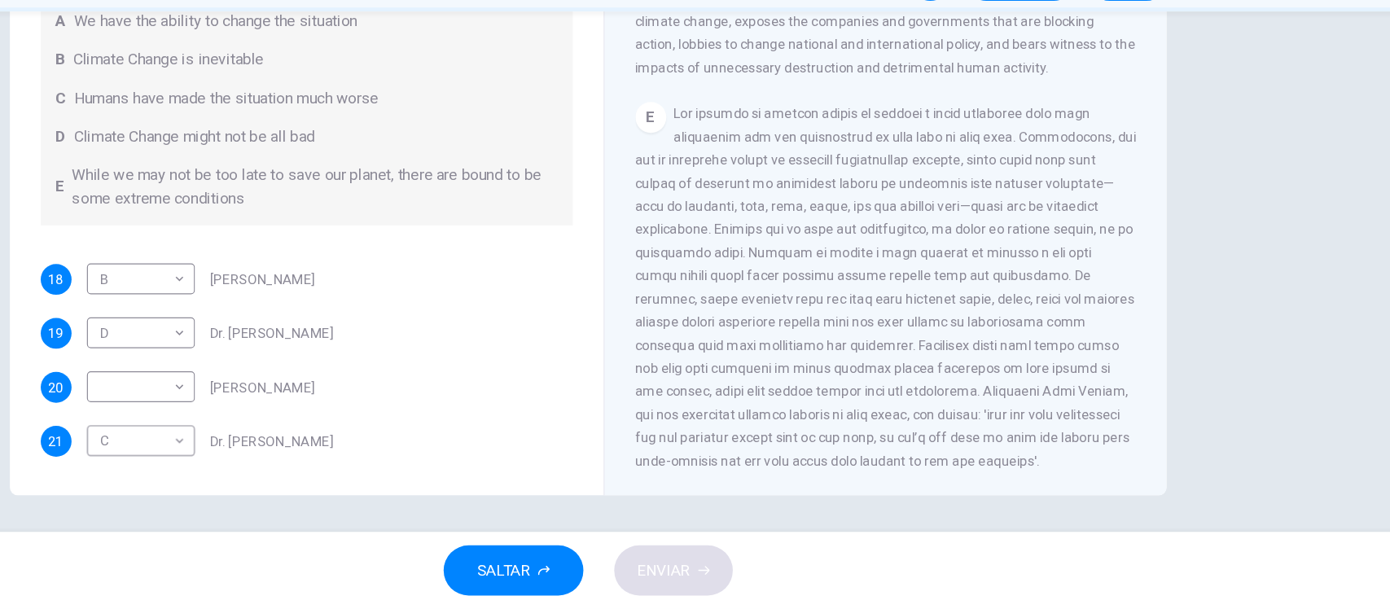
scroll to position [1117, 0]
click at [114, 330] on body "Este sitio utiliza cookies, como se explica en nuestra Política de Privacidad .…" at bounding box center [695, 304] width 1390 height 609
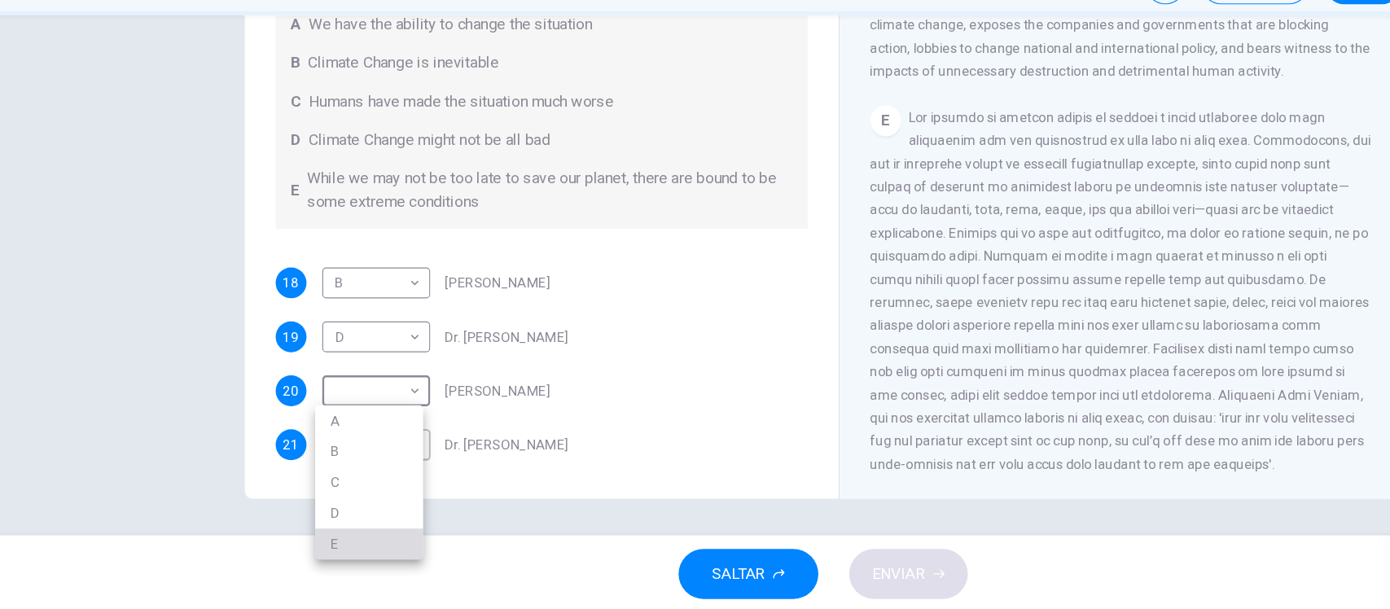
click at [296, 550] on li "E" at bounding box center [311, 551] width 91 height 26
type input "*"
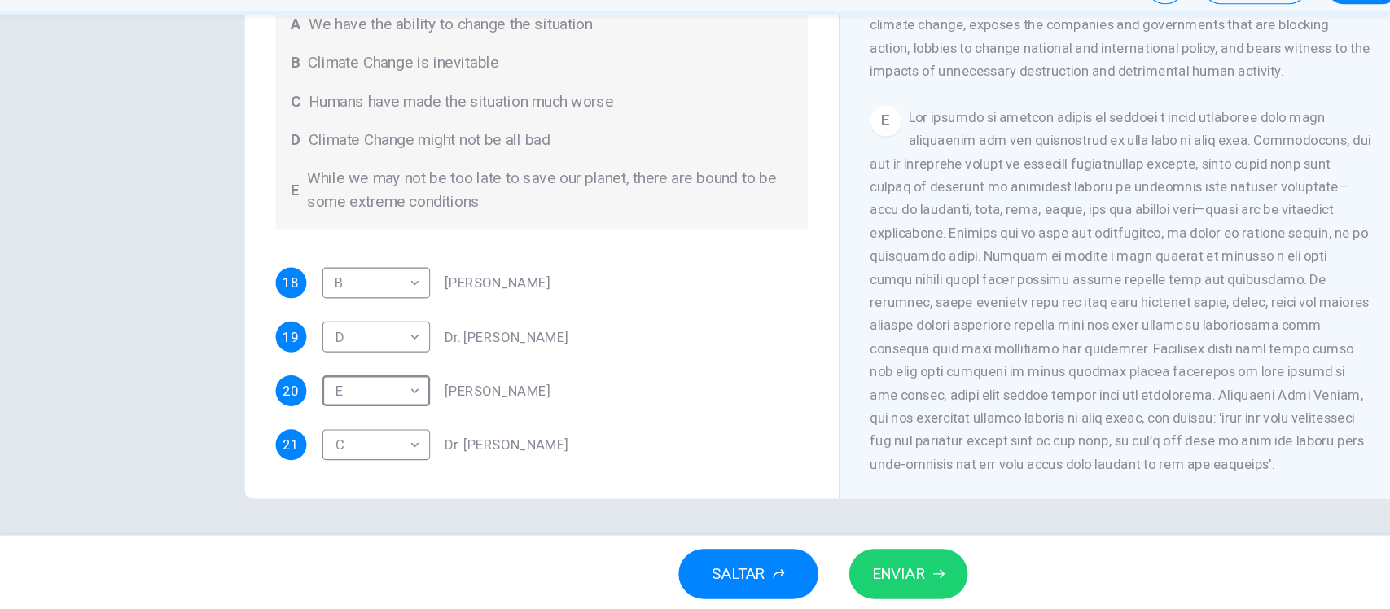
click at [797, 573] on icon "button" at bounding box center [793, 577] width 10 height 10
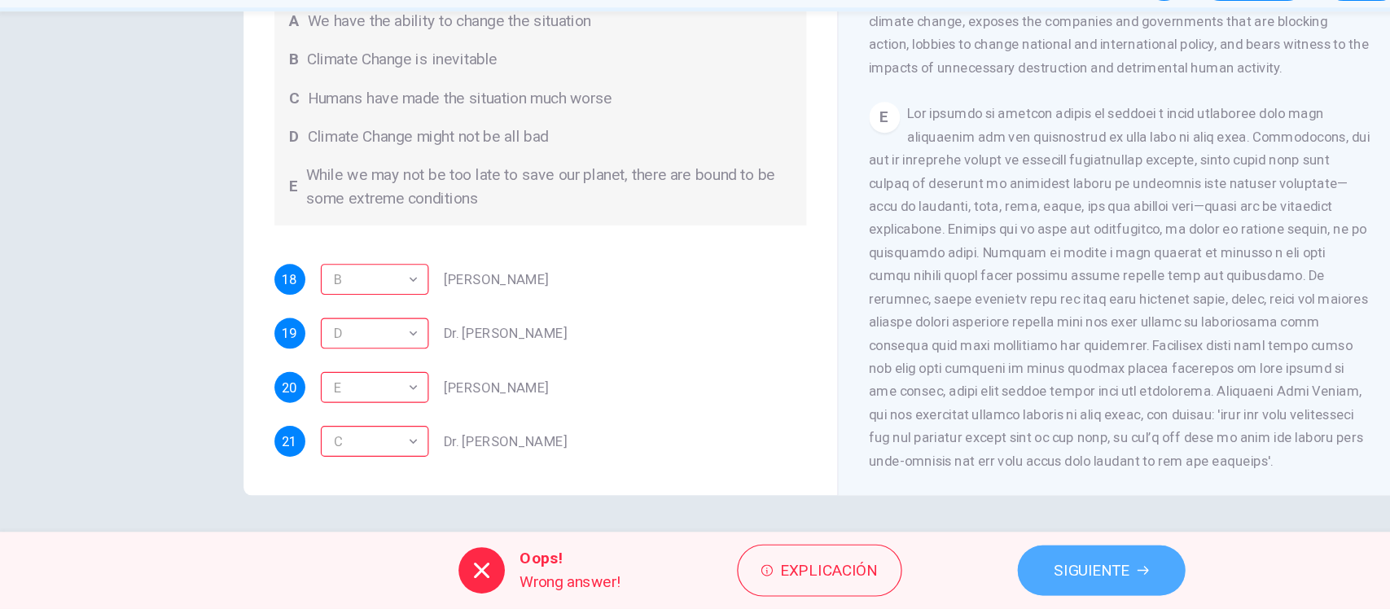
click at [923, 580] on span "SIGUIENTE" at bounding box center [924, 576] width 64 height 23
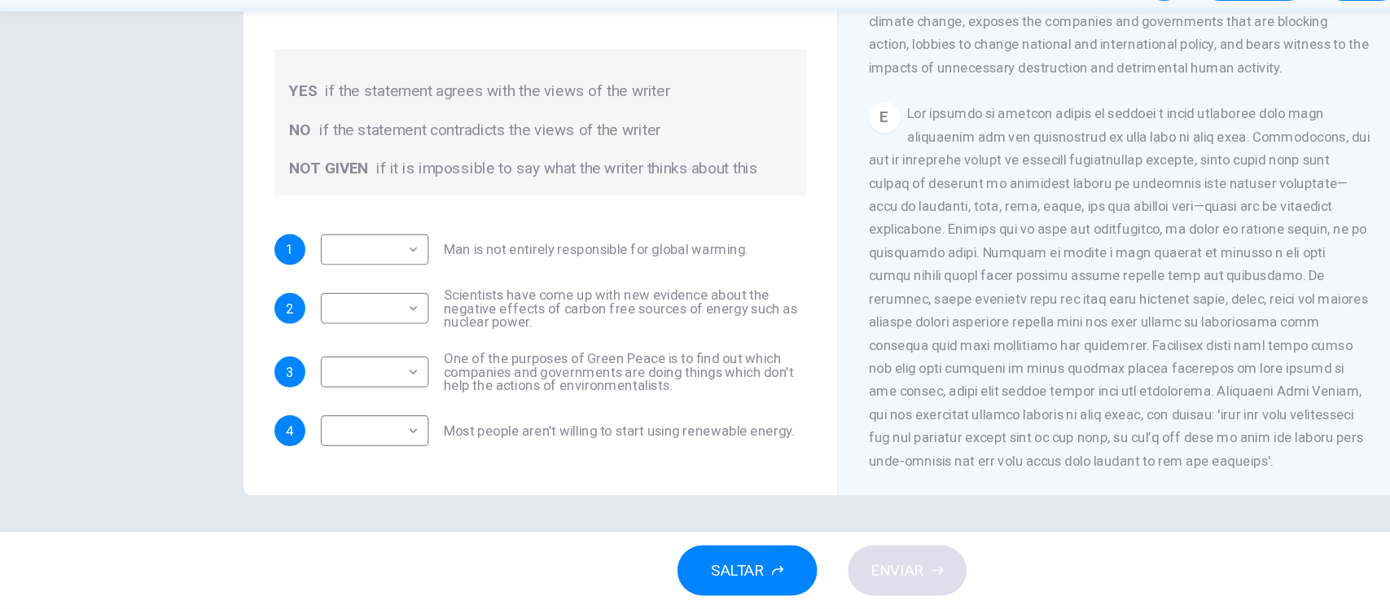
click at [129, 274] on div "Pregunta 22 Do the following statements agree with the information given in the…" at bounding box center [695, 324] width 1390 height 440
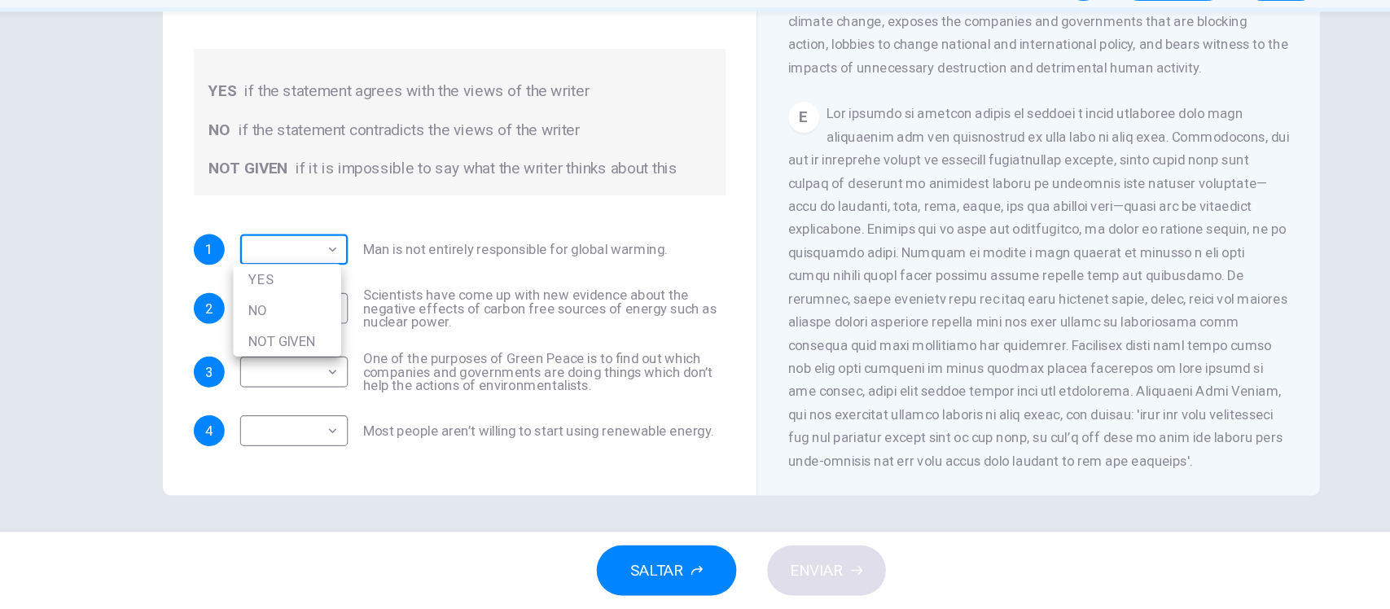
click at [302, 204] on body "Este sitio utiliza cookies, como se explica en nuestra Política de Privacidad .…" at bounding box center [695, 304] width 1390 height 609
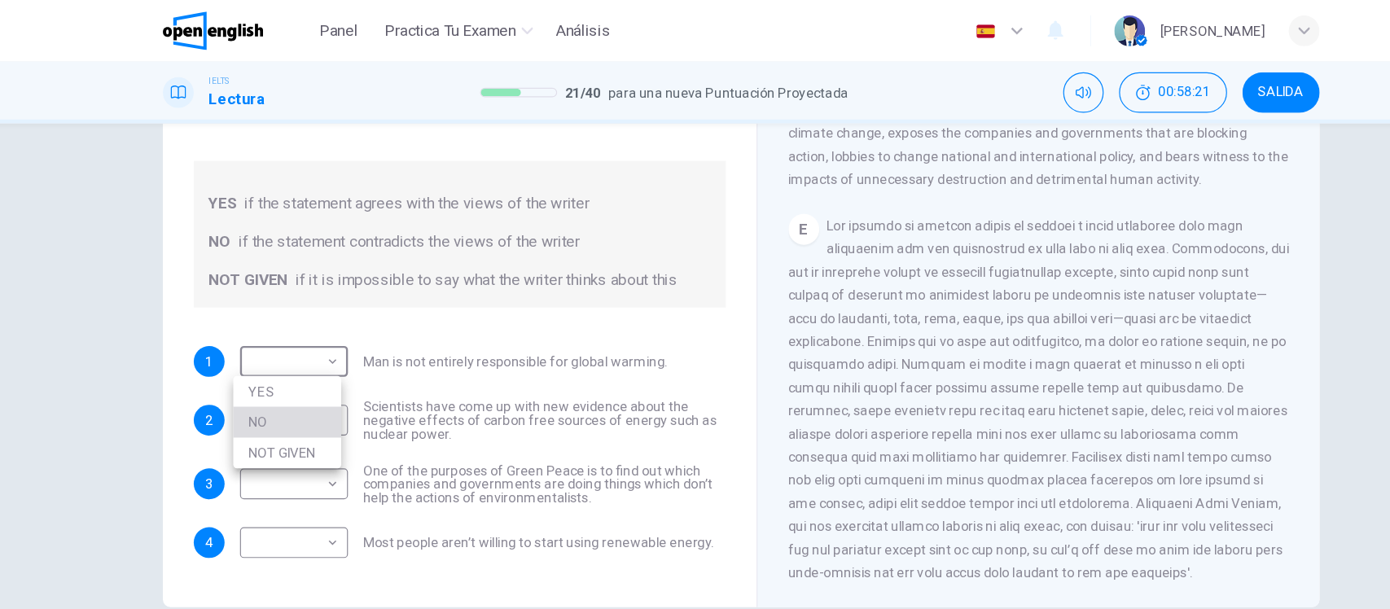
click at [309, 357] on li "NO" at bounding box center [311, 357] width 91 height 26
type input "**"
click at [181, 303] on div "Pregunta 22 Do the following statements agree with the information given in the…" at bounding box center [695, 230] width 1029 height 566
click at [300, 284] on body "Este sitio utiliza cookies, como se explica en nuestra Política de Privacidad .…" at bounding box center [695, 304] width 1390 height 609
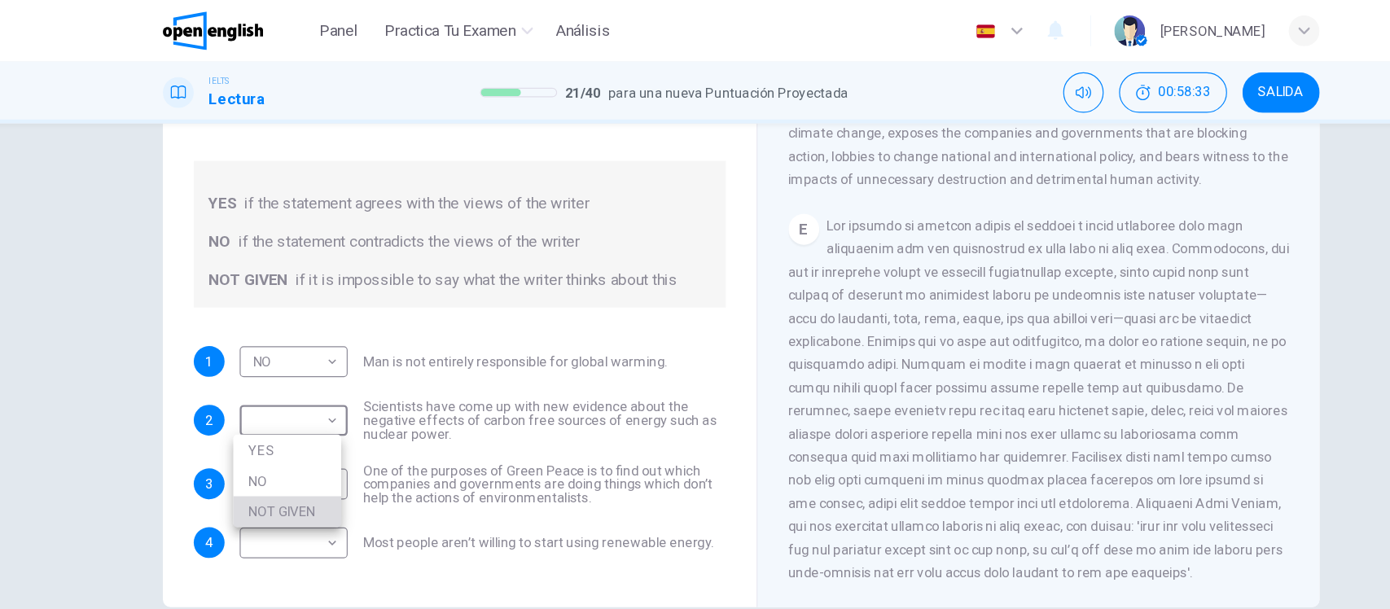
click at [307, 438] on li "NOT GIVEN" at bounding box center [311, 432] width 91 height 26
type input "*********"
click at [207, 384] on div "Pregunta 22 Do the following statements agree with the information given in the…" at bounding box center [695, 230] width 977 height 566
click at [306, 345] on body "Este sitio utiliza cookies, como se explica en nuestra Política de Privacidad .…" at bounding box center [695, 304] width 1390 height 609
click at [302, 435] on li "YES" at bounding box center [311, 434] width 91 height 26
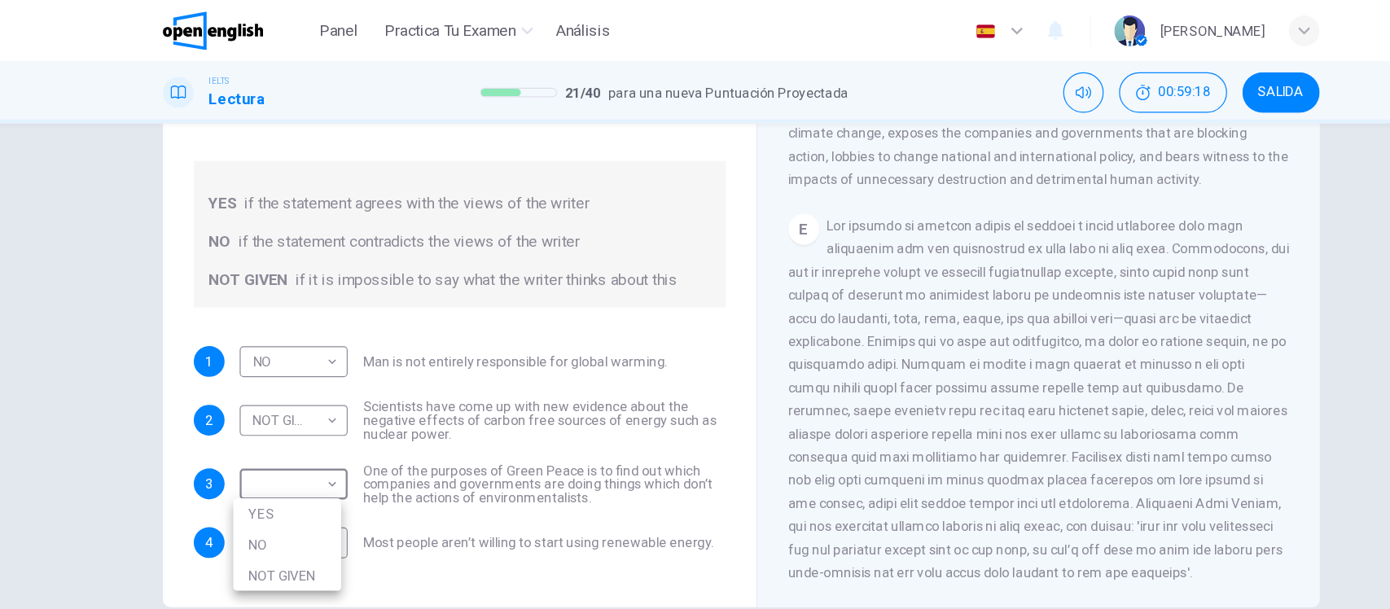
type input "***"
click at [167, 394] on div "Pregunta 22 Do the following statements agree with the information given in the…" at bounding box center [695, 324] width 1390 height 440
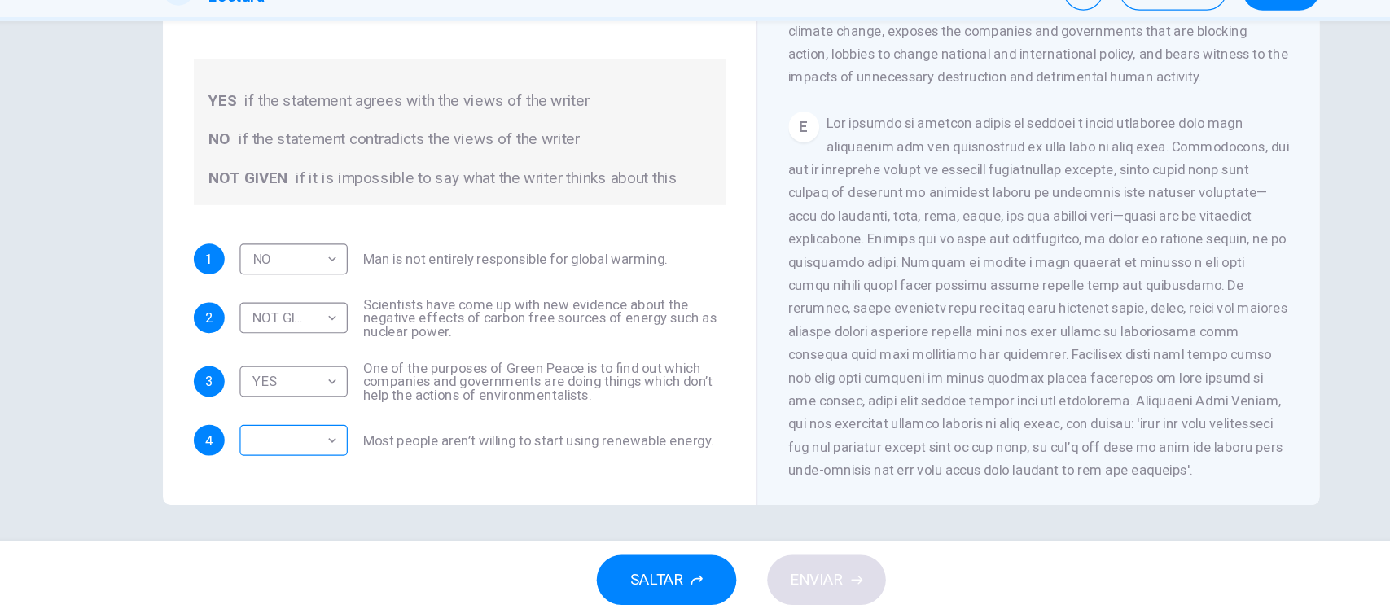
click at [297, 367] on body "Este sitio utiliza cookies, como se explica en nuestra Política de Privacidad .…" at bounding box center [695, 304] width 1390 height 609
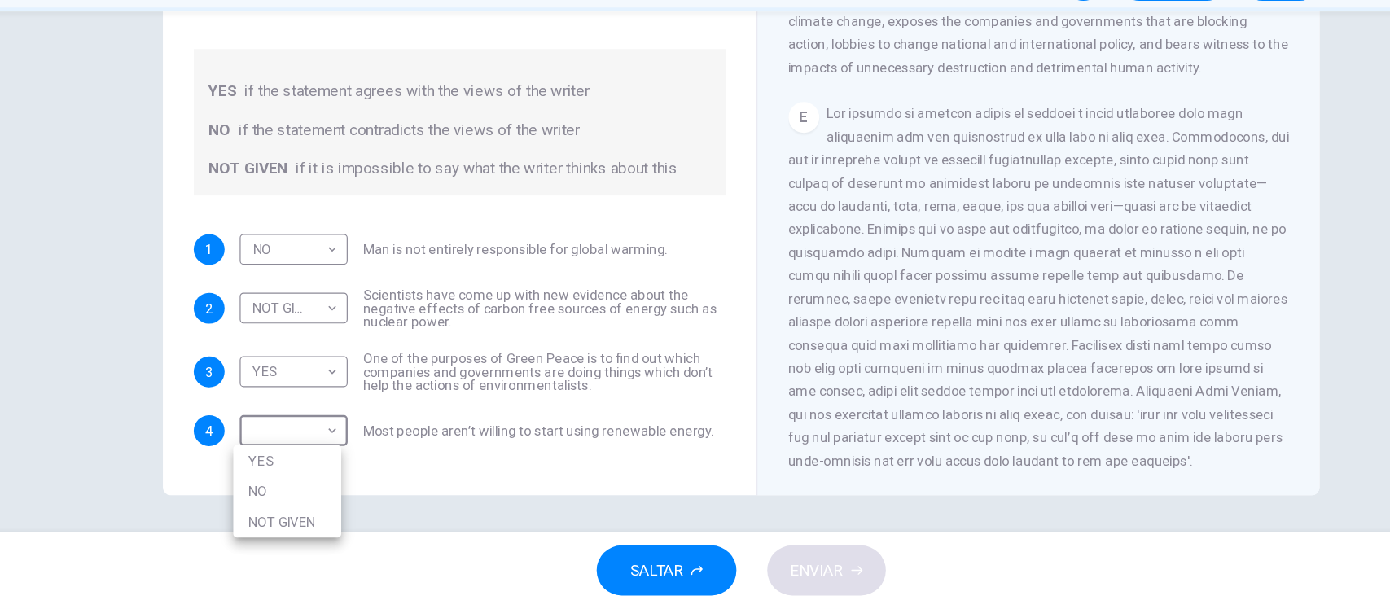
click at [322, 527] on li "NOT GIVEN" at bounding box center [311, 536] width 91 height 26
type input "*********"
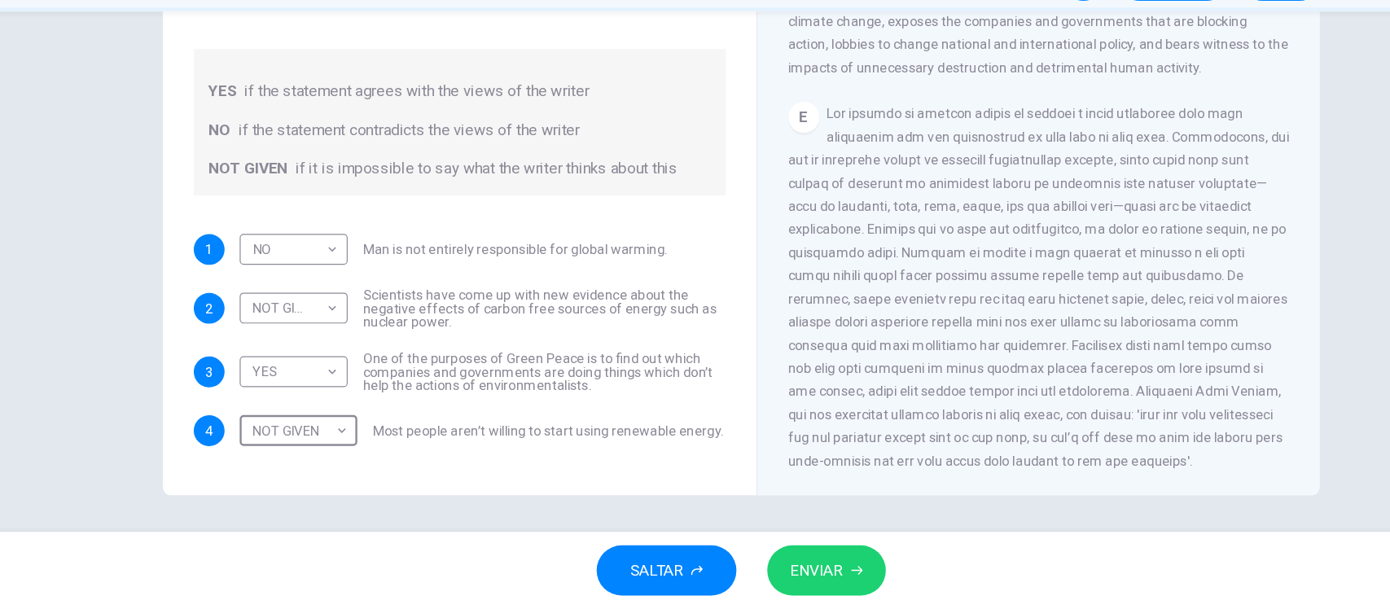
click at [821, 581] on div "SALTAR ENVIAR" at bounding box center [695, 576] width 1390 height 65
click at [780, 574] on span "ENVIAR" at bounding box center [759, 576] width 45 height 23
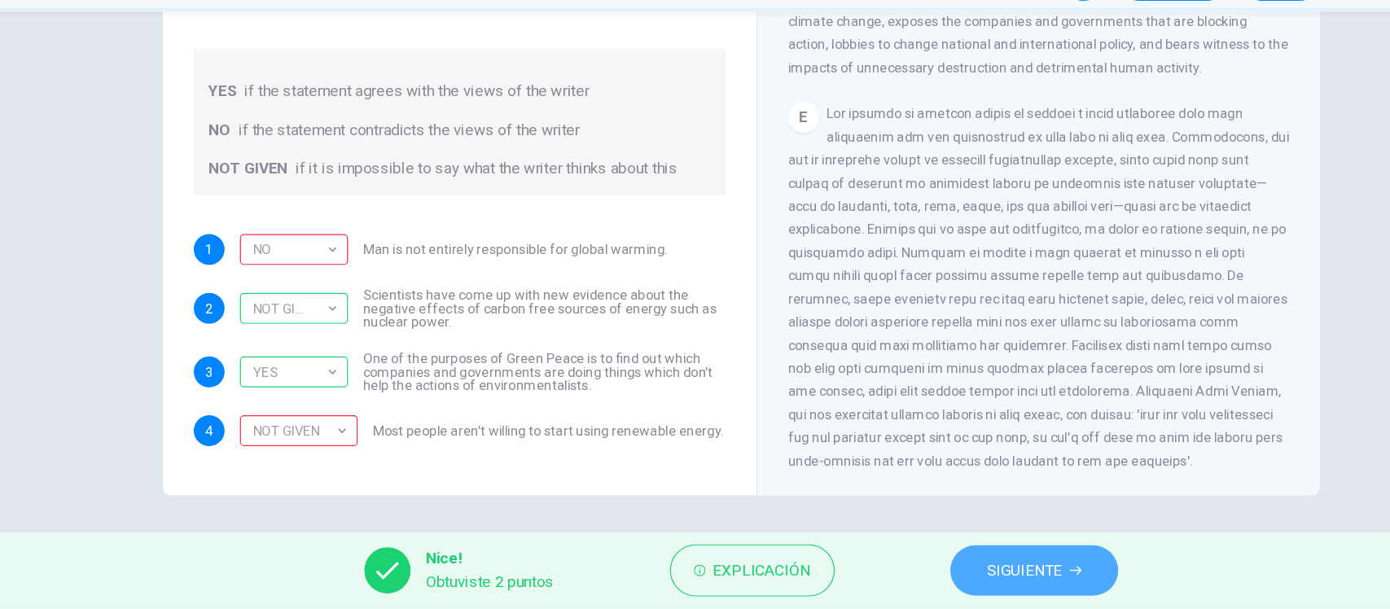
click at [946, 573] on span "SIGUIENTE" at bounding box center [935, 576] width 64 height 23
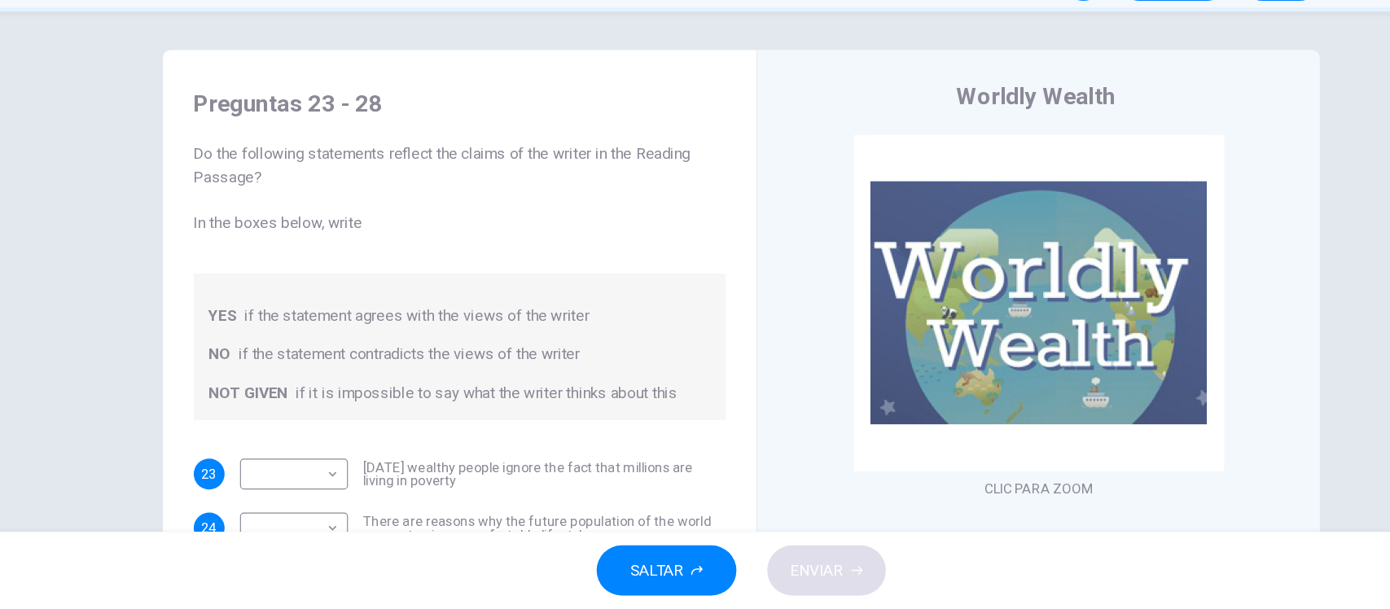
click at [123, 286] on div "Preguntas 23 - 28 Do the following statements reflect the claims of the writer …" at bounding box center [695, 324] width 1390 height 440
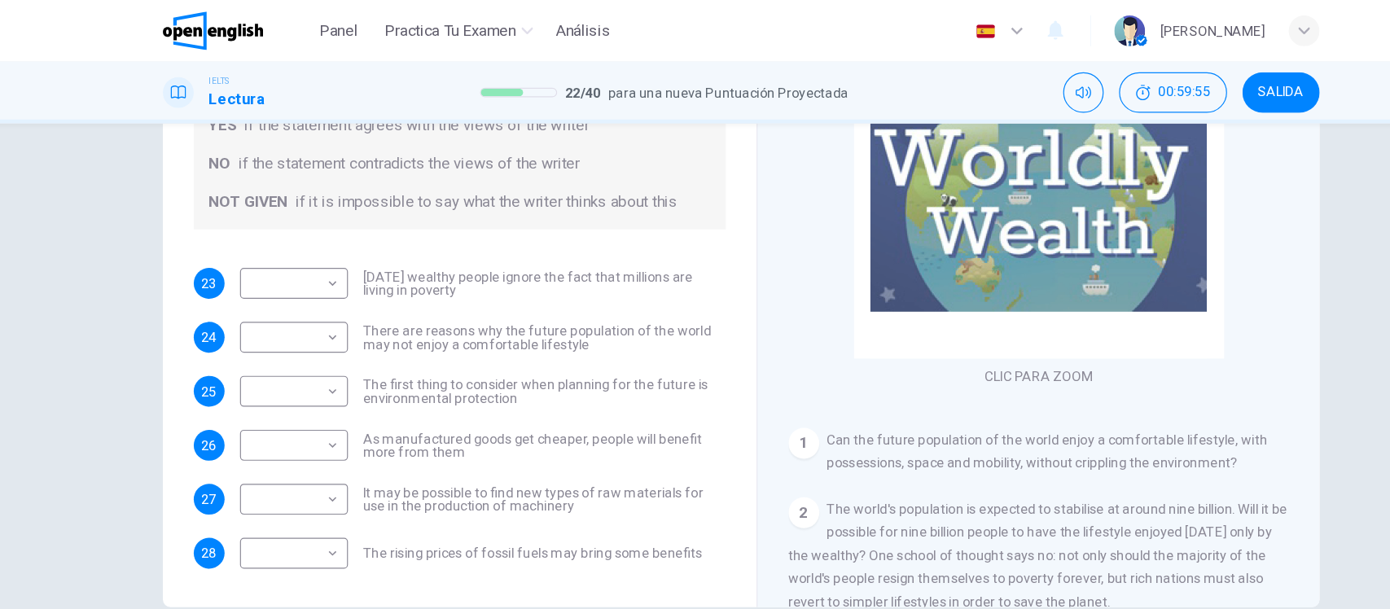
scroll to position [190, 0]
click at [499, 201] on div "Preguntas 23 - 28 Do the following statements reflect the claims of the writer …" at bounding box center [458, 196] width 476 height 599
click at [499, 203] on div "Preguntas 23 - 28 Do the following statements reflect the claims of the writer …" at bounding box center [458, 196] width 476 height 599
click at [150, 248] on div "Preguntas 23 - 28 Do the following statements reflect the claims of the writer …" at bounding box center [695, 324] width 1390 height 440
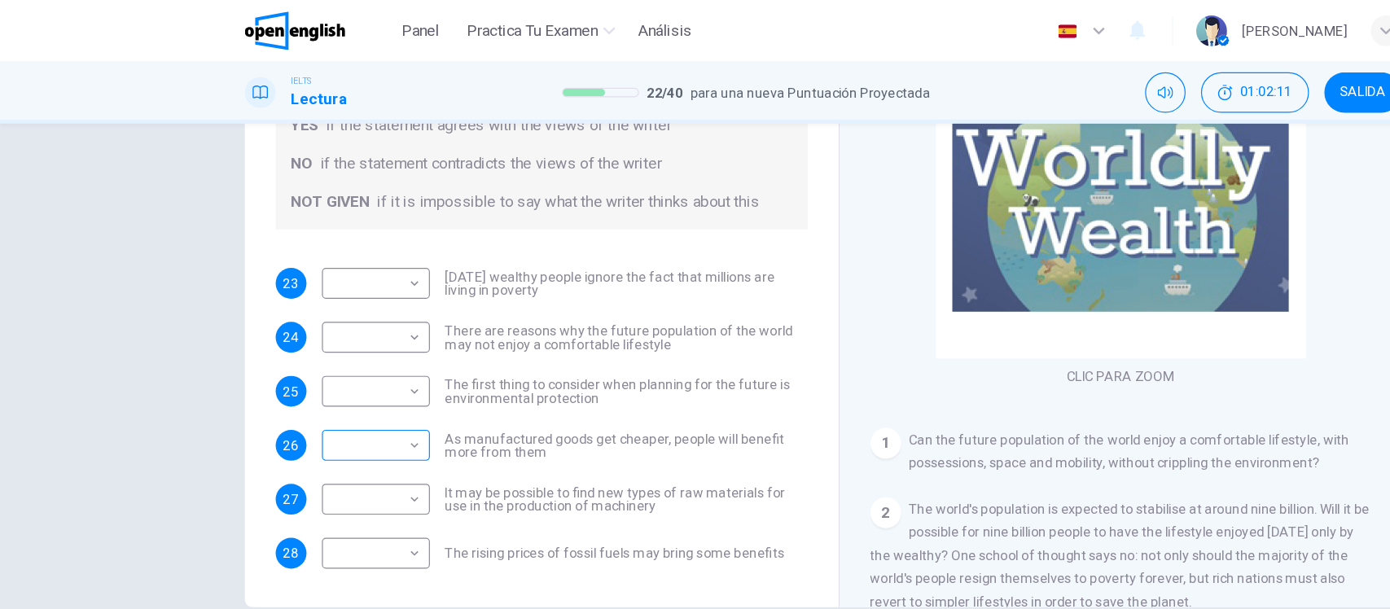
click at [190, 388] on body "Este sitio utiliza cookies, como se explica en nuestra Política de Privacidad .…" at bounding box center [695, 304] width 1390 height 609
click at [190, 388] on div at bounding box center [695, 304] width 1390 height 609
click at [190, 388] on body "Este sitio utiliza cookies, como se explica en nuestra Política de Privacidad .…" at bounding box center [695, 304] width 1390 height 609
click at [164, 362] on div at bounding box center [695, 304] width 1390 height 609
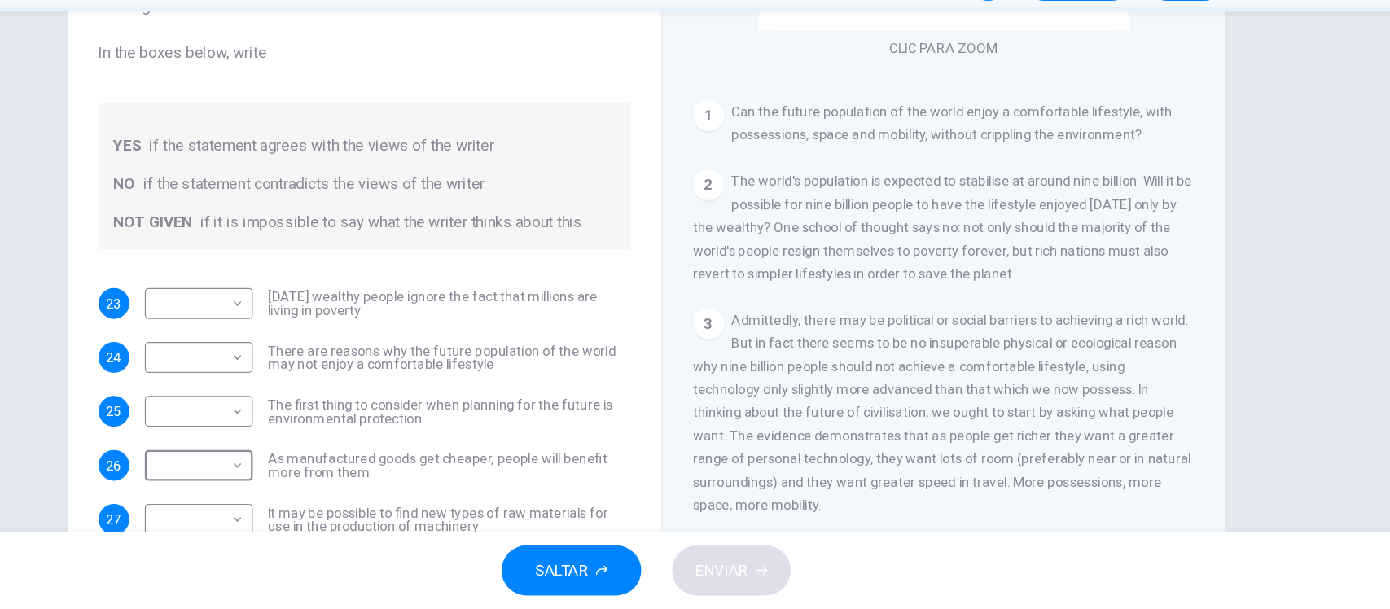
scroll to position [239, 0]
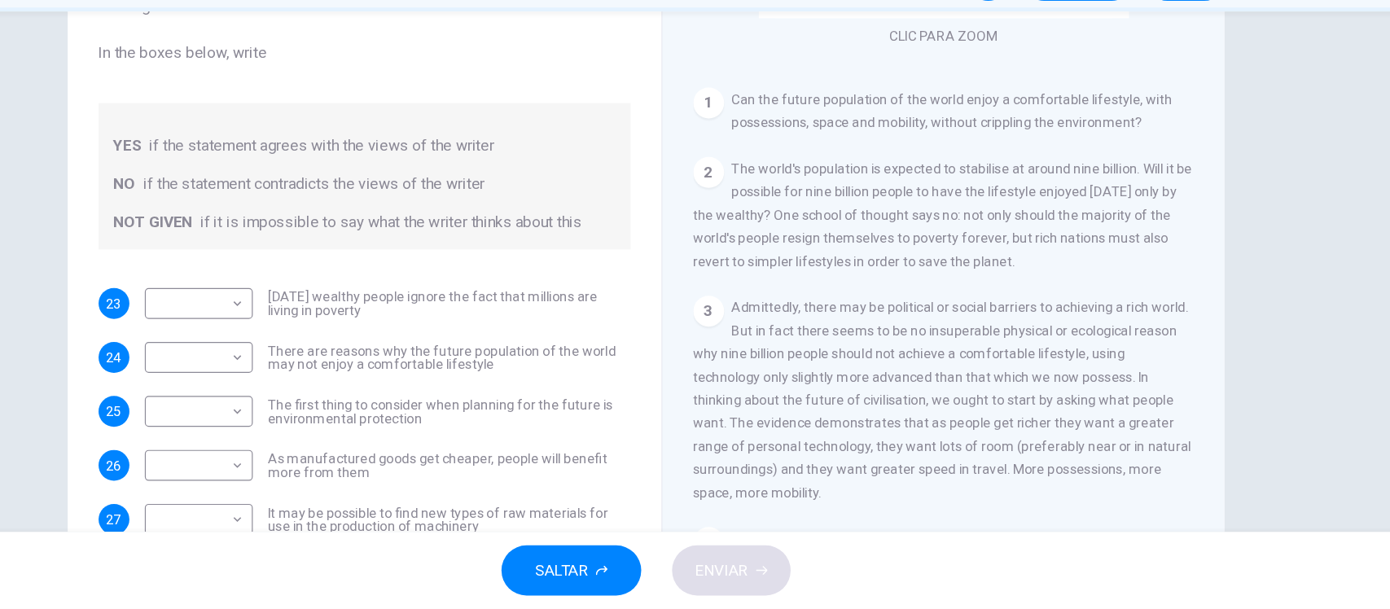
click at [1252, 233] on div "Preguntas 23 - 28 Do the following statements reflect the claims of the writer …" at bounding box center [695, 324] width 1390 height 440
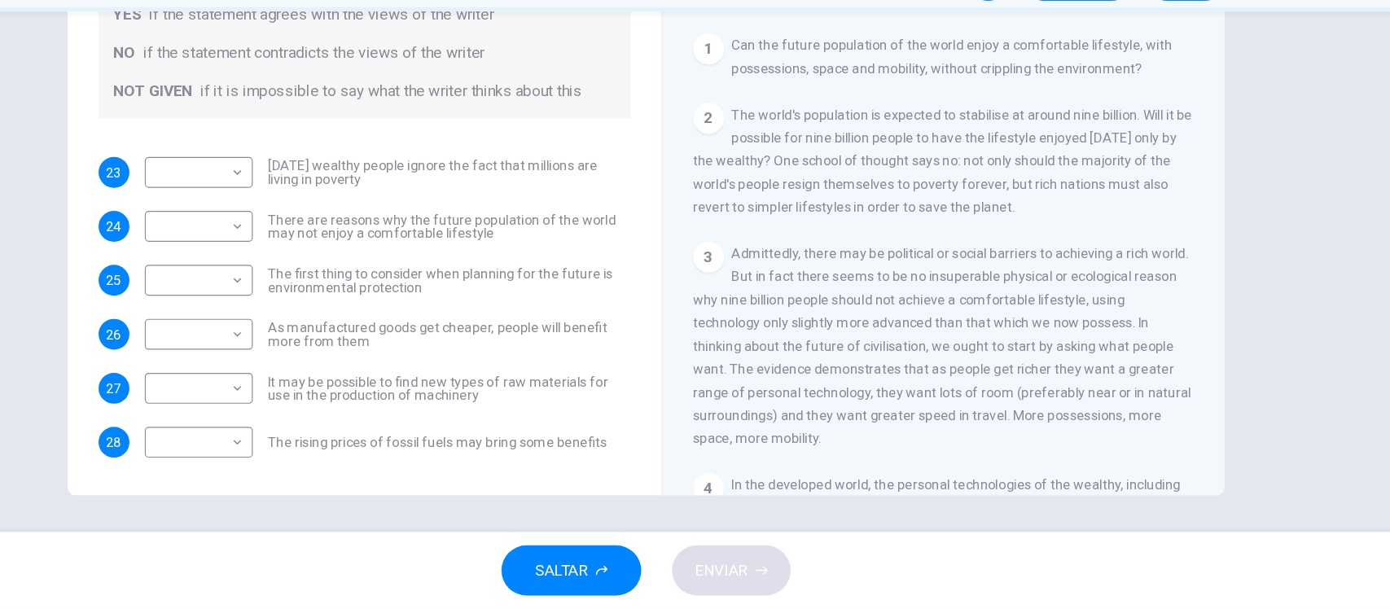
scroll to position [65, 0]
click at [181, 262] on div "Preguntas 23 - 28 Do the following statements reflect the claims of the writer …" at bounding box center [695, 230] width 1029 height 566
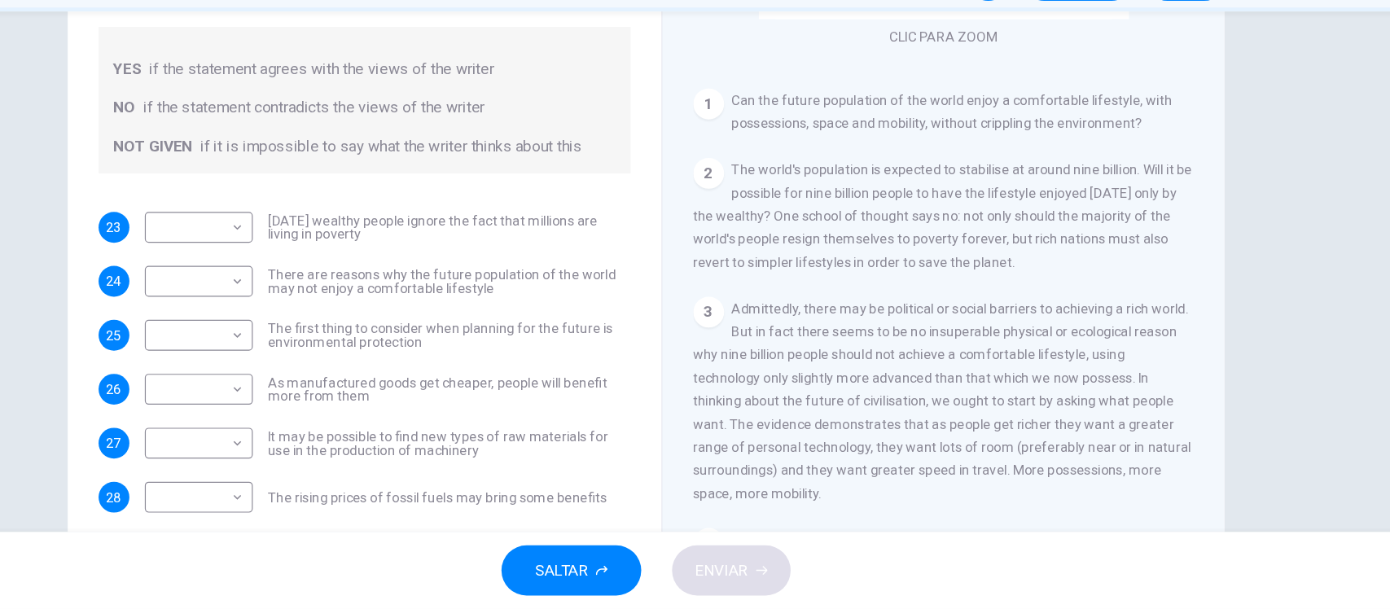
scroll to position [151, 0]
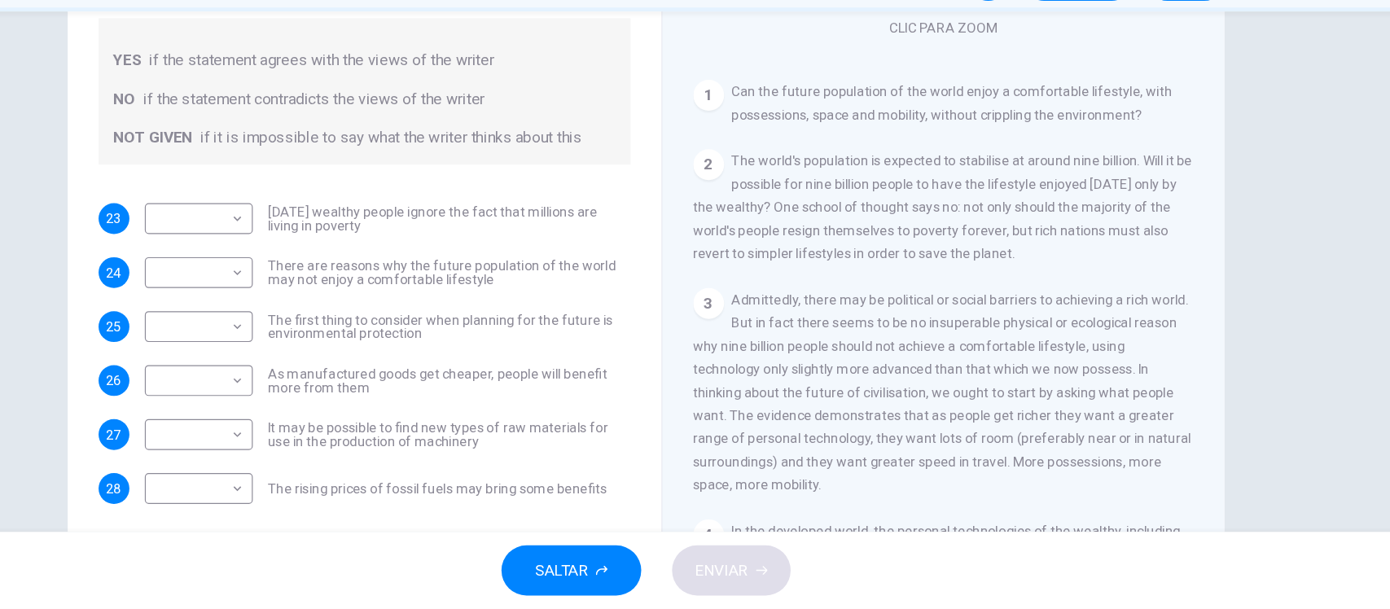
click at [886, 296] on span "The world's population is expected to stabilise at around nine billion. Will it…" at bounding box center [946, 269] width 422 height 91
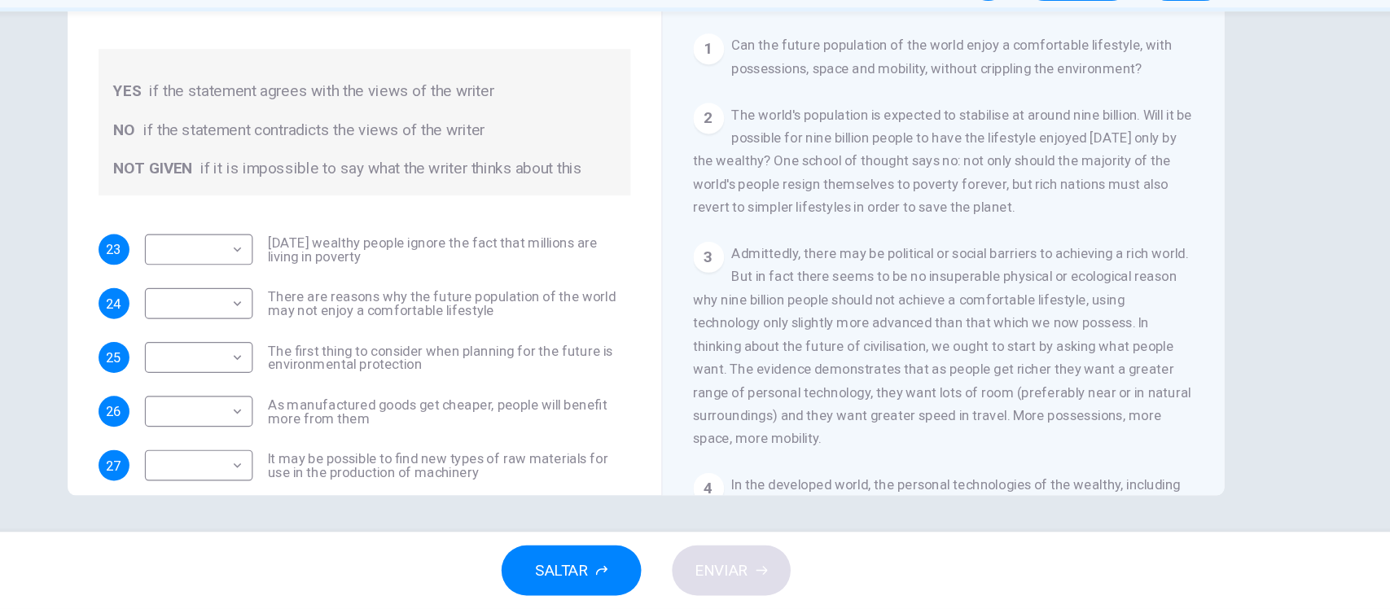
scroll to position [66, 0]
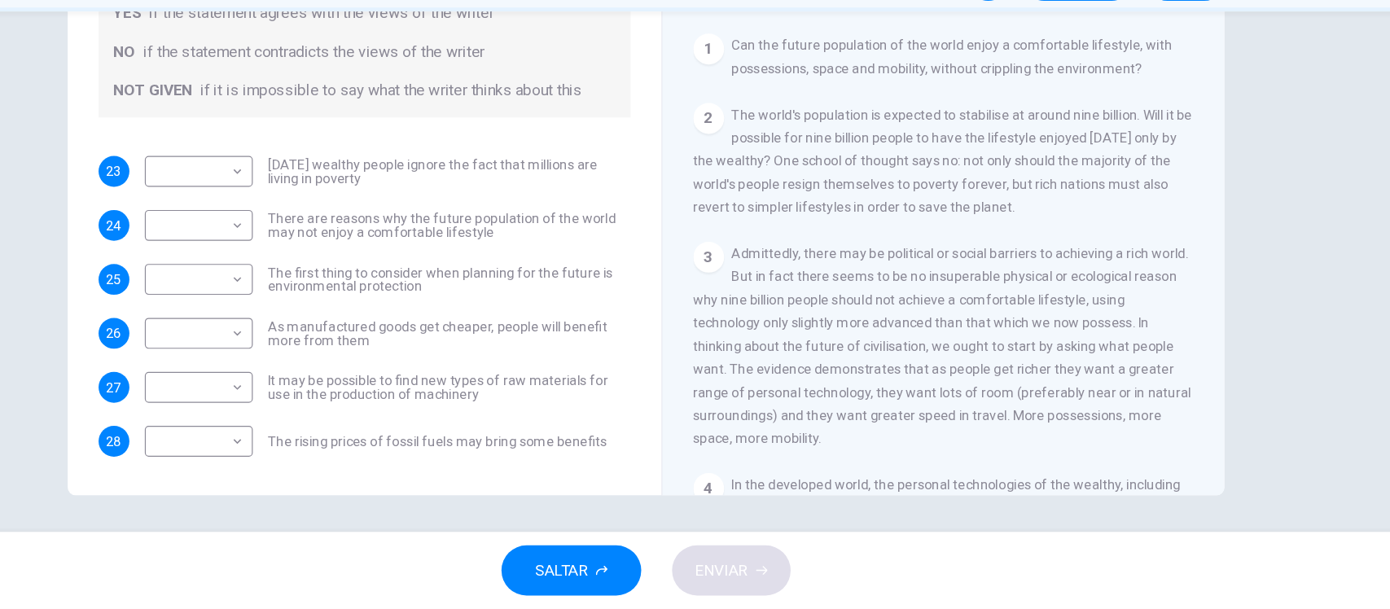
click at [1181, 154] on div "Preguntas 23 - 28 Do the following statements reflect the claims of the writer …" at bounding box center [695, 230] width 1029 height 566
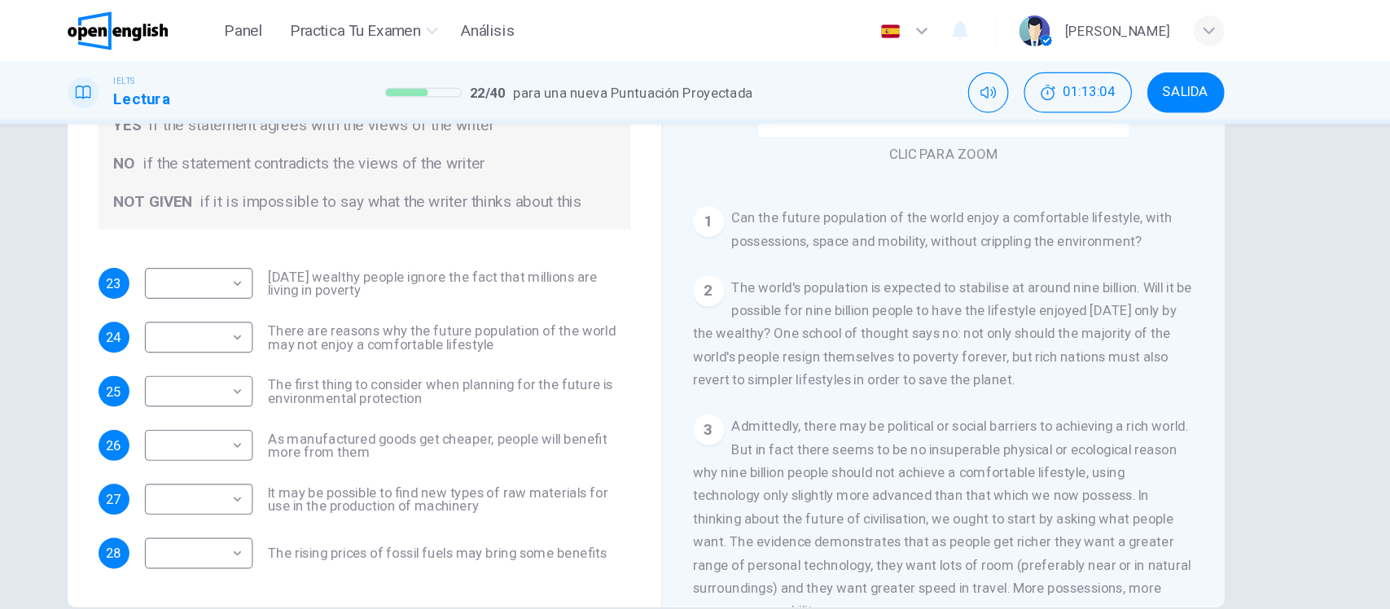
scroll to position [188, 0]
click at [160, 239] on body "Este sitio utiliza cookies, como se explica en nuestra Política de Privacidad .…" at bounding box center [695, 304] width 1390 height 609
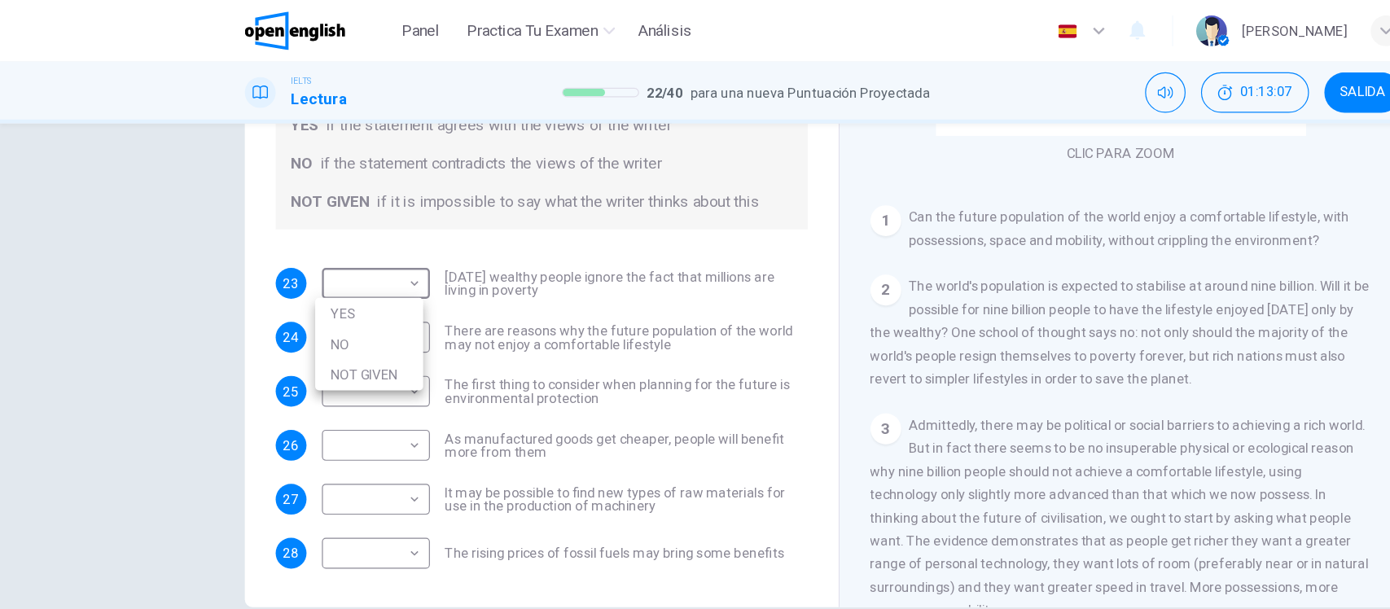
click at [155, 238] on div at bounding box center [695, 304] width 1390 height 609
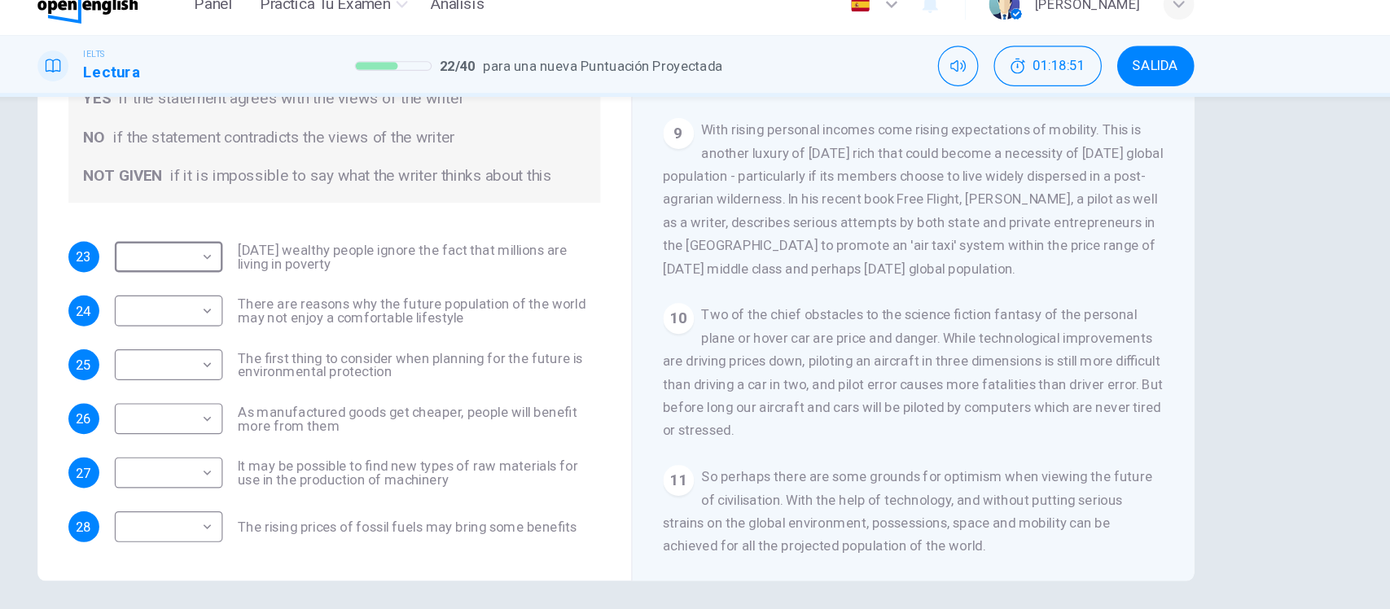
scroll to position [1543, 0]
click at [152, 292] on body "Este sitio utiliza cookies, como se explica en nuestra Política de Privacidad .…" at bounding box center [695, 304] width 1390 height 609
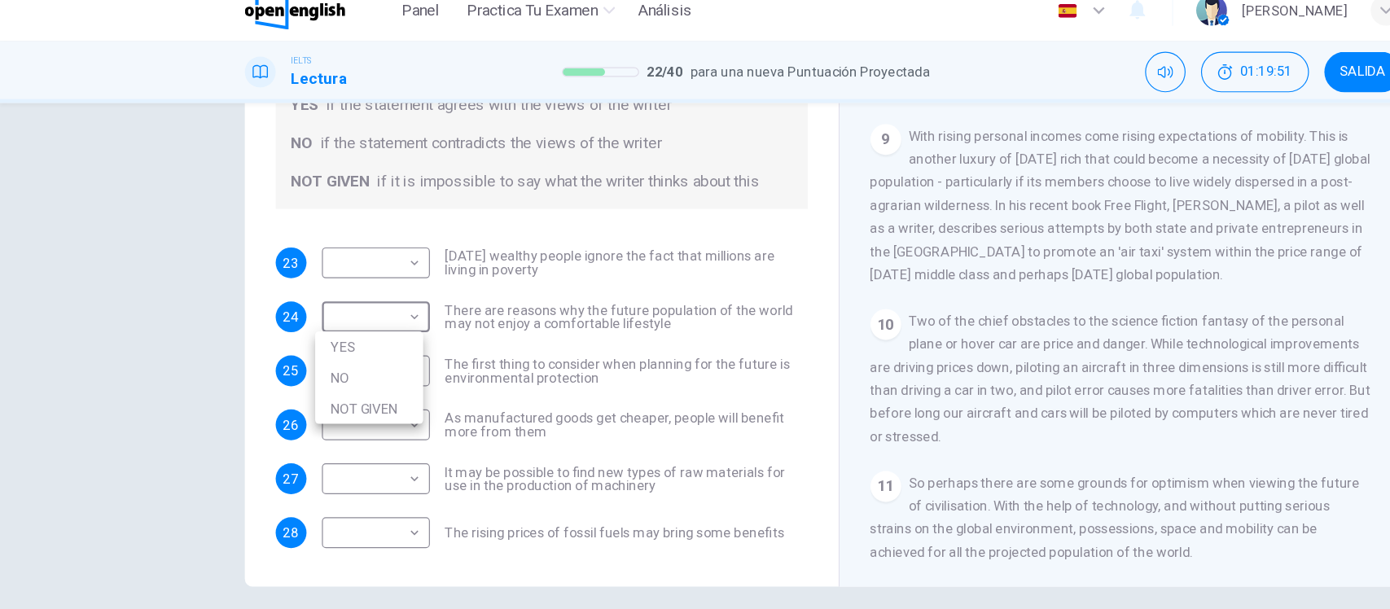
click at [319, 311] on li "YES" at bounding box center [311, 310] width 91 height 26
type input "***"
click at [319, 239] on body "Este sitio utiliza cookies, como se explica en nuestra Política de Privacidad .…" at bounding box center [695, 304] width 1390 height 609
click at [305, 313] on li "NOT GIVEN" at bounding box center [311, 317] width 91 height 26
type input "*********"
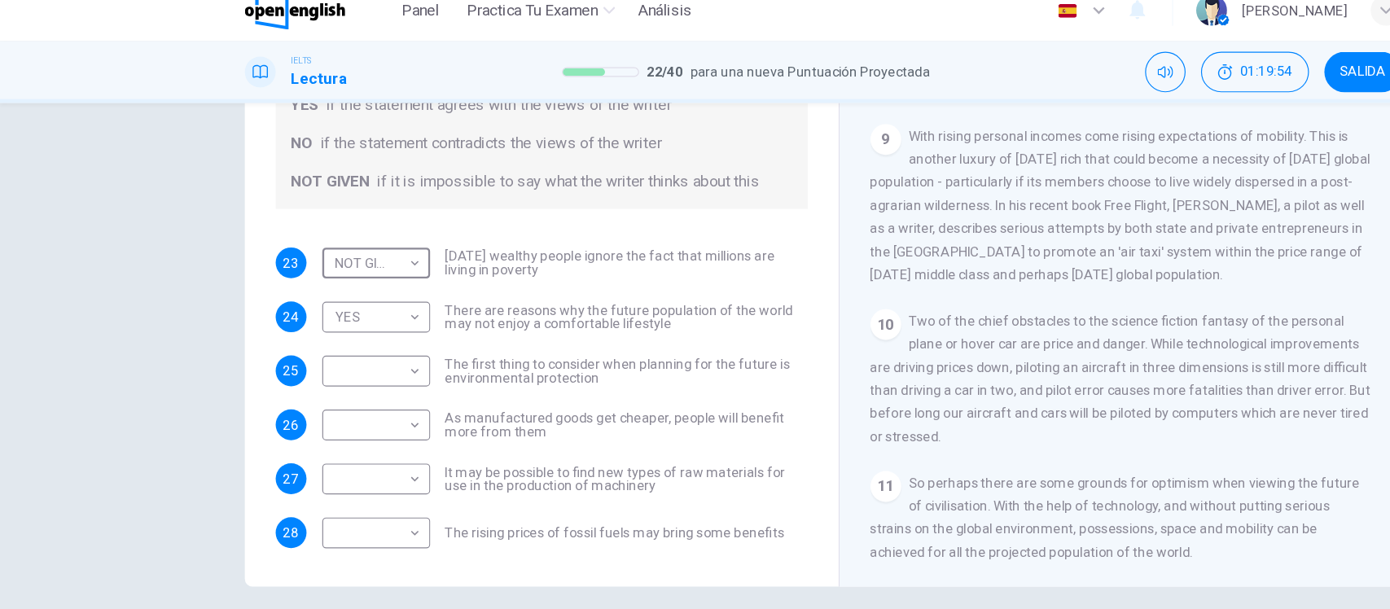
click at [186, 309] on div "Preguntas 23 - 28 Do the following statements reflect the claims of the writer …" at bounding box center [695, 230] width 1029 height 566
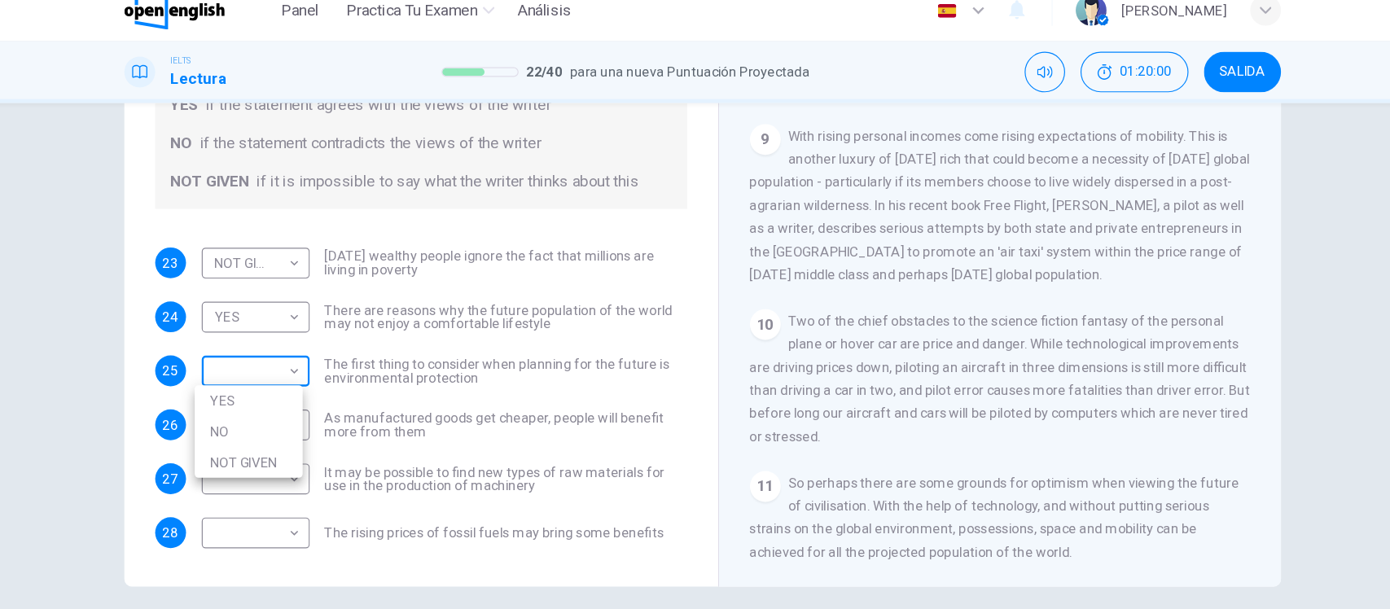
click at [225, 333] on body "Este sitio utiliza cookies, como se explica en nuestra Política de Privacidad .…" at bounding box center [695, 304] width 1390 height 609
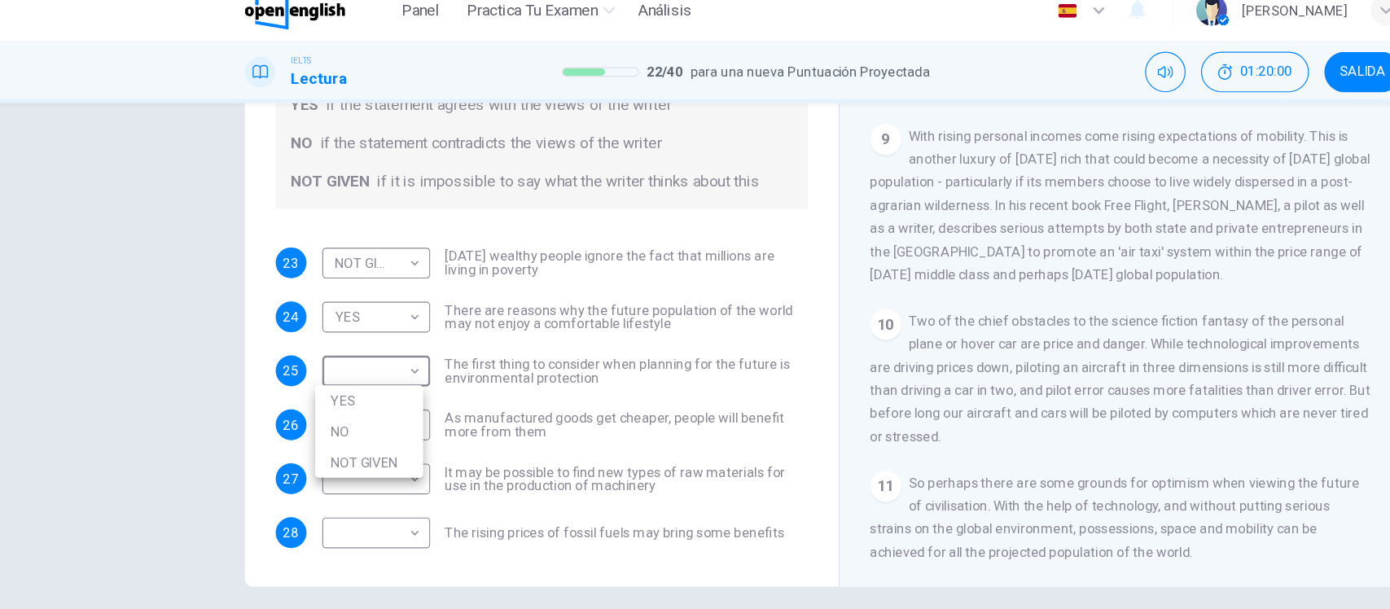
click at [300, 355] on li "YES" at bounding box center [311, 356] width 91 height 26
type input "***"
click at [164, 342] on div "Preguntas 23 - 28 Do the following statements reflect the claims of the writer …" at bounding box center [695, 324] width 1390 height 440
click at [311, 382] on body "Este sitio utiliza cookies, como se explica en nuestra Política de Privacidad .…" at bounding box center [695, 304] width 1390 height 609
click at [290, 397] on li "YES" at bounding box center [311, 401] width 91 height 26
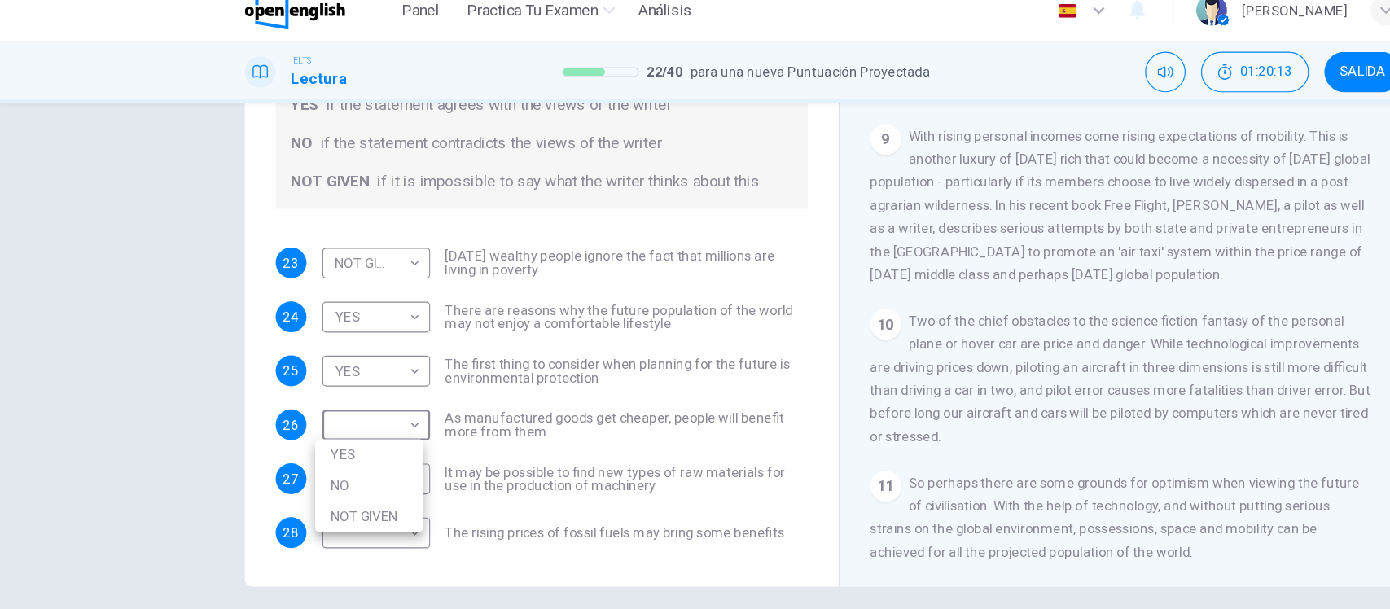
type input "***"
click at [129, 372] on div "Preguntas 23 - 28 Do the following statements reflect the claims of the writer …" at bounding box center [695, 324] width 1390 height 440
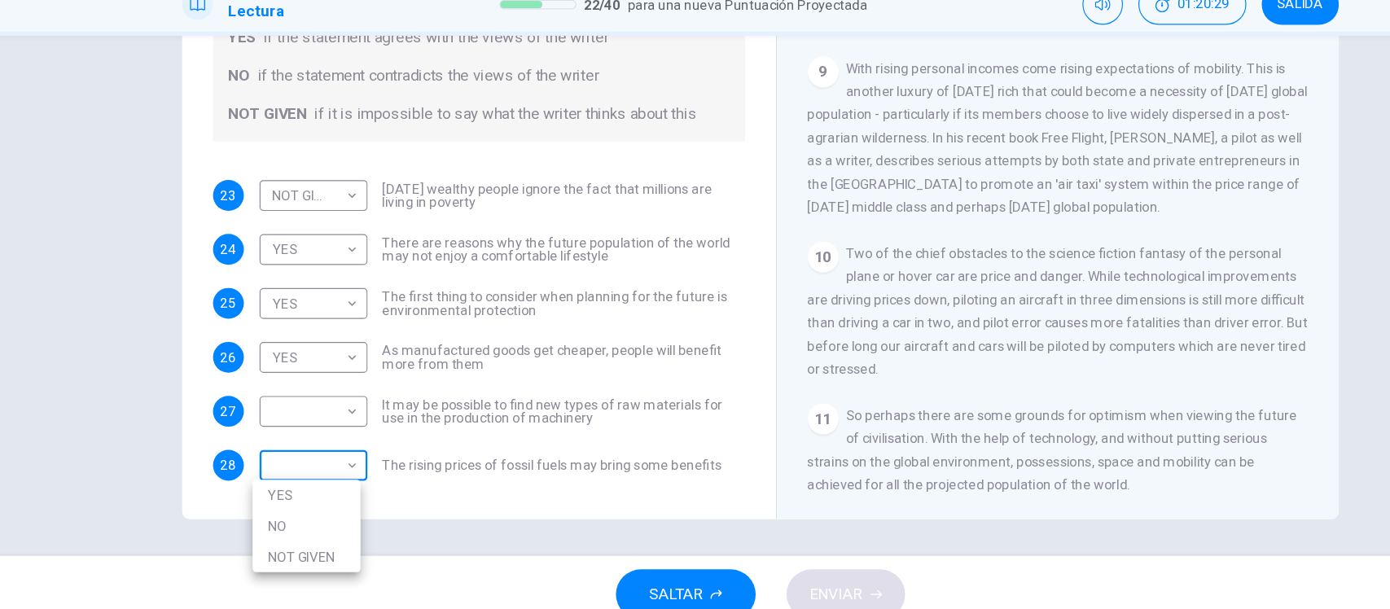
click at [320, 397] on body "Este sitio utiliza cookies, como se explica en nuestra Política de Privacidad .…" at bounding box center [695, 304] width 1390 height 609
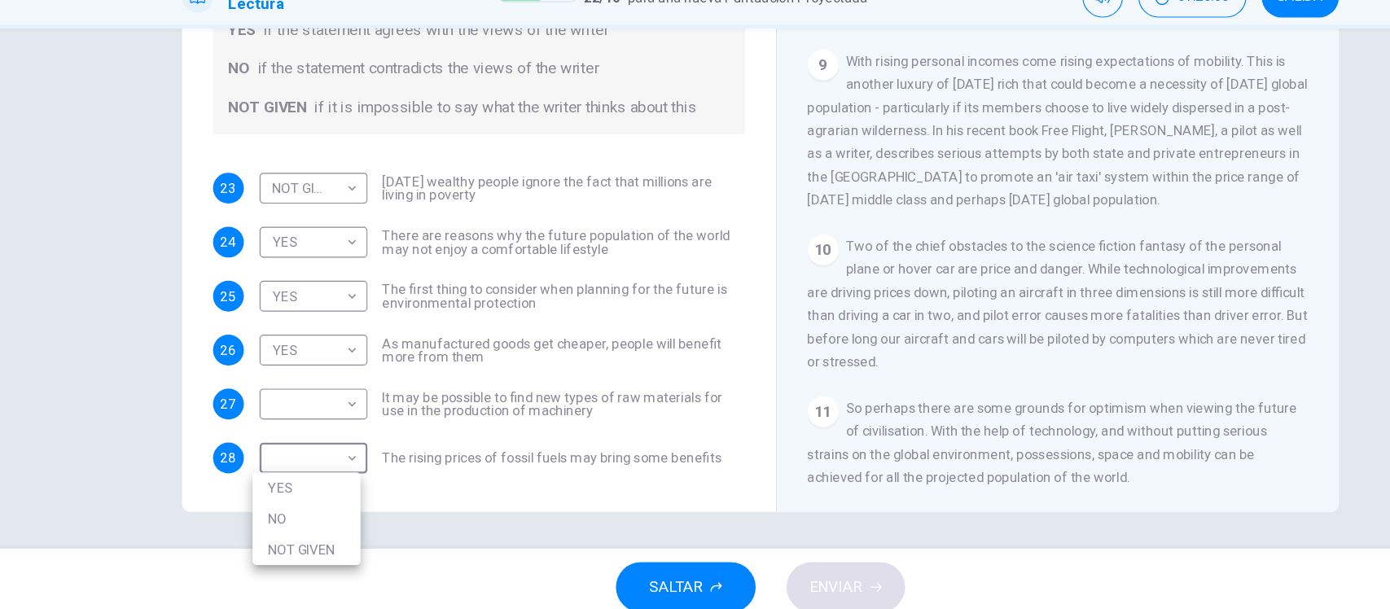
click at [300, 510] on li "NO" at bounding box center [311, 519] width 91 height 26
type input "**"
click at [313, 346] on body "Este sitio utiliza cookies, como se explica en nuestra Política de Privacidad .…" at bounding box center [695, 304] width 1390 height 609
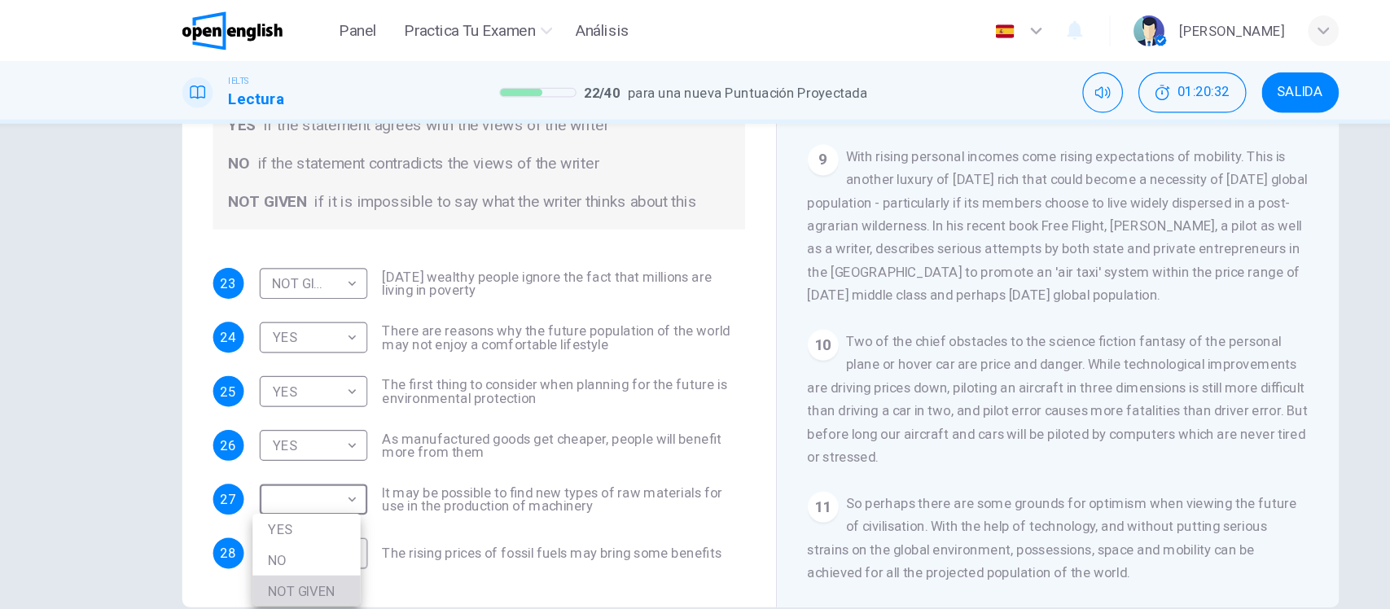
click at [314, 496] on li "NOT GIVEN" at bounding box center [311, 499] width 91 height 26
type input "*********"
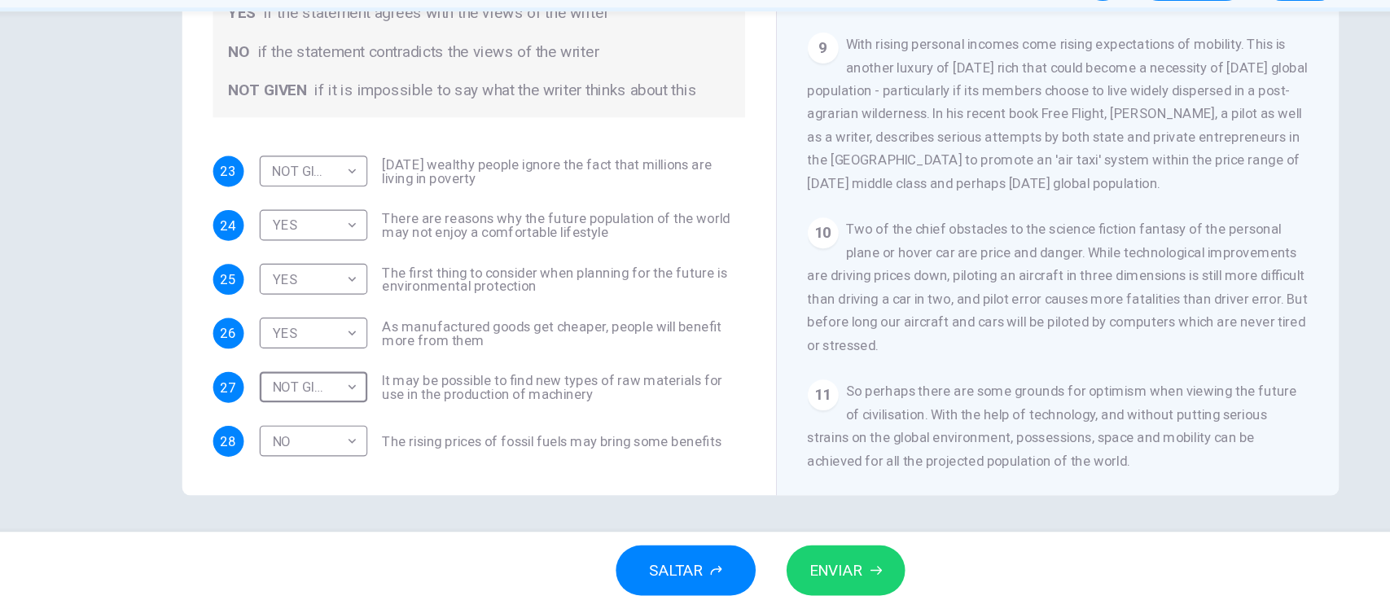
click at [778, 577] on span "ENVIAR" at bounding box center [759, 576] width 45 height 23
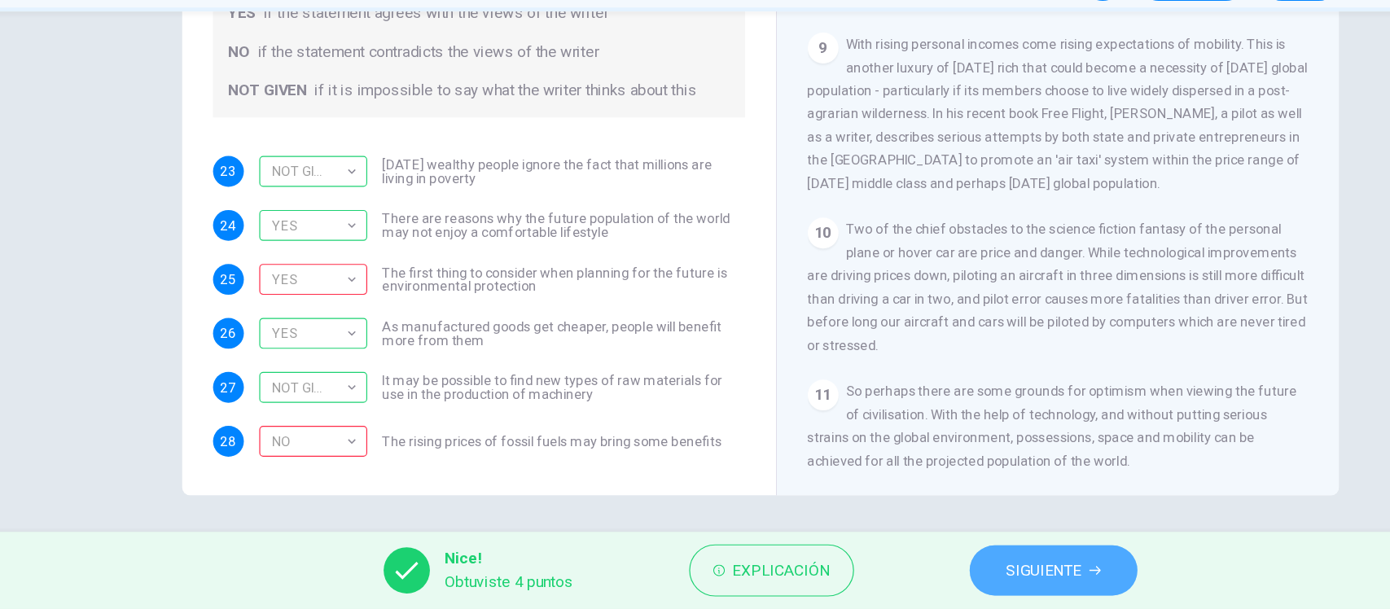
click at [916, 569] on span "SIGUIENTE" at bounding box center [935, 576] width 64 height 23
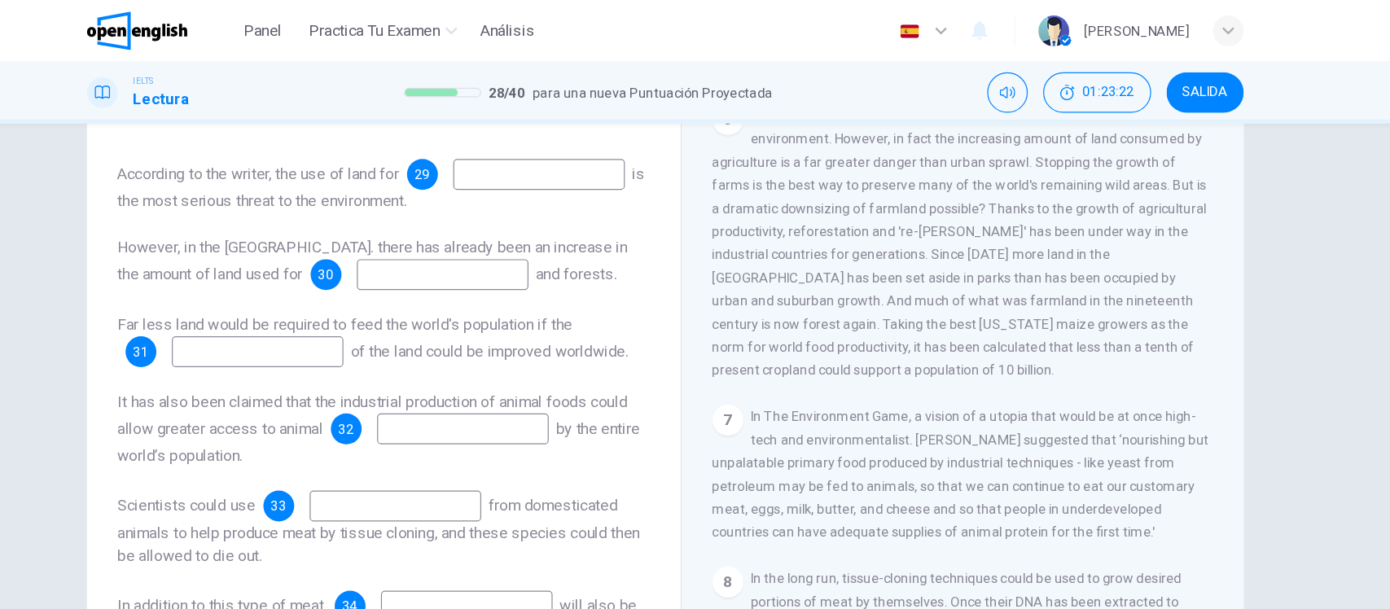
scroll to position [1024, 0]
click at [516, 160] on input at bounding box center [588, 147] width 145 height 26
type input "**********"
click at [435, 245] on input at bounding box center [507, 232] width 145 height 26
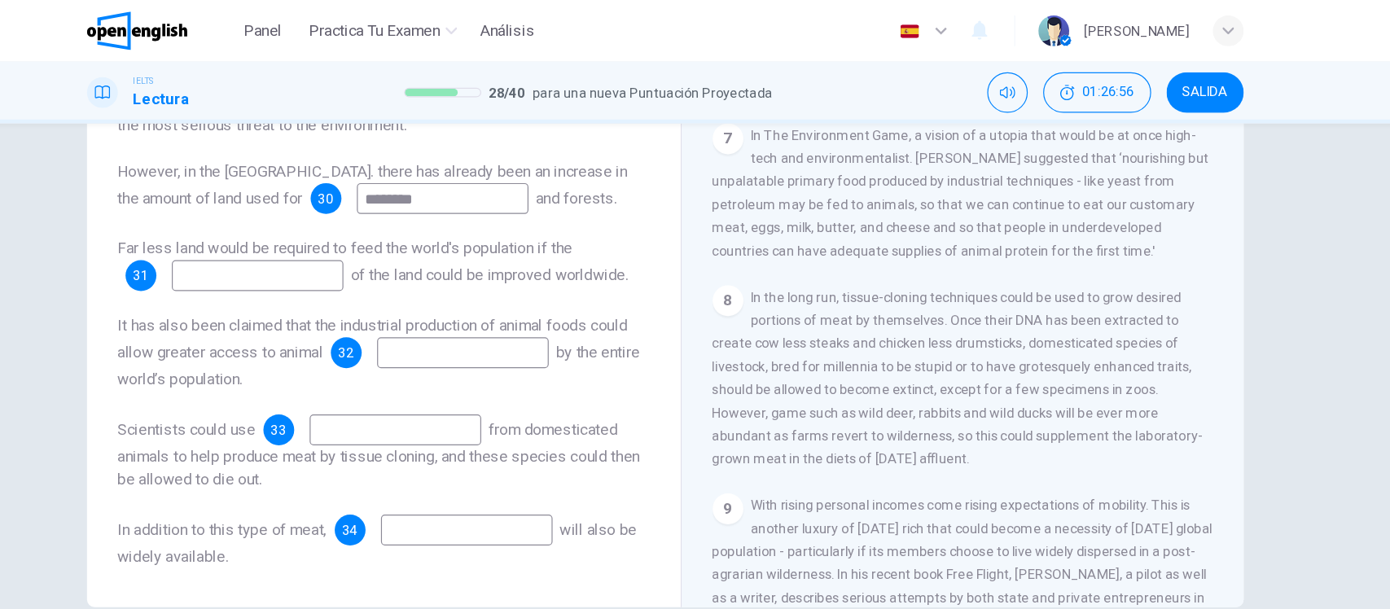
scroll to position [1199, 0]
type input "********"
click at [329, 220] on input at bounding box center [350, 233] width 145 height 26
type input "*********"
click at [317, 258] on div "**********" at bounding box center [457, 275] width 449 height 410
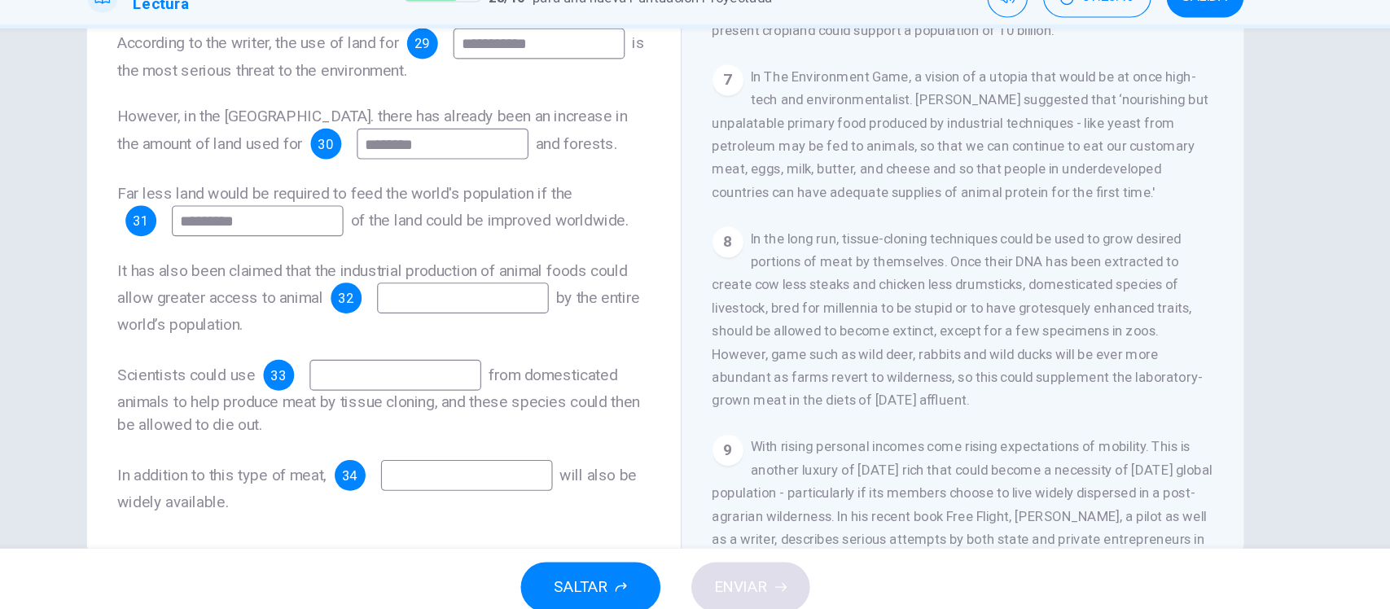
scroll to position [160, 0]
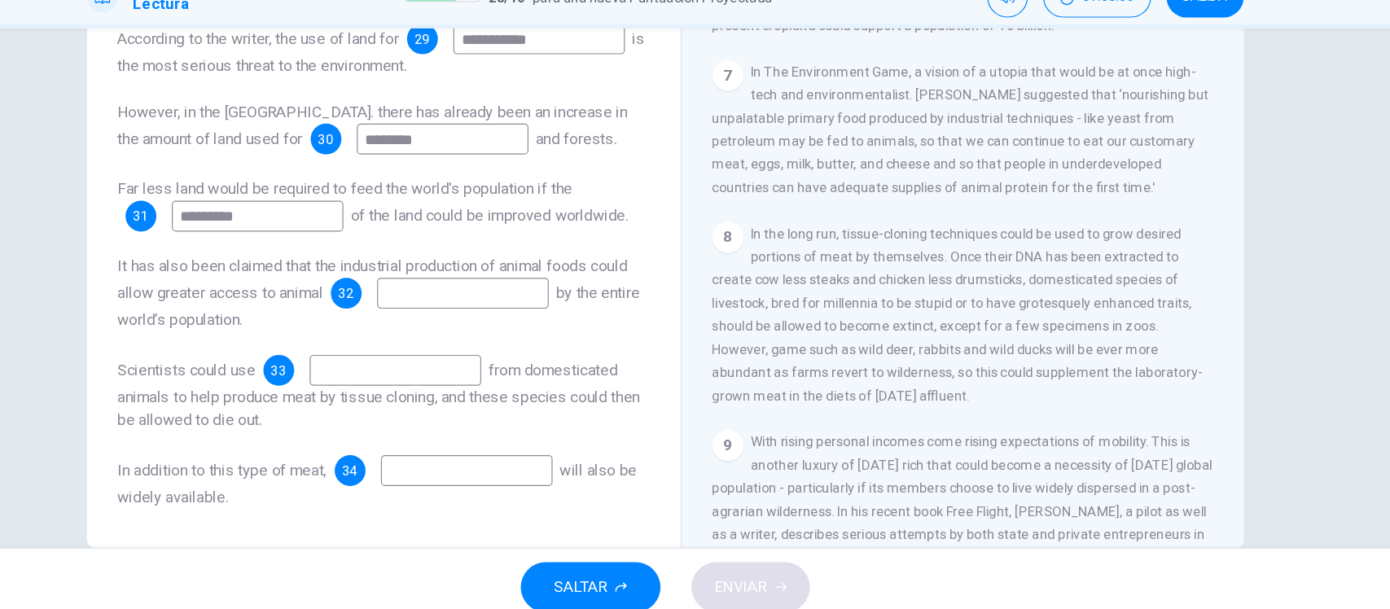
click at [528, 326] on input at bounding box center [524, 328] width 145 height 26
type input "**********"
click at [199, 329] on div "**********" at bounding box center [695, 260] width 1029 height 566
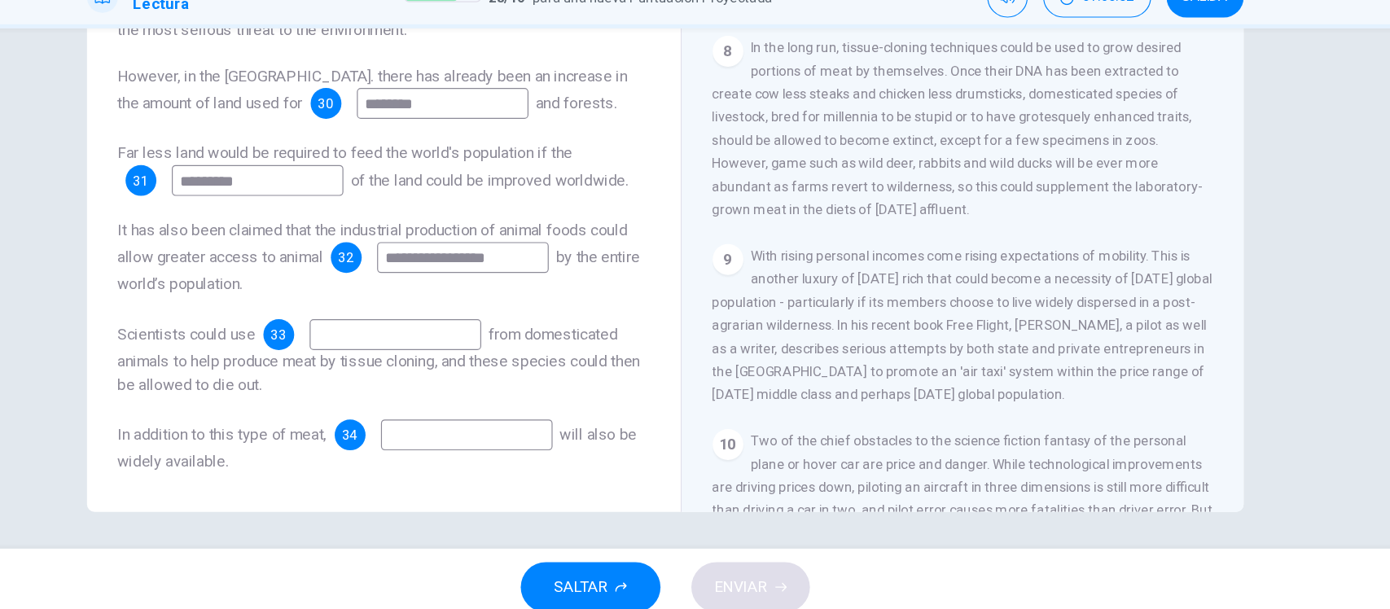
scroll to position [1334, 0]
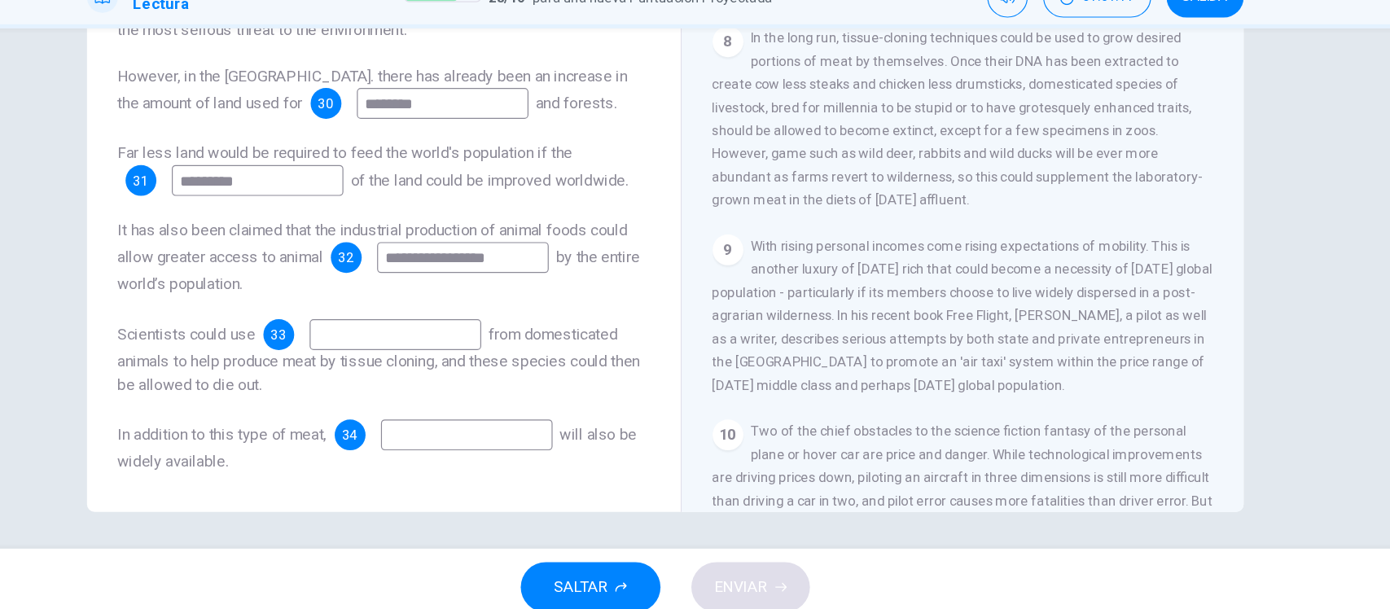
click at [485, 368] on input at bounding box center [467, 363] width 145 height 26
type input "***"
click at [499, 449] on input at bounding box center [527, 448] width 145 height 26
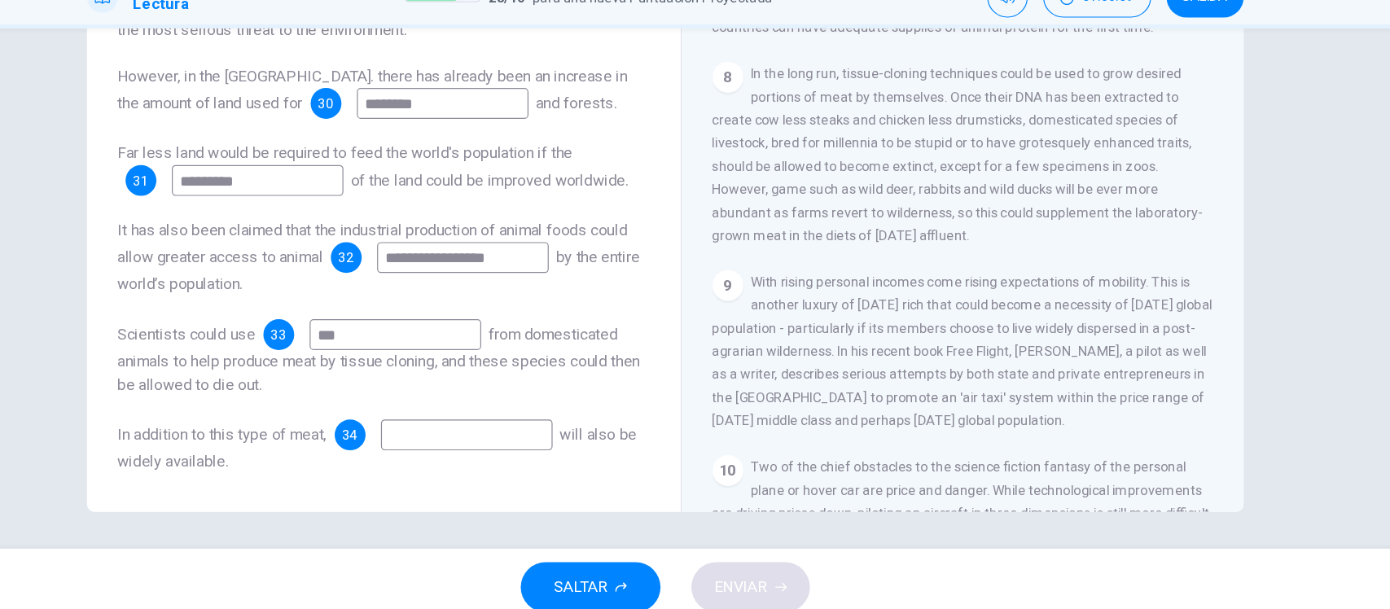
scroll to position [1296, 0]
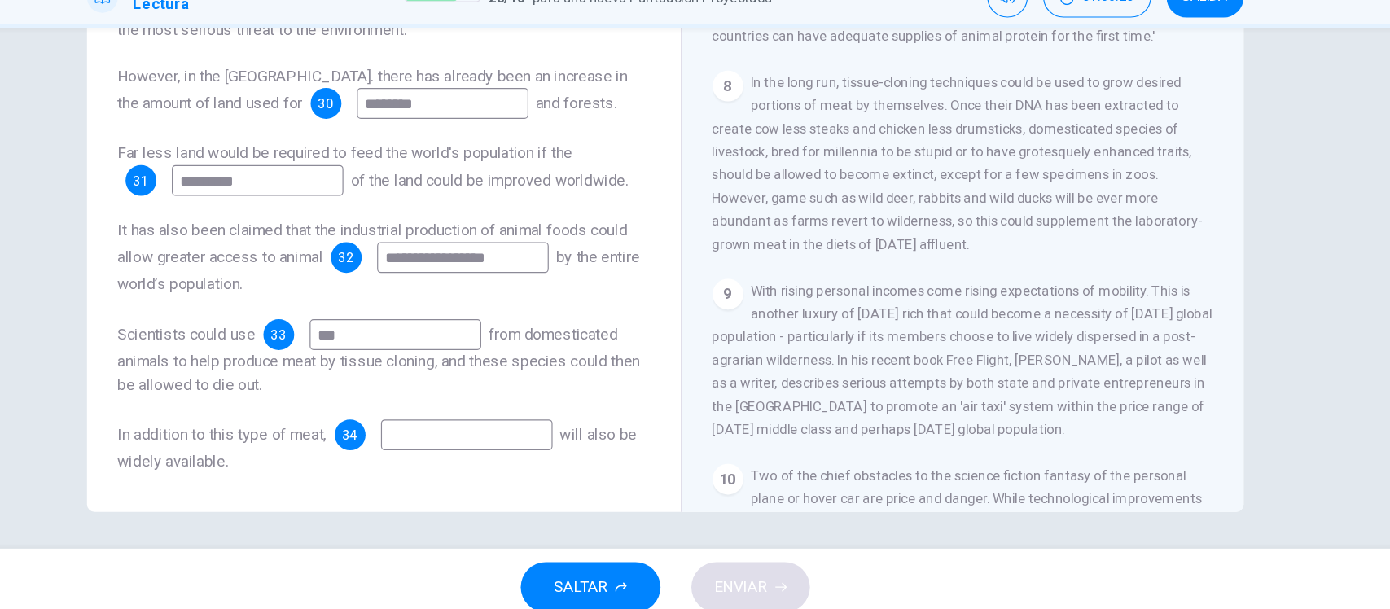
click at [545, 445] on input at bounding box center [527, 448] width 145 height 26
type input "**********"
click at [744, 568] on span "ENVIAR" at bounding box center [759, 576] width 45 height 23
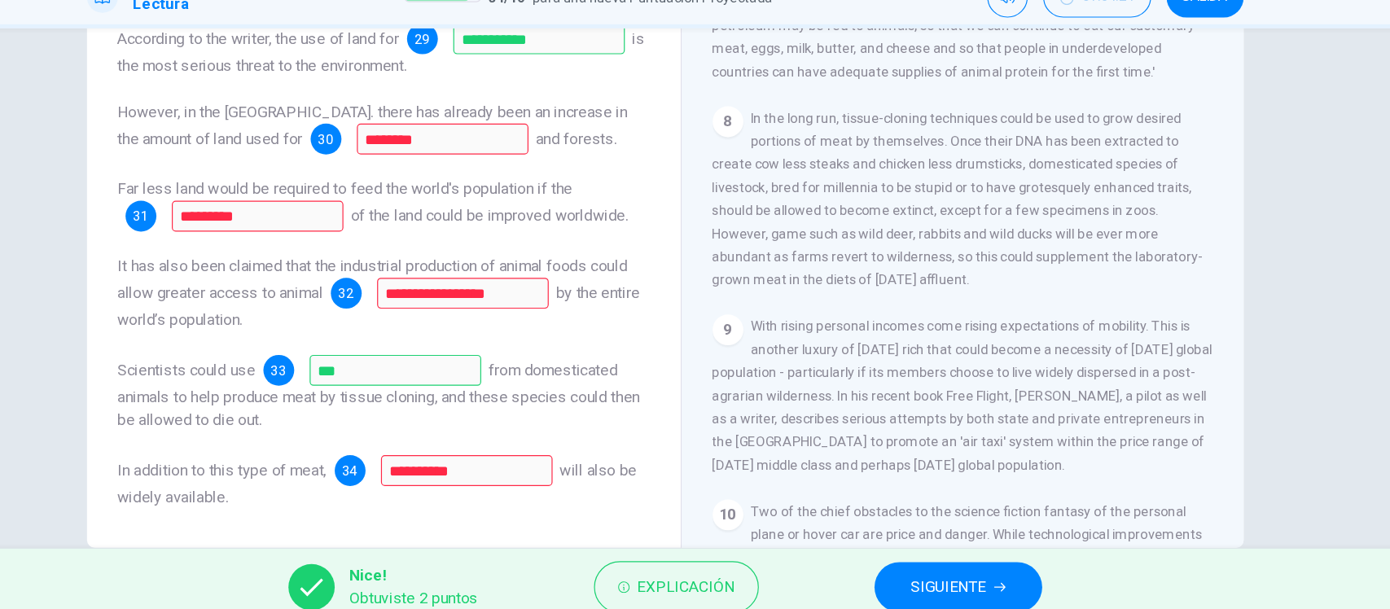
scroll to position [190, 0]
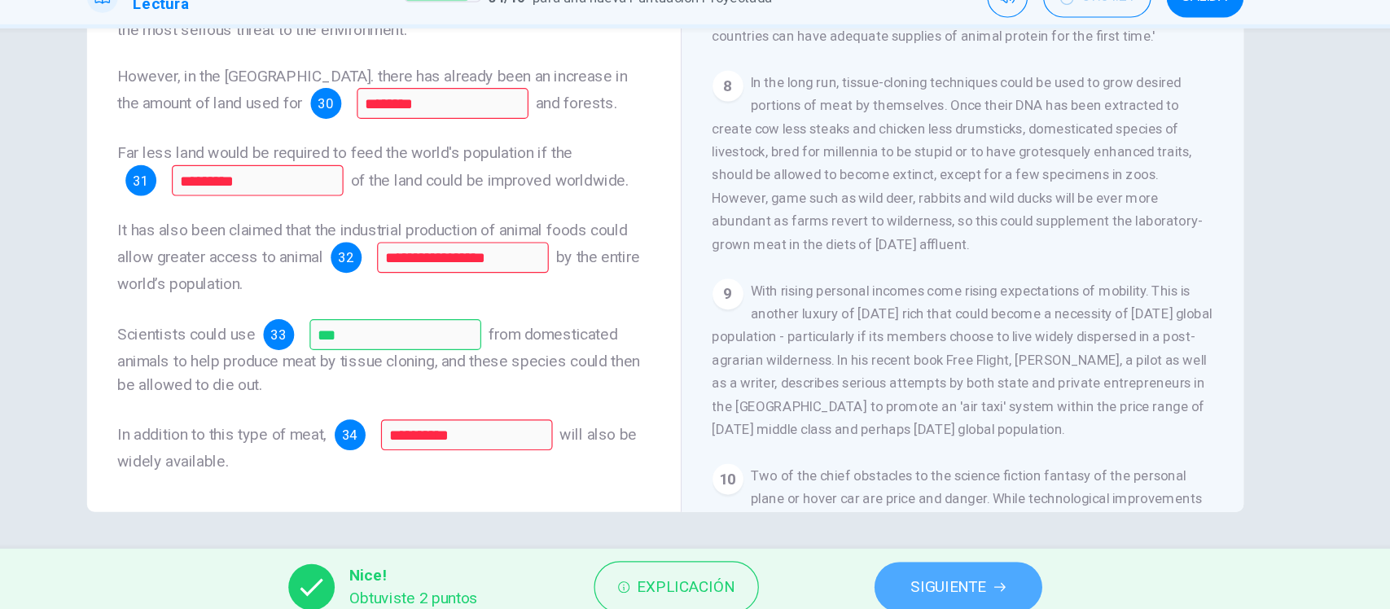
click at [930, 573] on span "SIGUIENTE" at bounding box center [935, 576] width 64 height 23
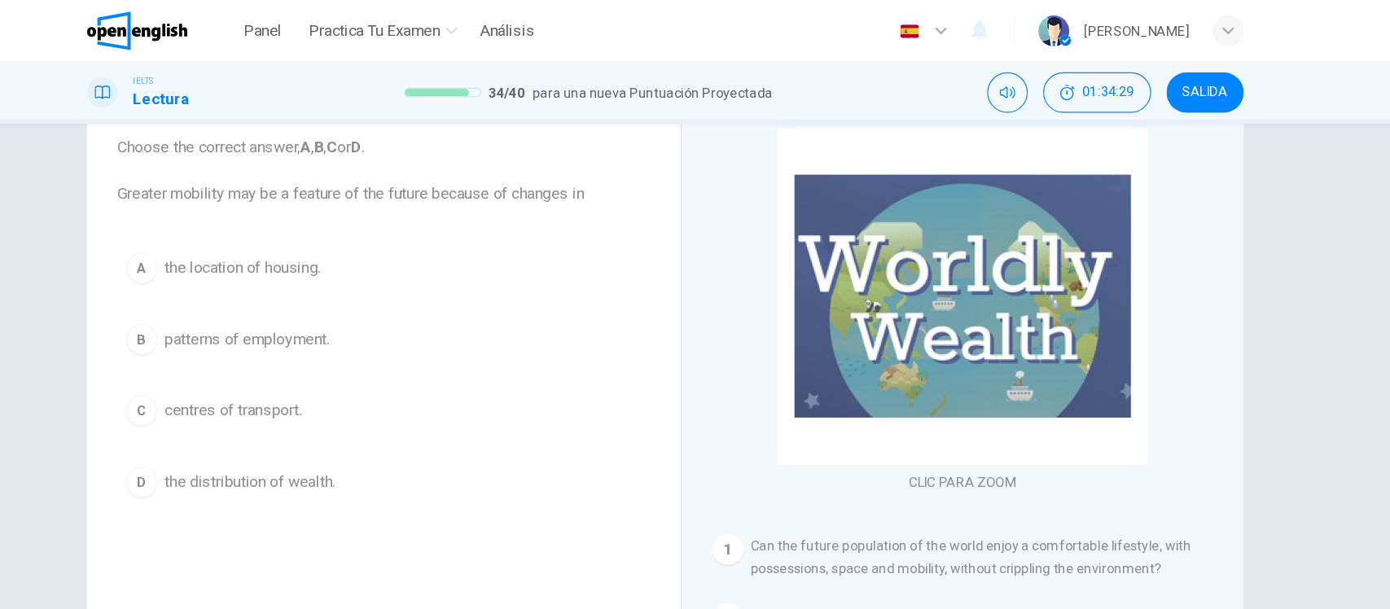
scroll to position [99, 0]
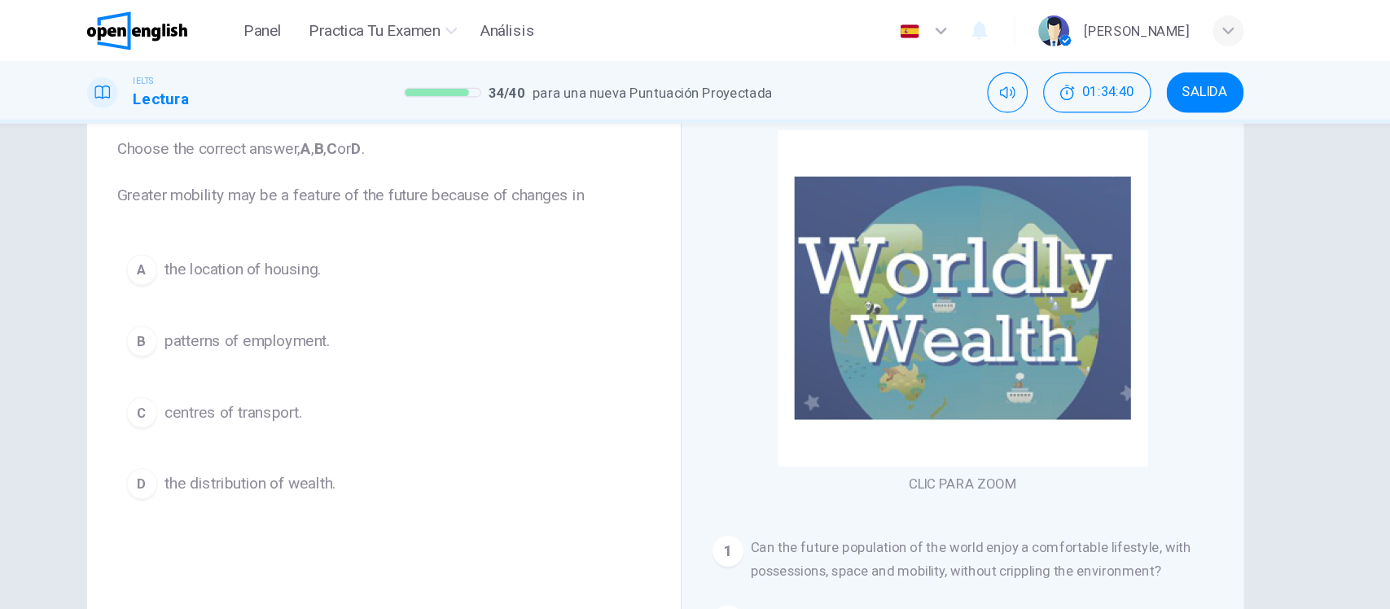
click at [329, 410] on span "the distribution of wealth." at bounding box center [345, 409] width 144 height 20
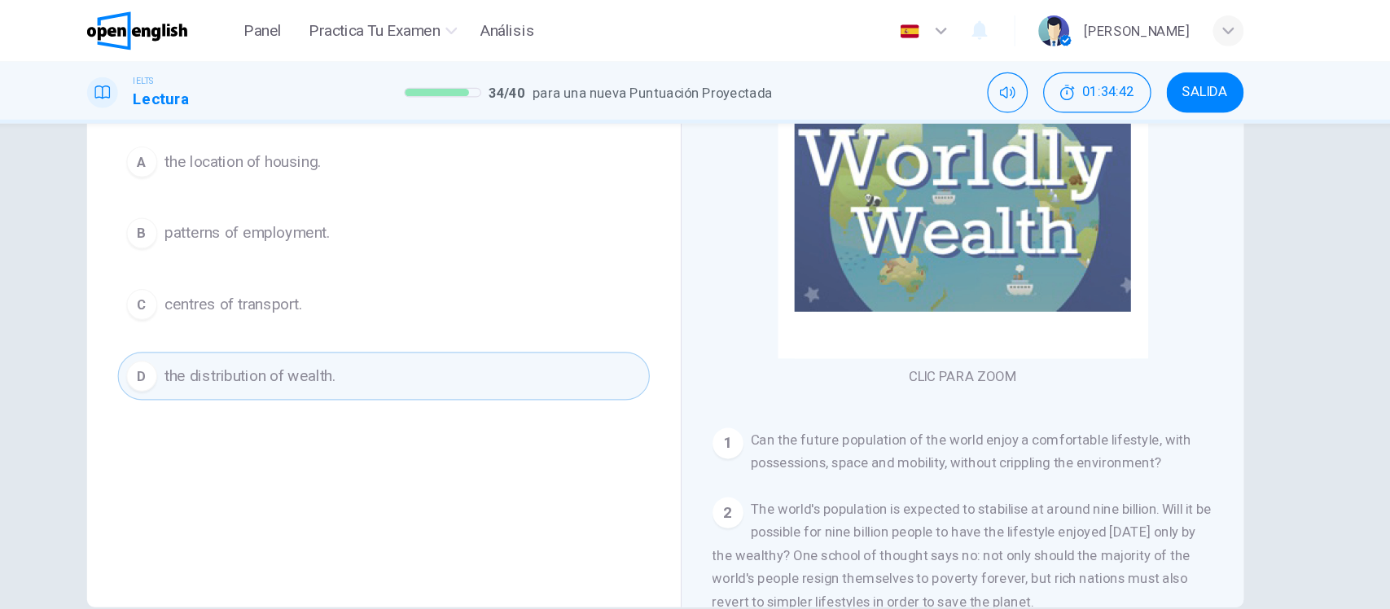
scroll to position [0, 0]
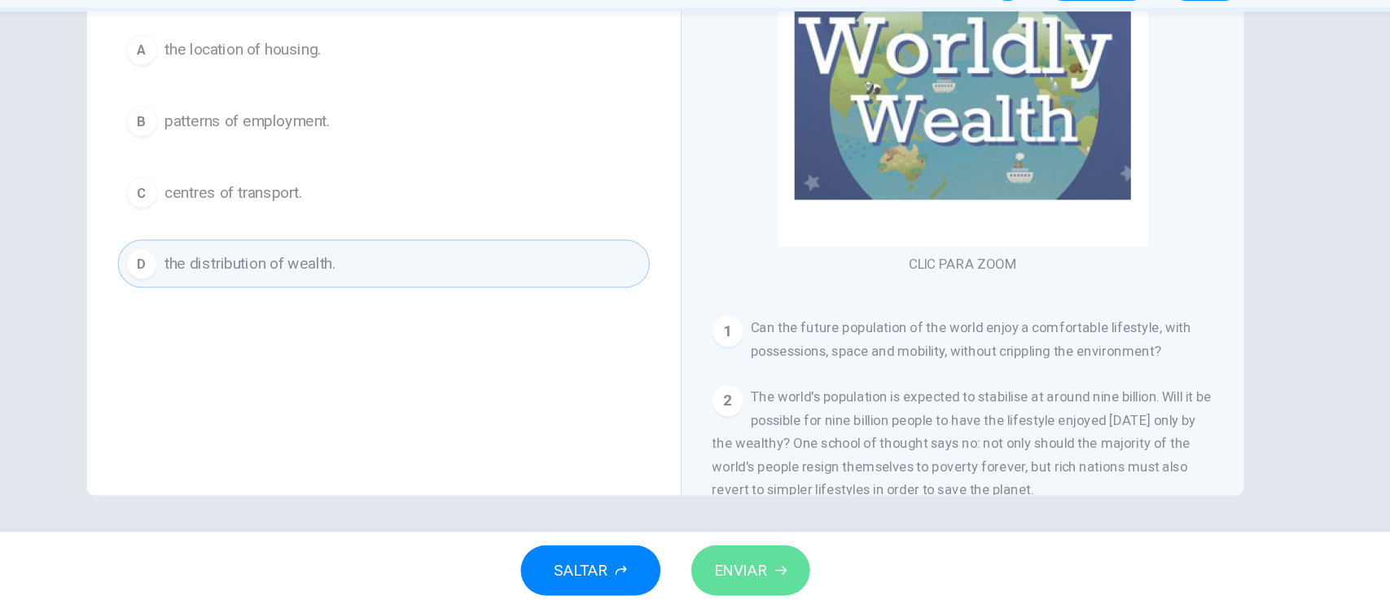
click at [790, 581] on icon "button" at bounding box center [793, 577] width 10 height 10
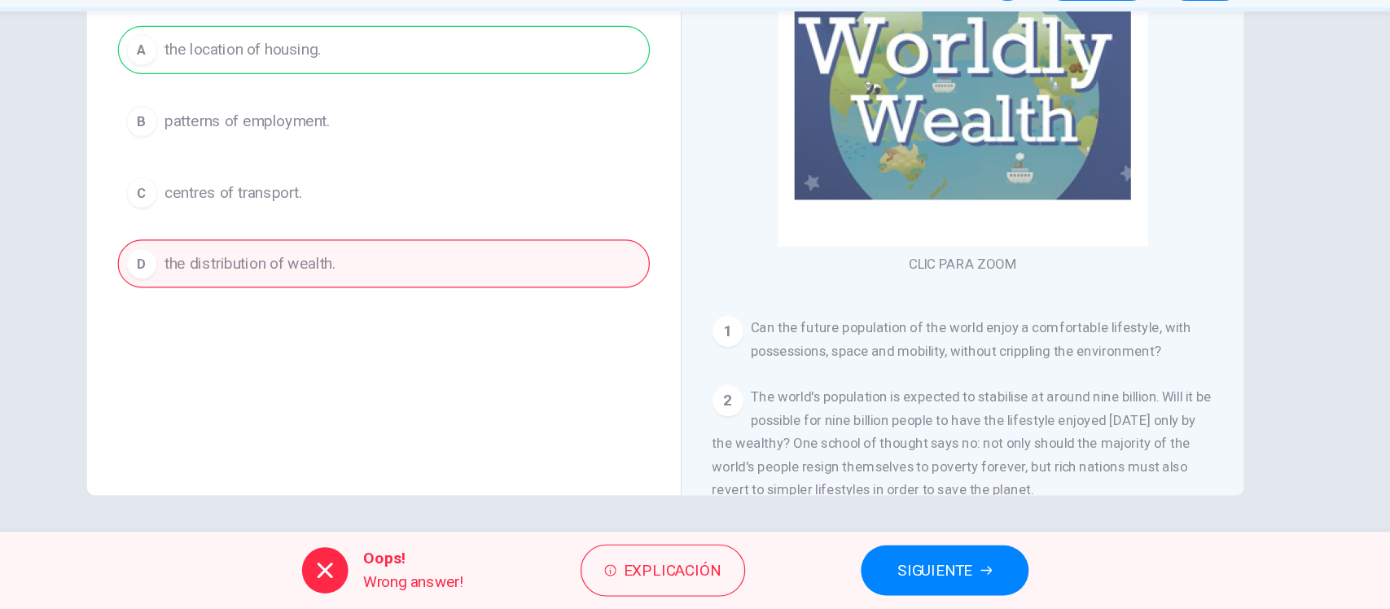
scroll to position [135, 0]
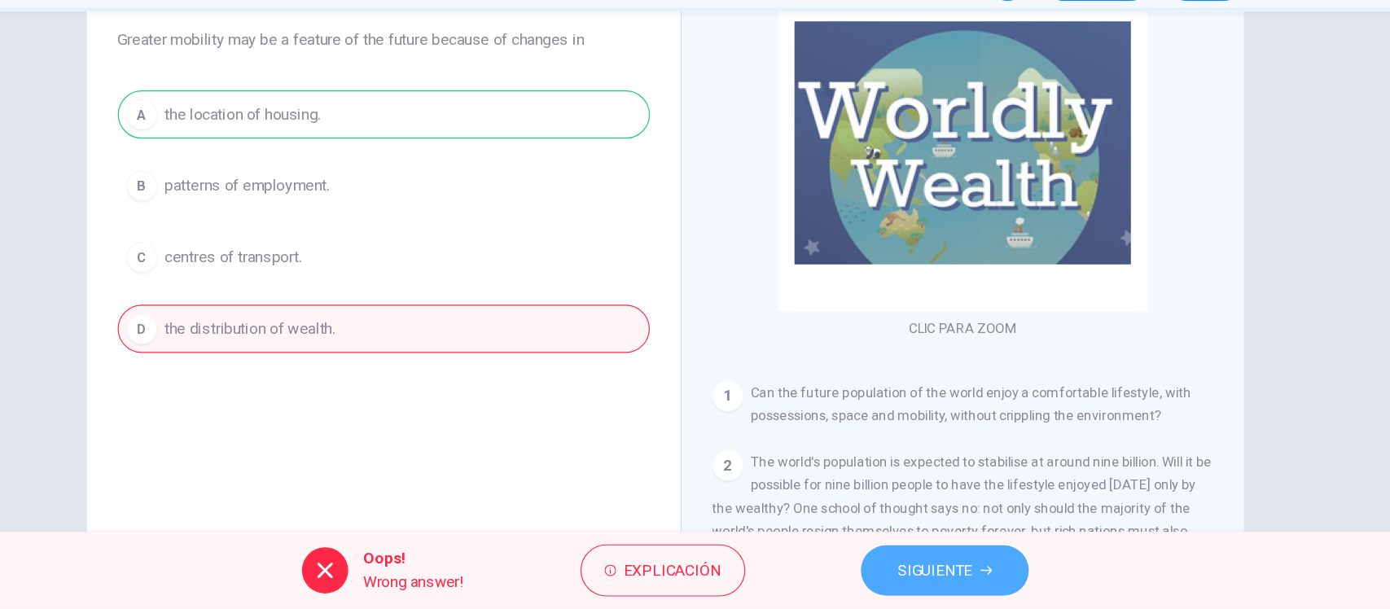
click at [918, 588] on span "SIGUIENTE" at bounding box center [924, 576] width 64 height 23
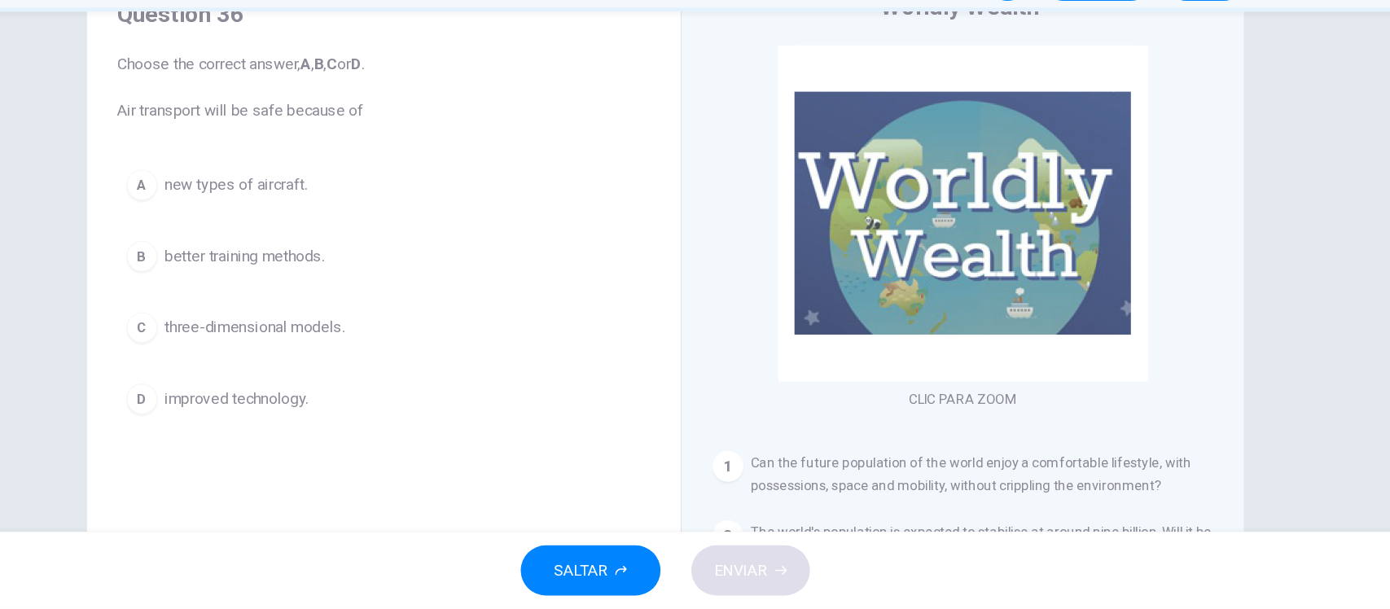
scroll to position [103, 0]
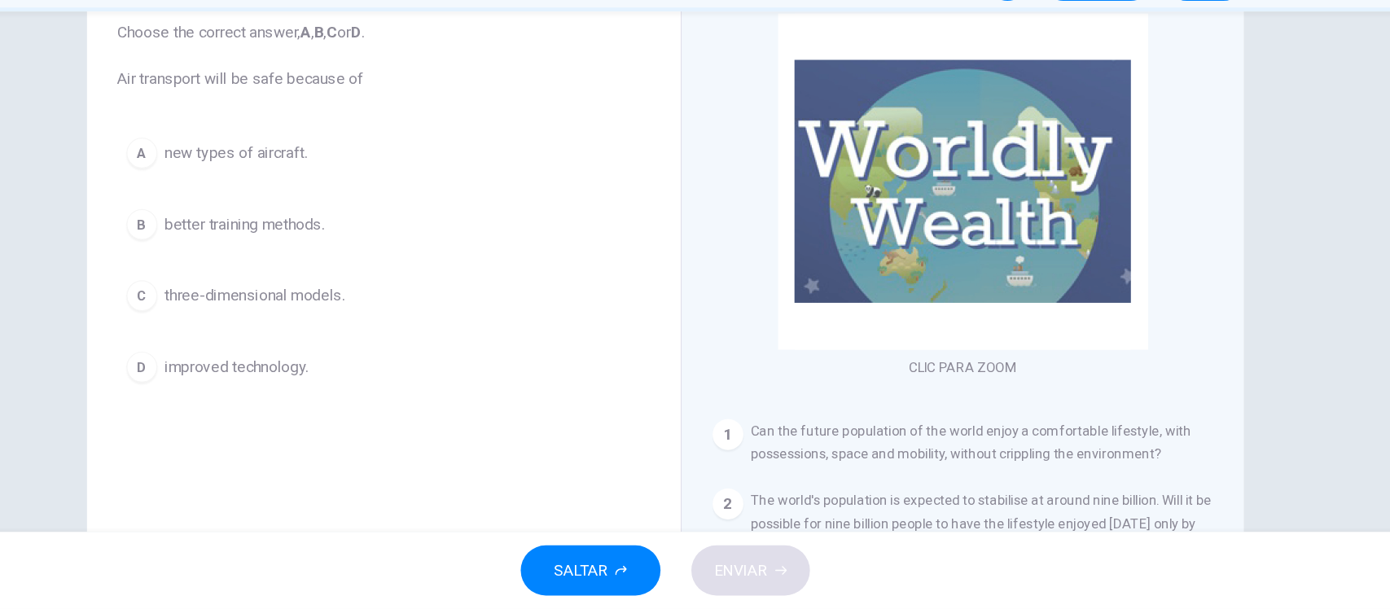
click at [309, 217] on span "new types of aircraft." at bounding box center [333, 224] width 121 height 20
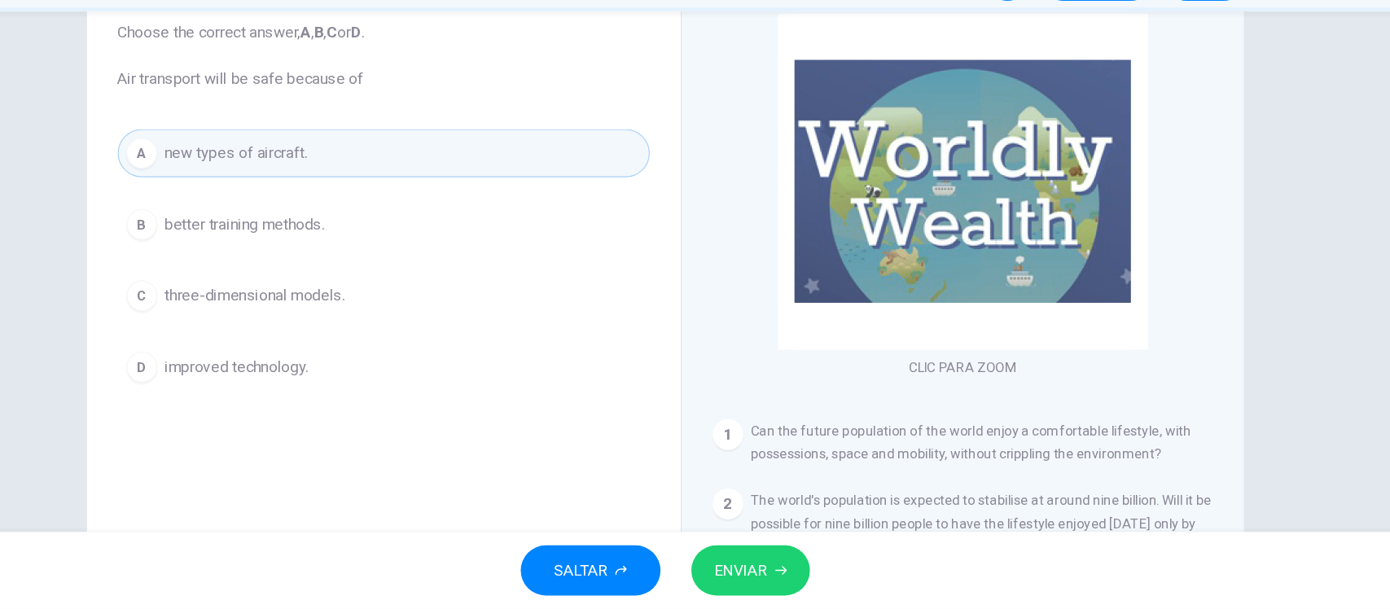
click at [756, 573] on span "ENVIAR" at bounding box center [759, 576] width 45 height 23
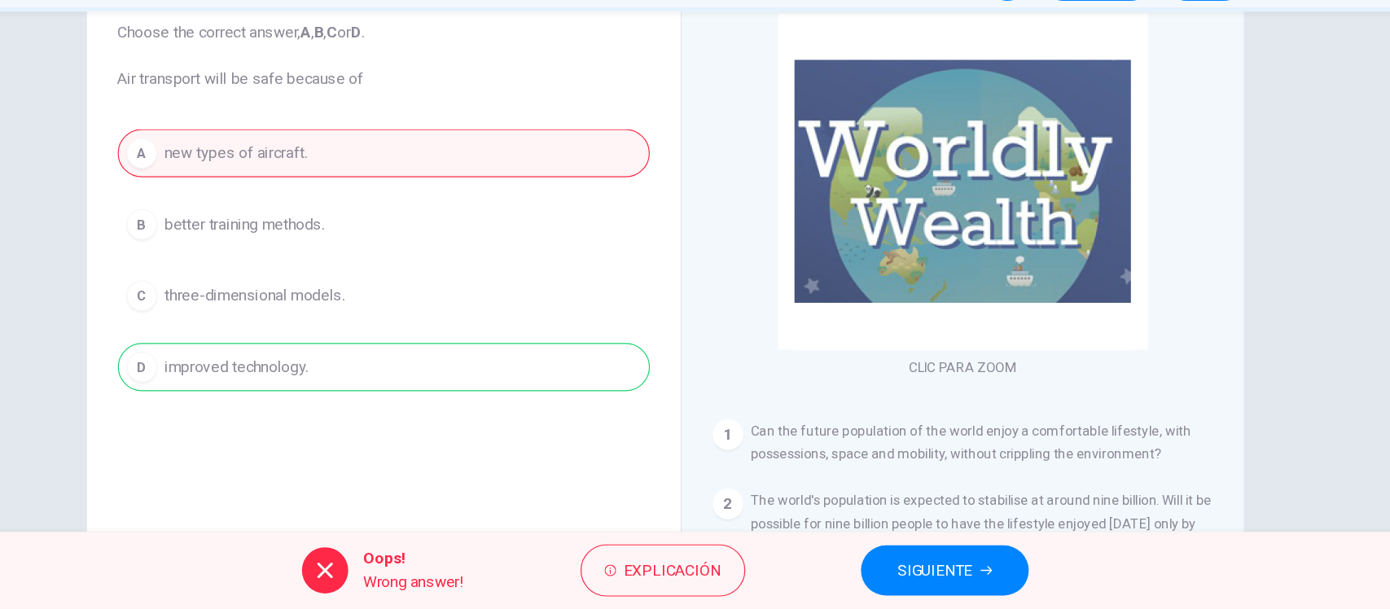
click at [947, 576] on span "SIGUIENTE" at bounding box center [924, 576] width 64 height 23
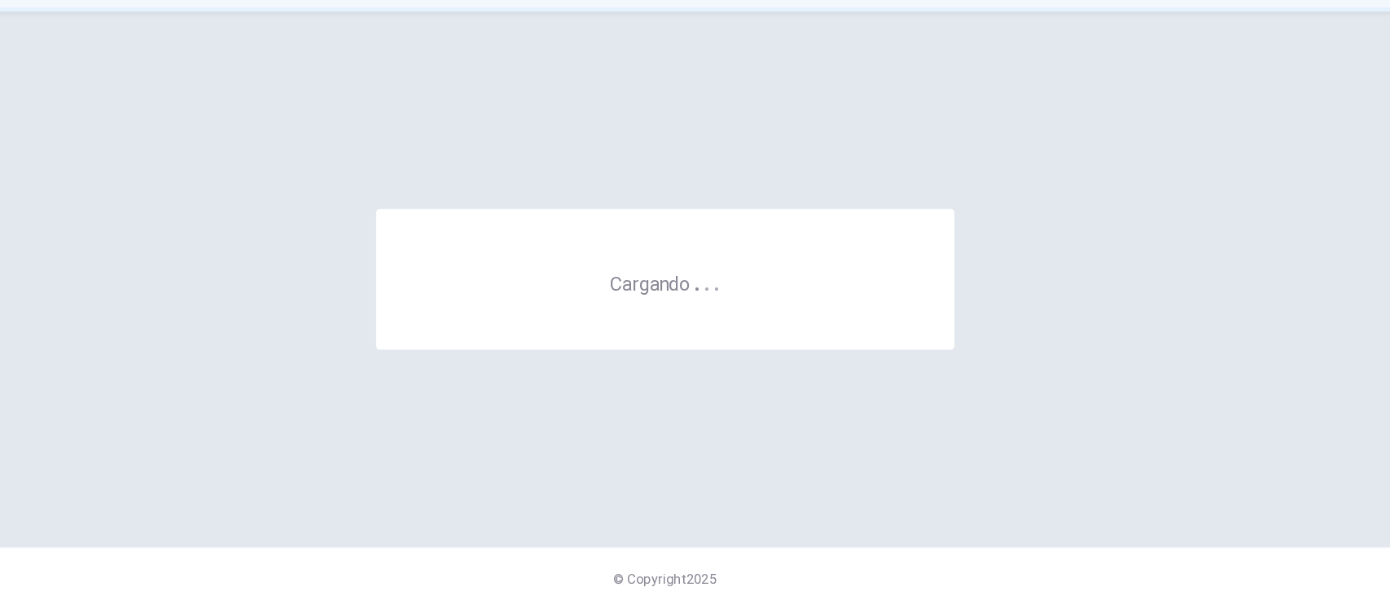
scroll to position [0, 0]
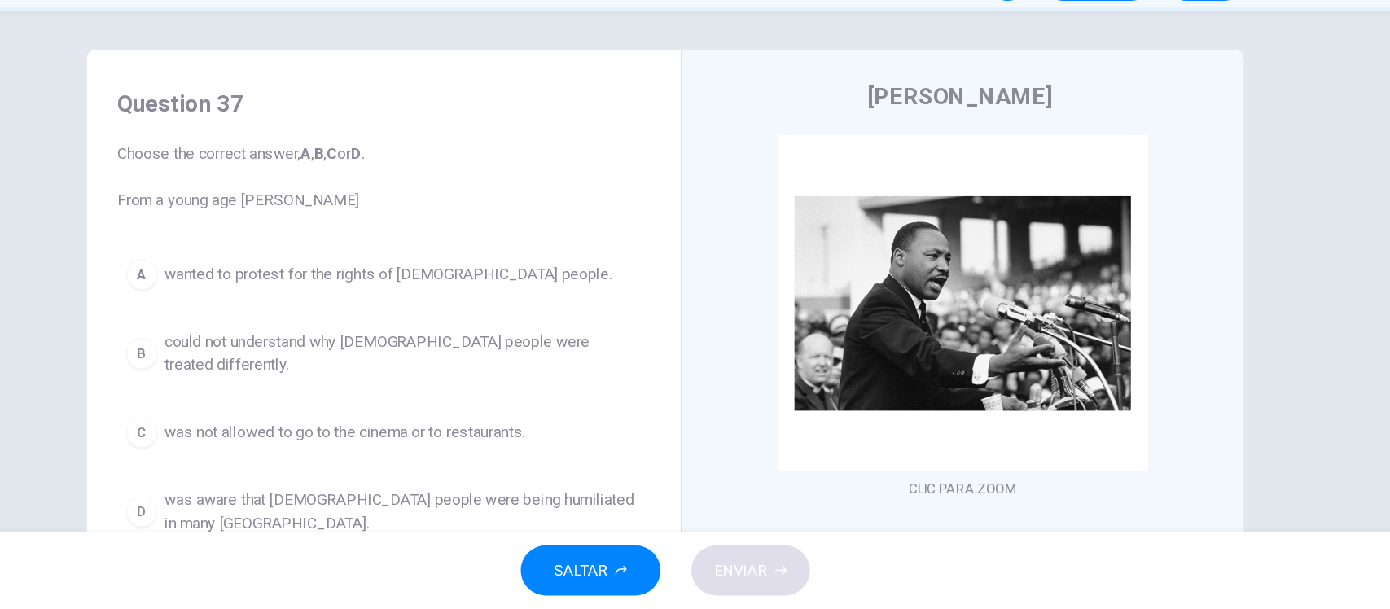
click at [161, 318] on div "Question 37 Choose the correct answer, A , B , C or D . From a young age [PERSO…" at bounding box center [695, 324] width 1390 height 440
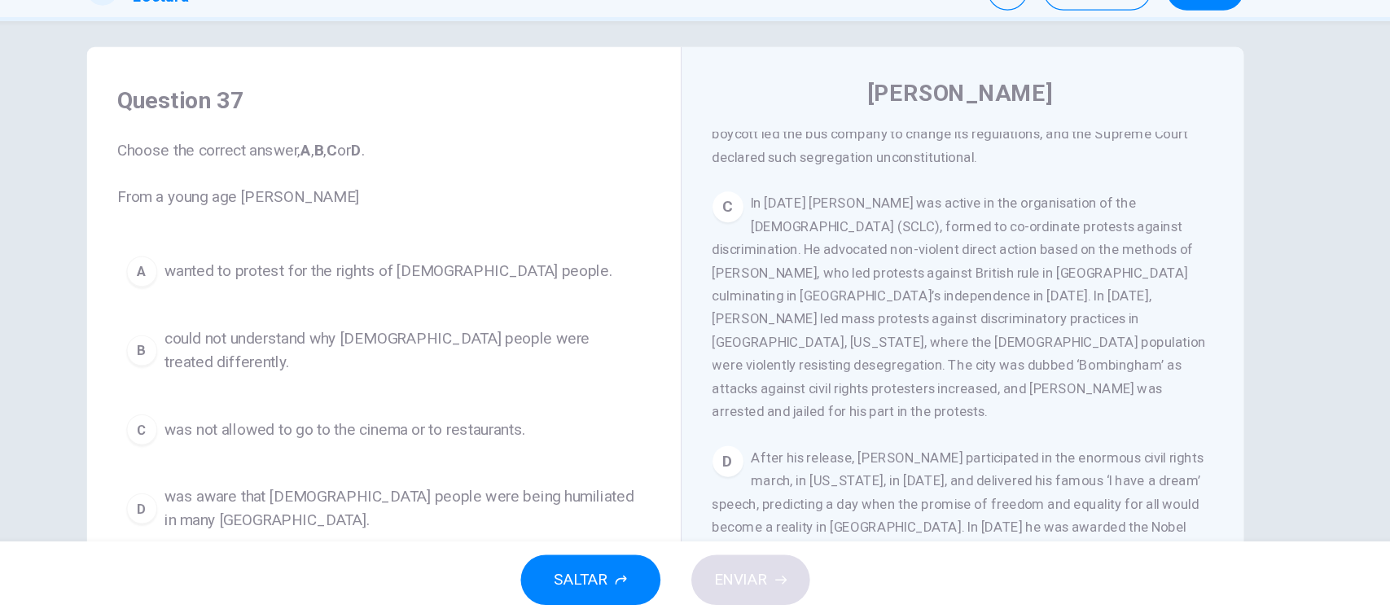
scroll to position [826, 0]
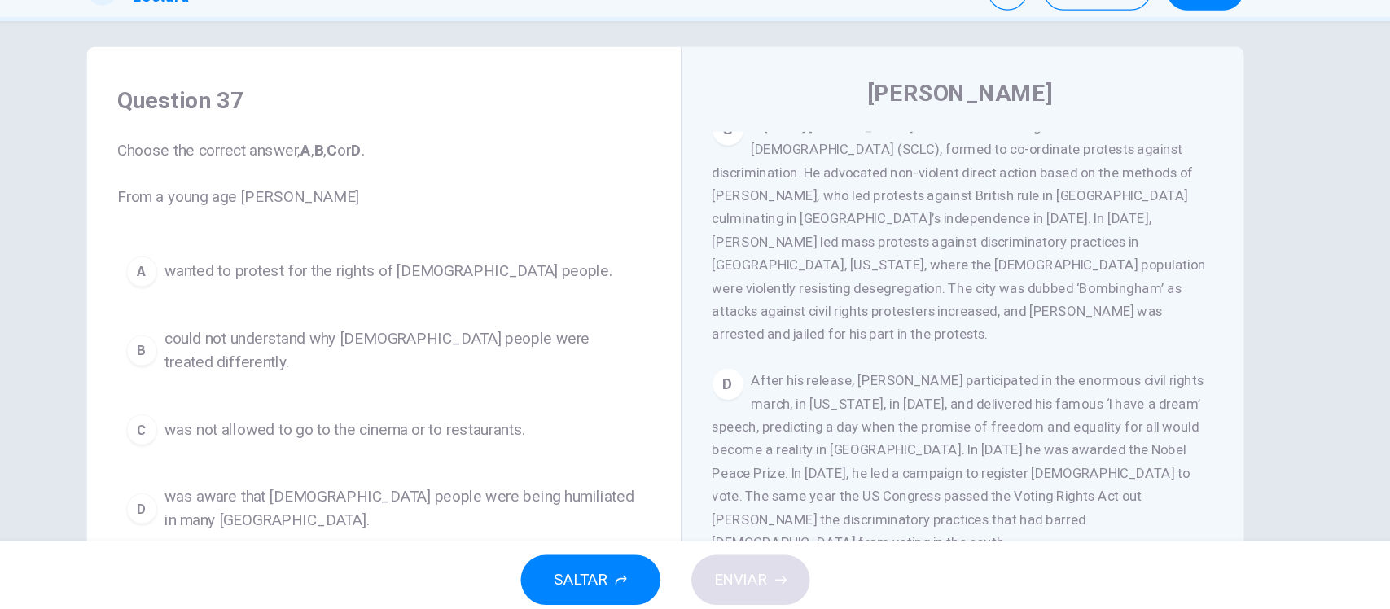
click at [185, 278] on div "Question 37 Choose the correct answer, A , B , C or D . From a young age [PERSO…" at bounding box center [695, 409] width 1029 height 566
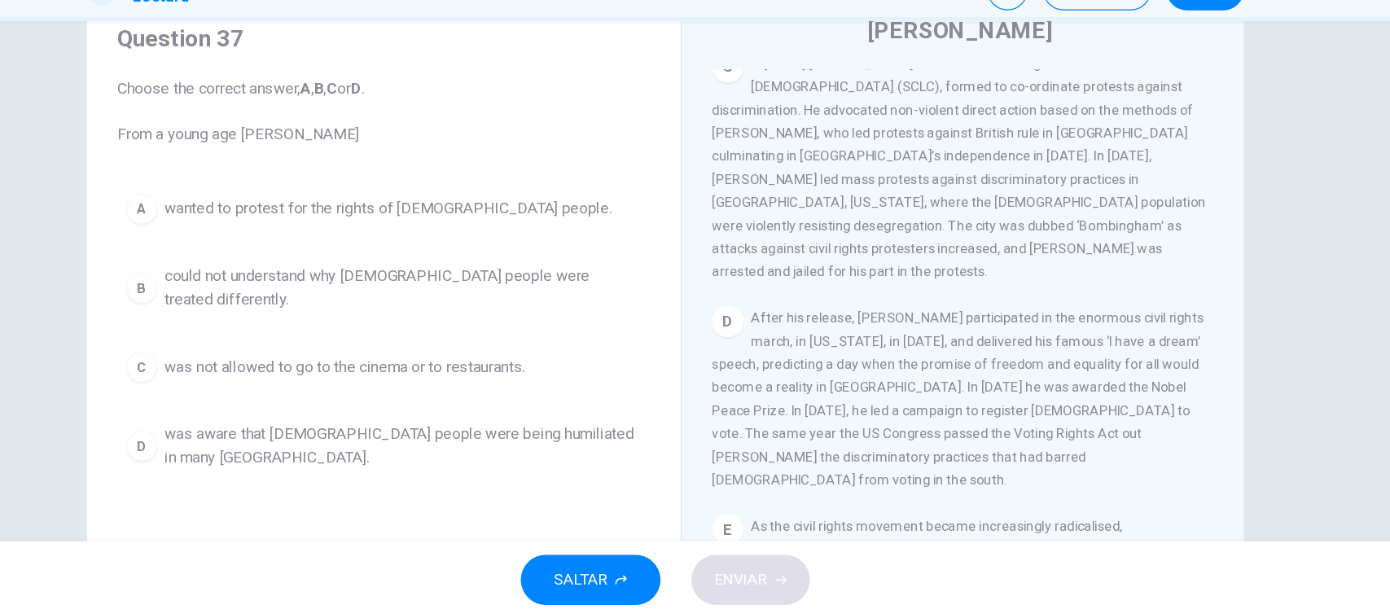
scroll to position [65, 0]
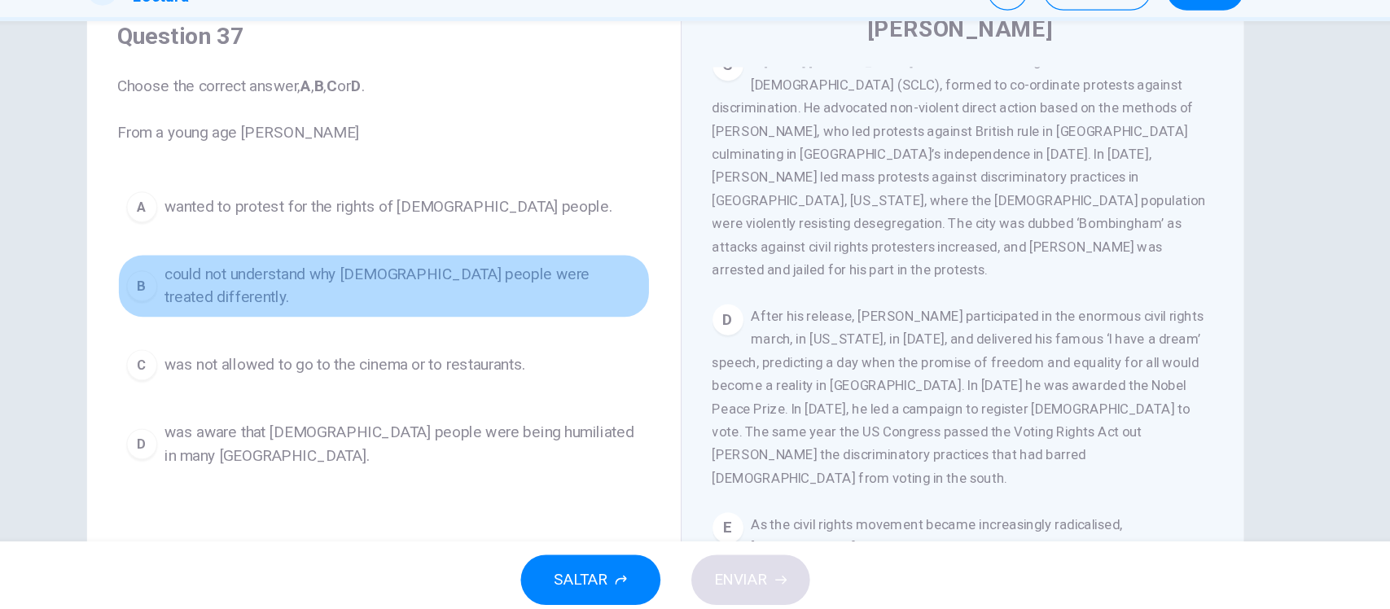
click at [305, 317] on span "could not understand why [DEMOGRAPHIC_DATA] people were treated differently." at bounding box center [474, 328] width 402 height 39
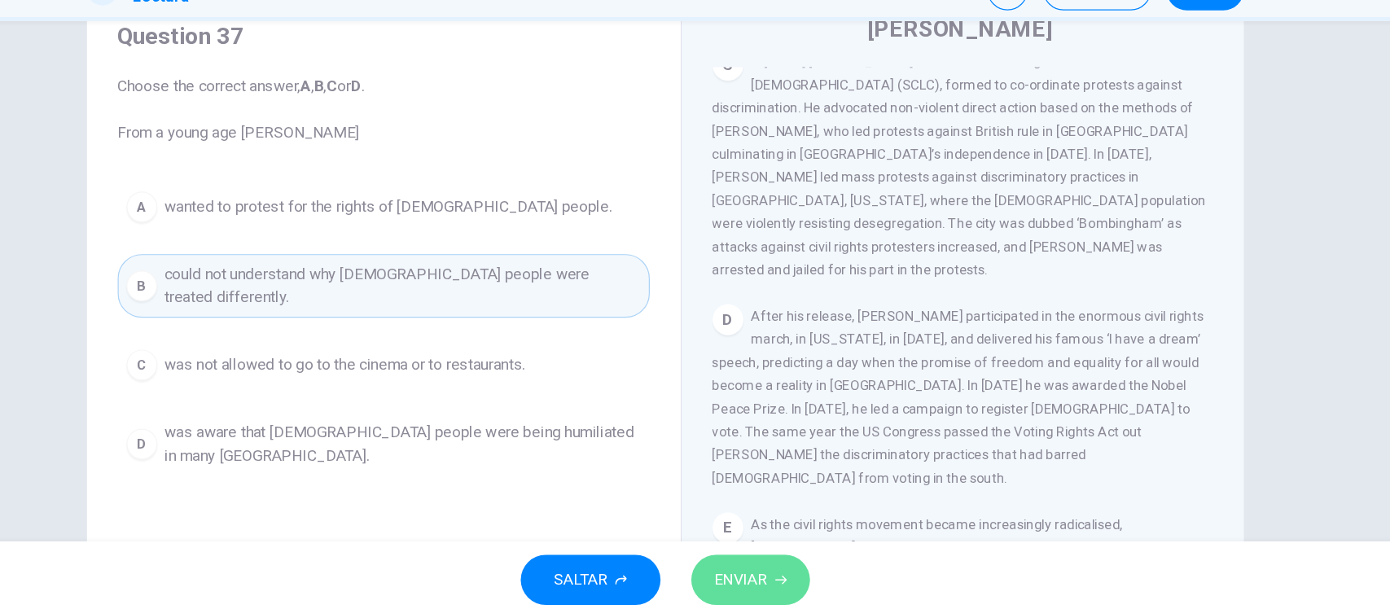
click at [752, 568] on span "ENVIAR" at bounding box center [759, 576] width 45 height 23
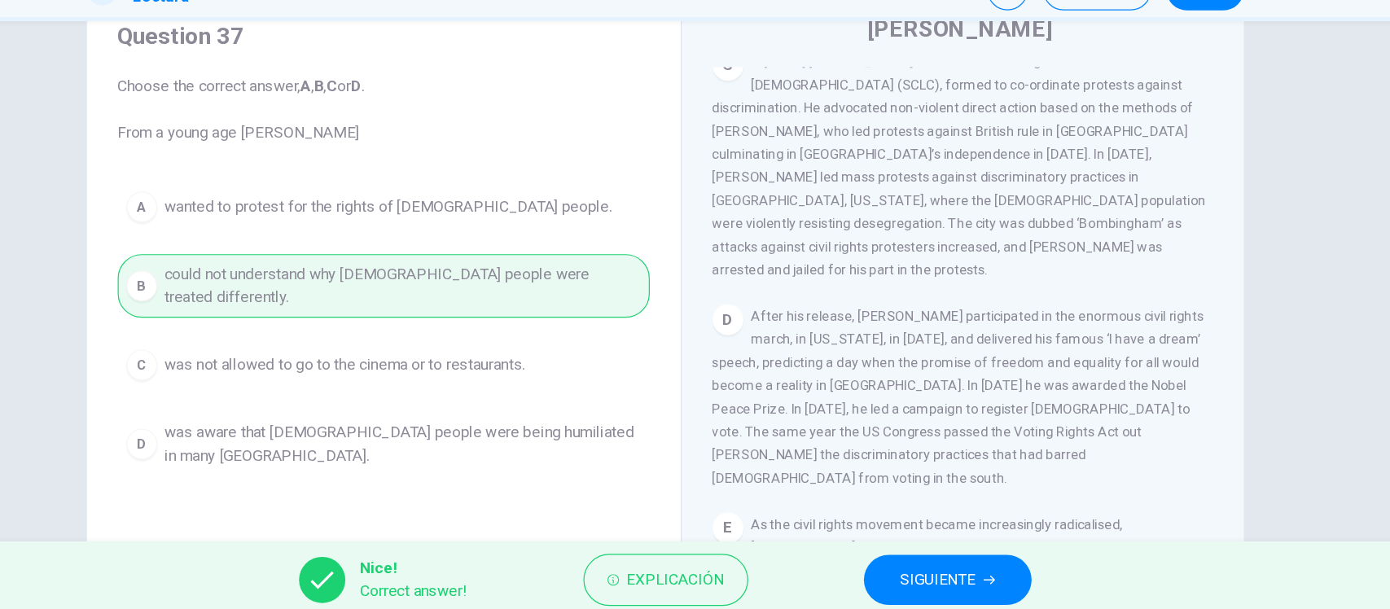
click at [921, 575] on span "SIGUIENTE" at bounding box center [926, 576] width 64 height 23
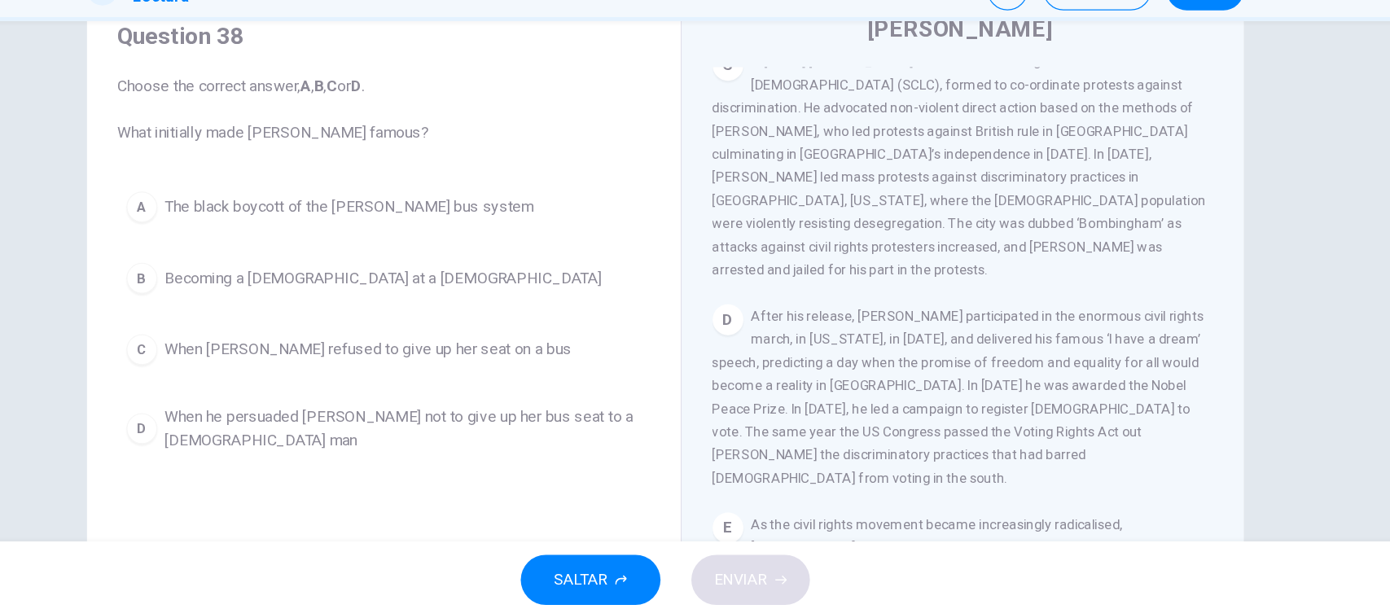
click at [1234, 316] on div "Question 38 Choose the correct answer, A , B , C or D . What initially made [PE…" at bounding box center [695, 324] width 1390 height 440
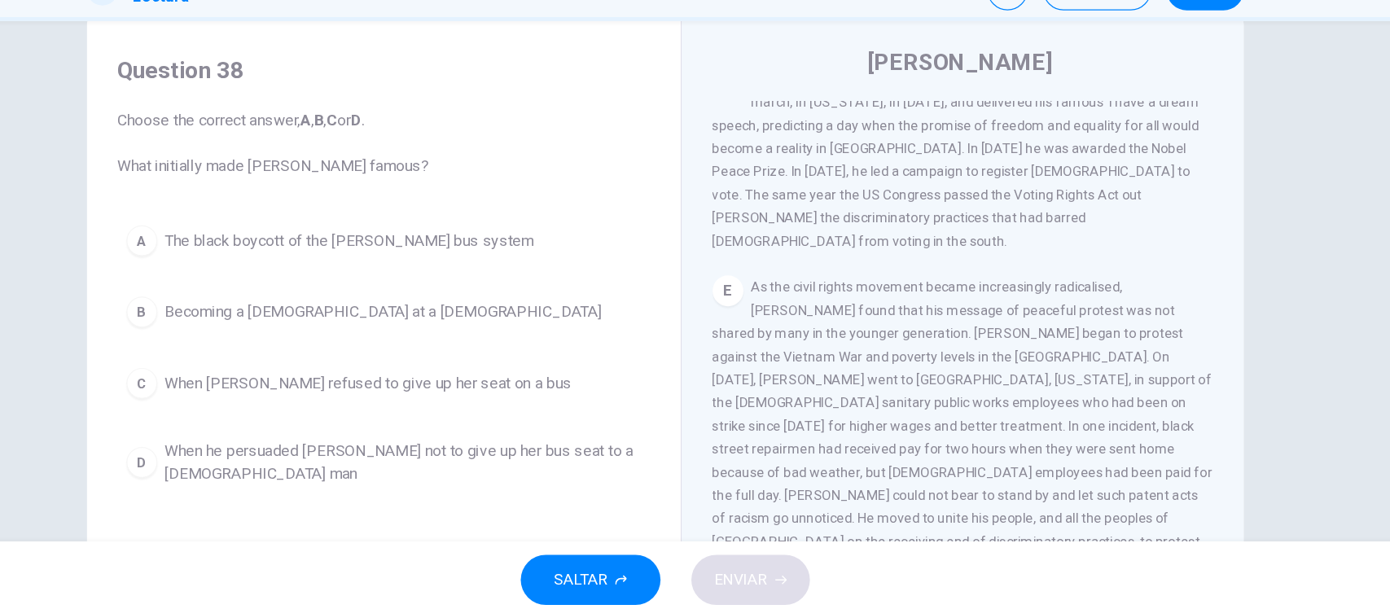
scroll to position [35, 0]
click at [1211, 310] on div "Question 38 Choose the correct answer, A , B , C or D . What initially made [PE…" at bounding box center [695, 324] width 1390 height 440
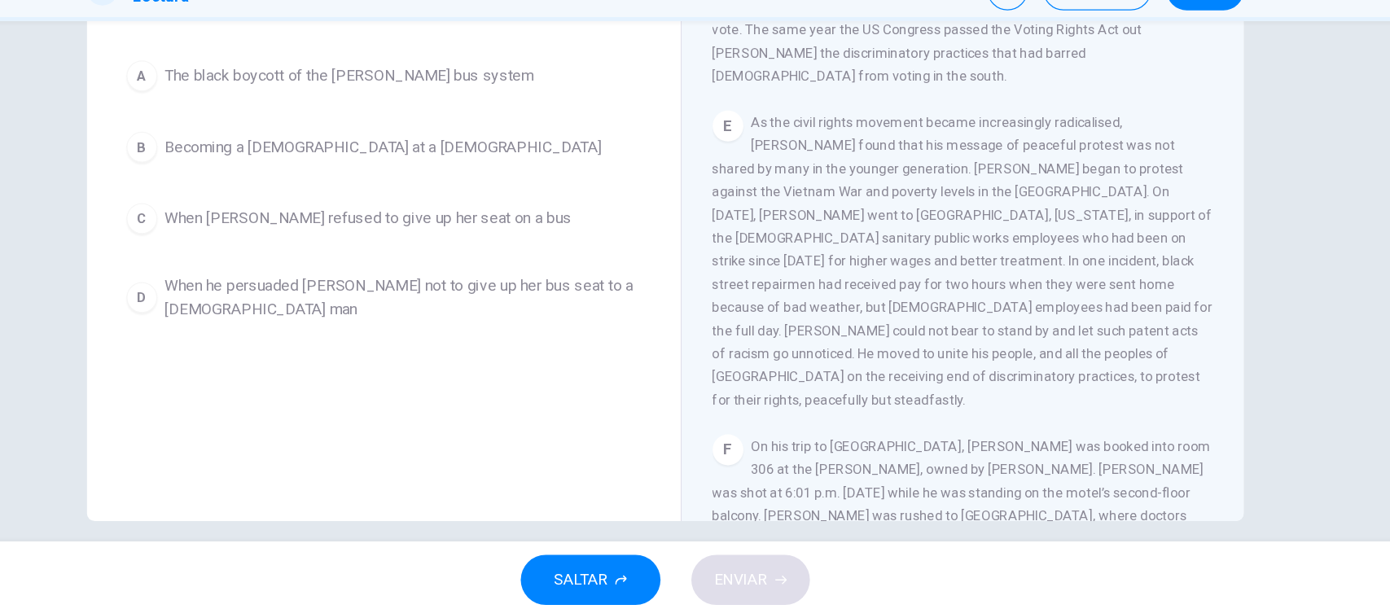
scroll to position [190, 0]
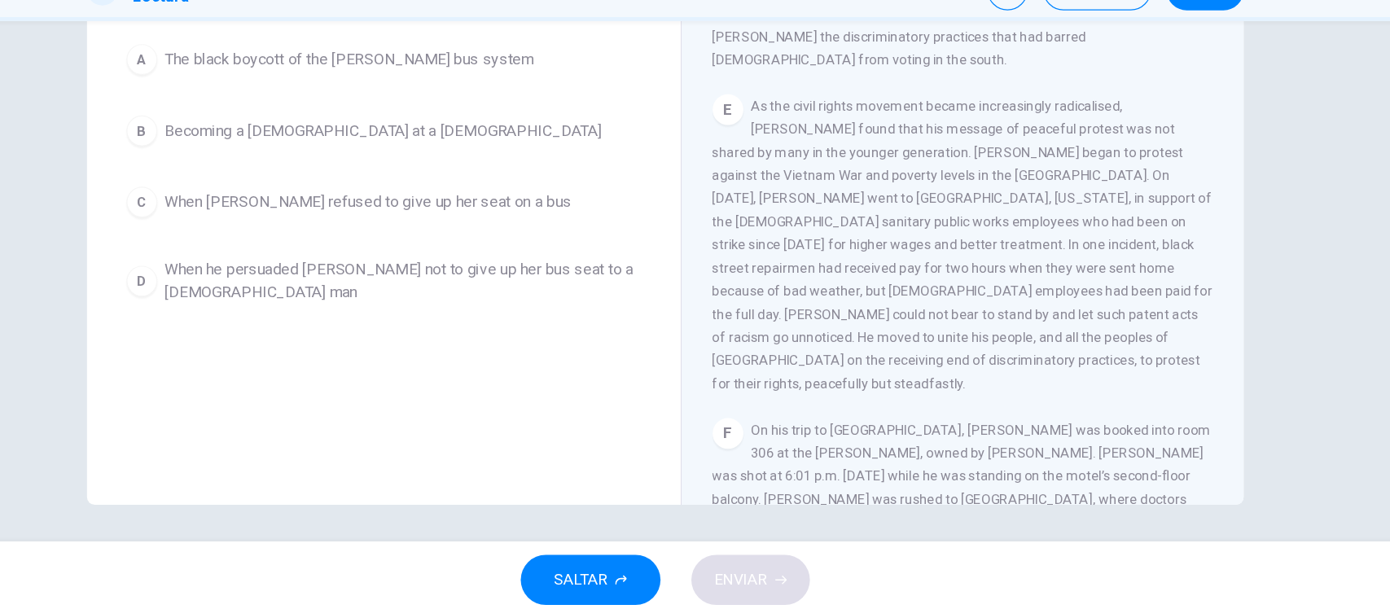
click at [194, 265] on div "Question 38 Choose the correct answer, A , B , C or D . What initially made [PE…" at bounding box center [695, 230] width 1029 height 566
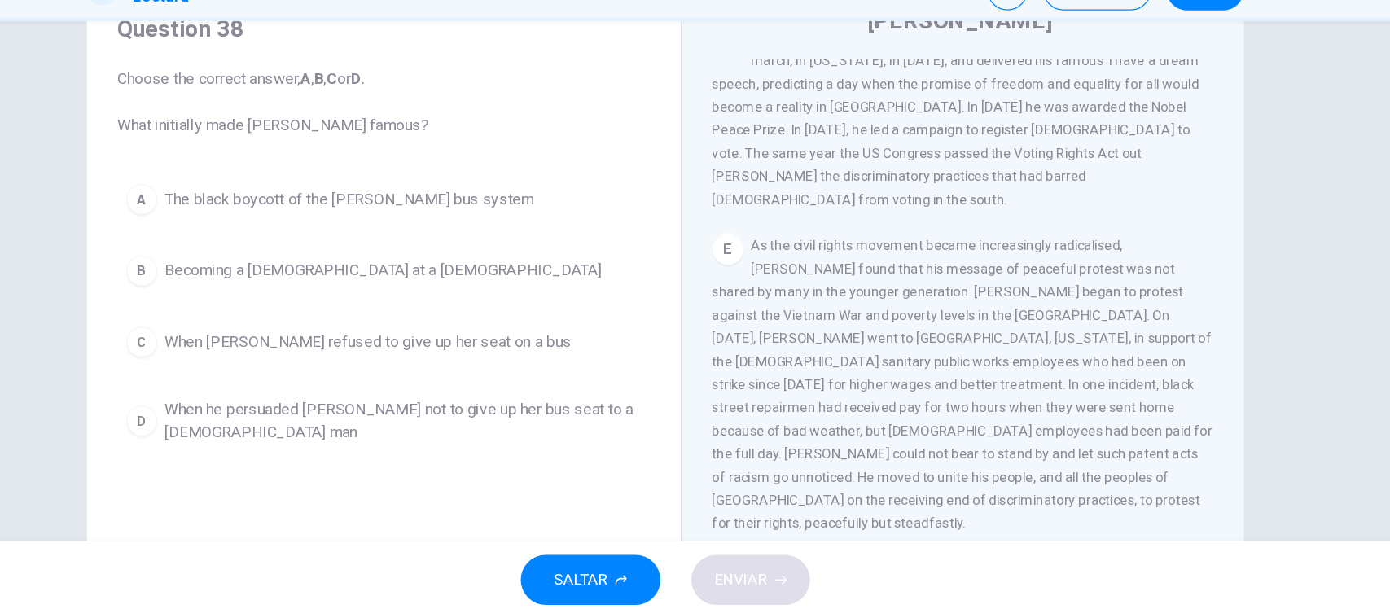
scroll to position [68, 0]
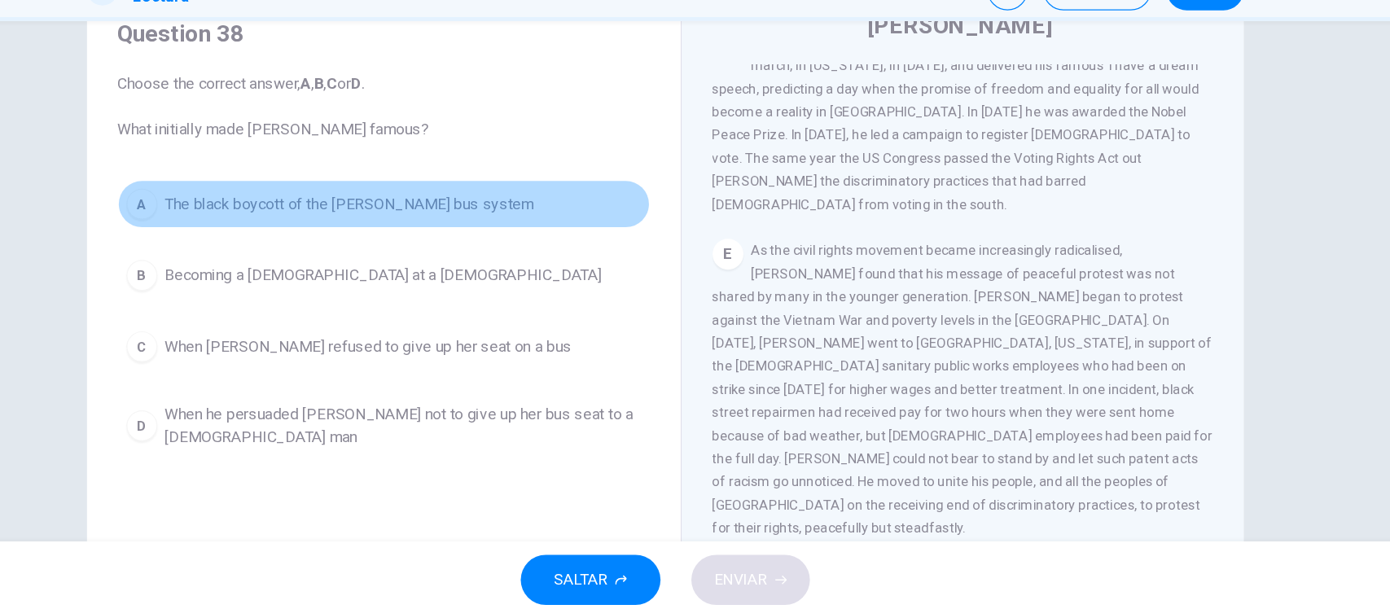
click at [360, 265] on span "The black boycott of the [PERSON_NAME] bus system" at bounding box center [429, 259] width 312 height 20
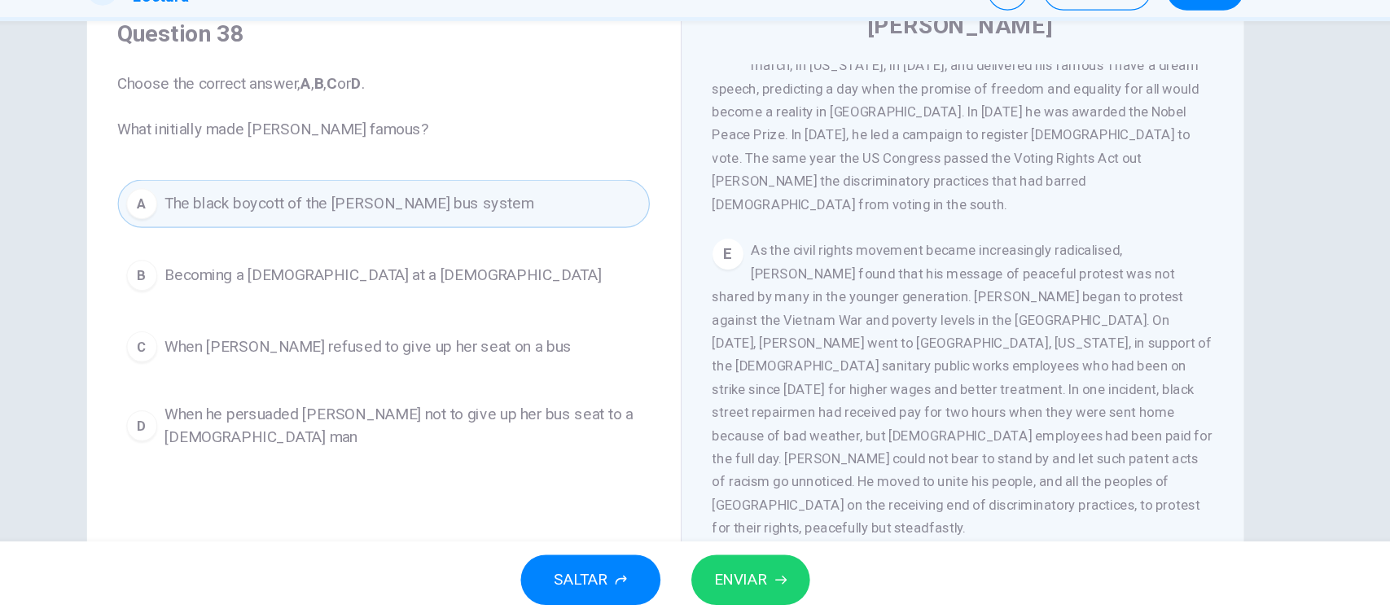
click at [764, 581] on span "ENVIAR" at bounding box center [759, 576] width 45 height 23
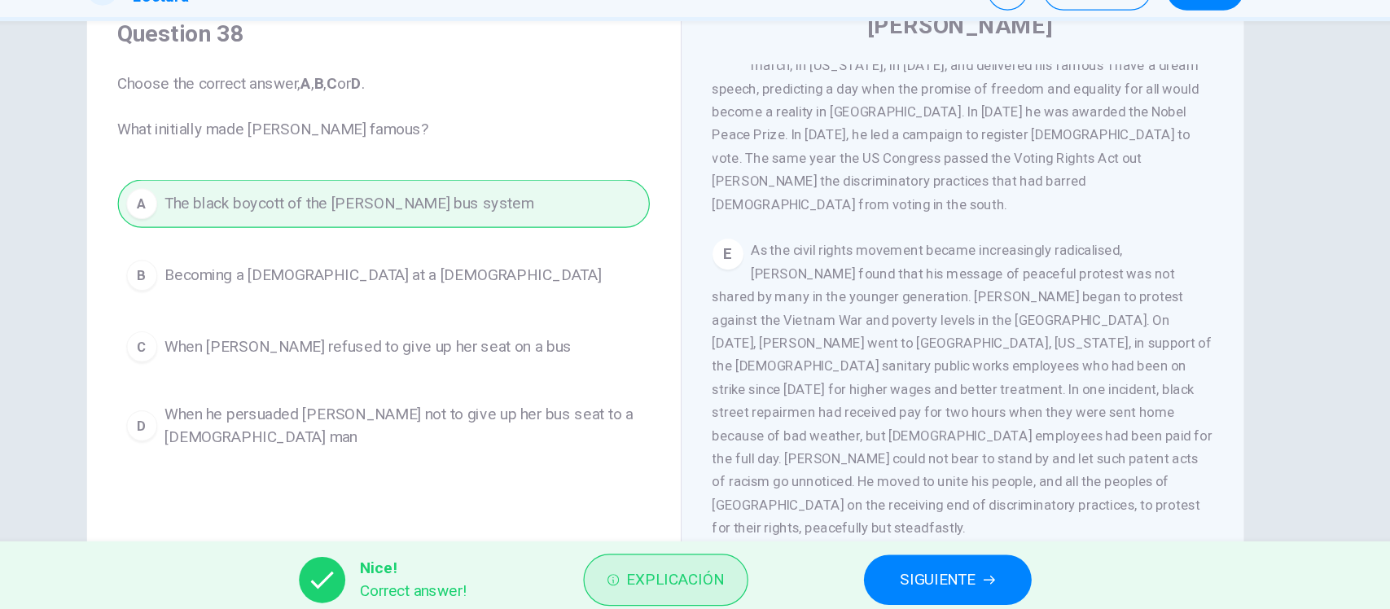
click at [682, 572] on span "Explicación" at bounding box center [704, 576] width 82 height 23
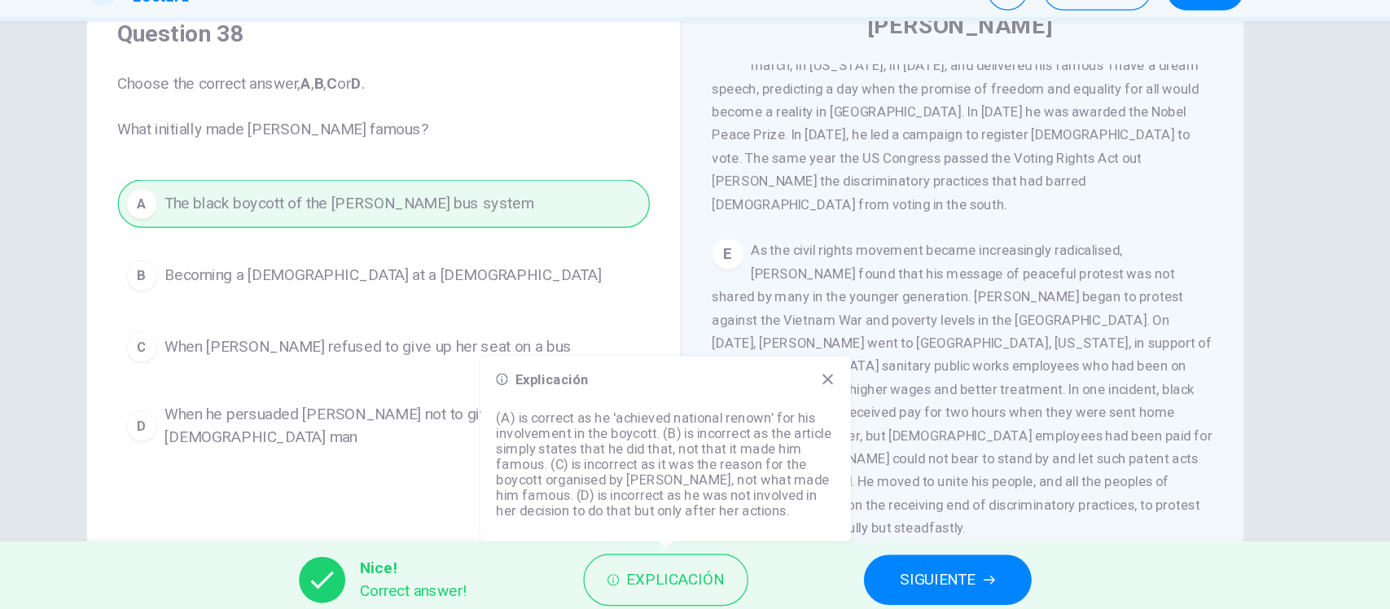
click at [834, 405] on icon at bounding box center [832, 406] width 9 height 9
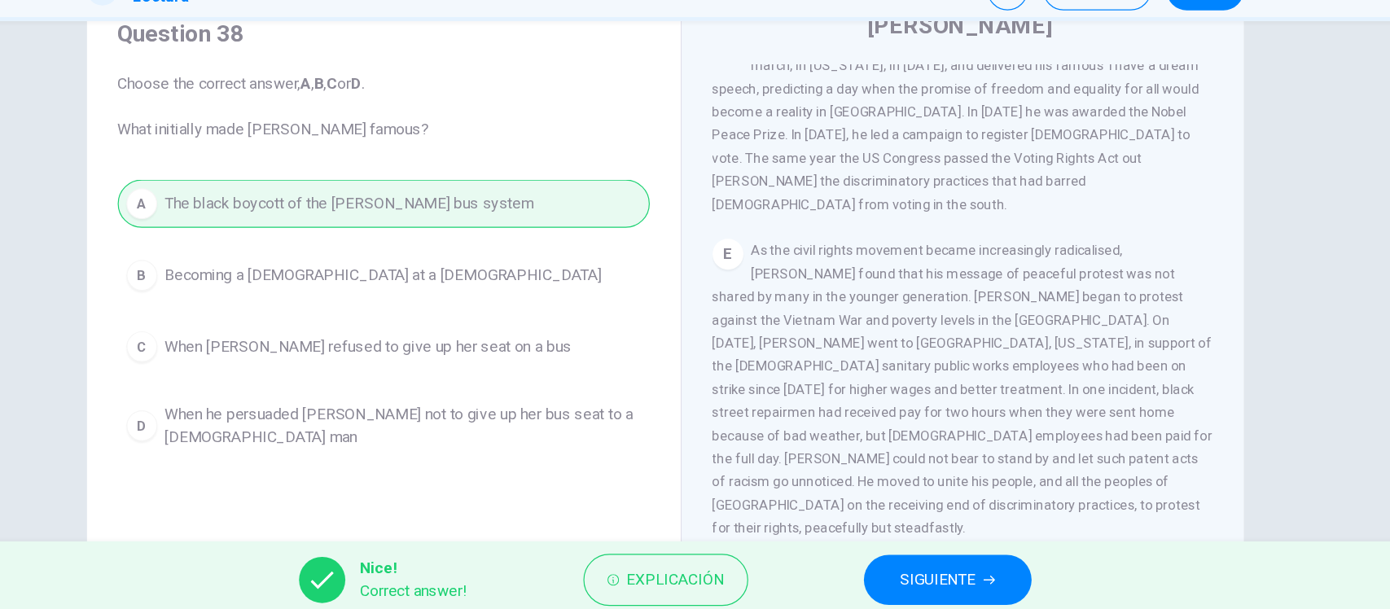
click at [941, 590] on button "SIGUIENTE" at bounding box center [934, 576] width 142 height 42
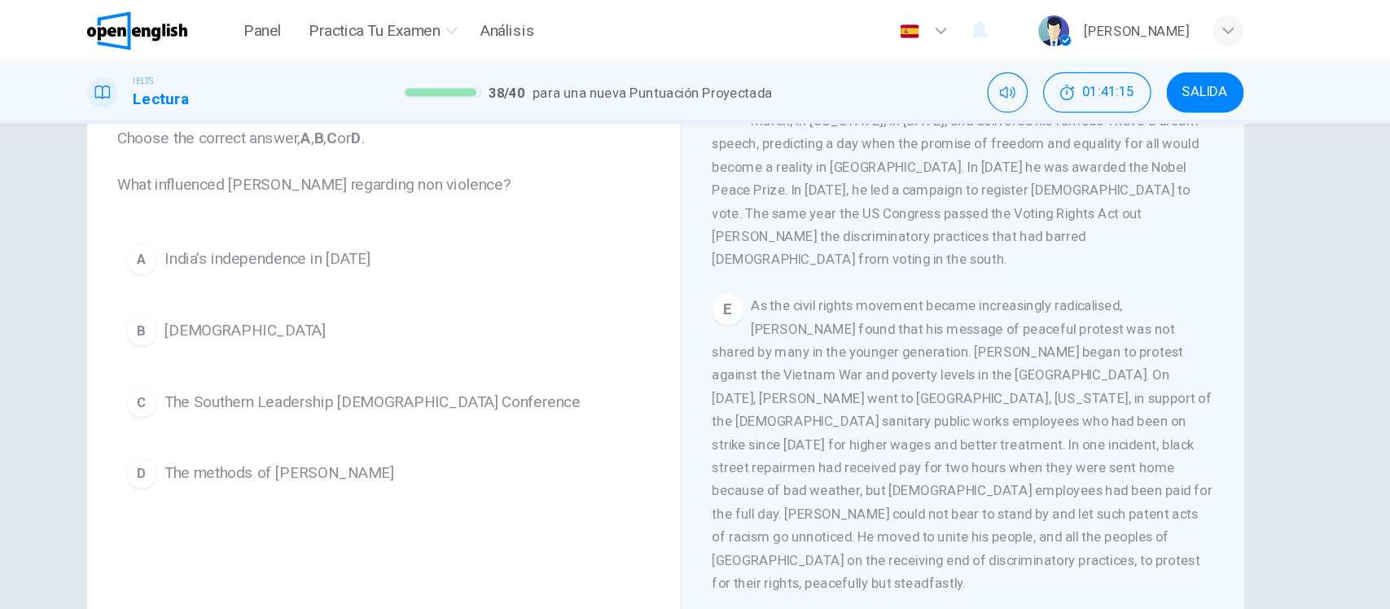
scroll to position [107, 0]
click at [329, 403] on span "The methods of [PERSON_NAME]" at bounding box center [370, 401] width 194 height 20
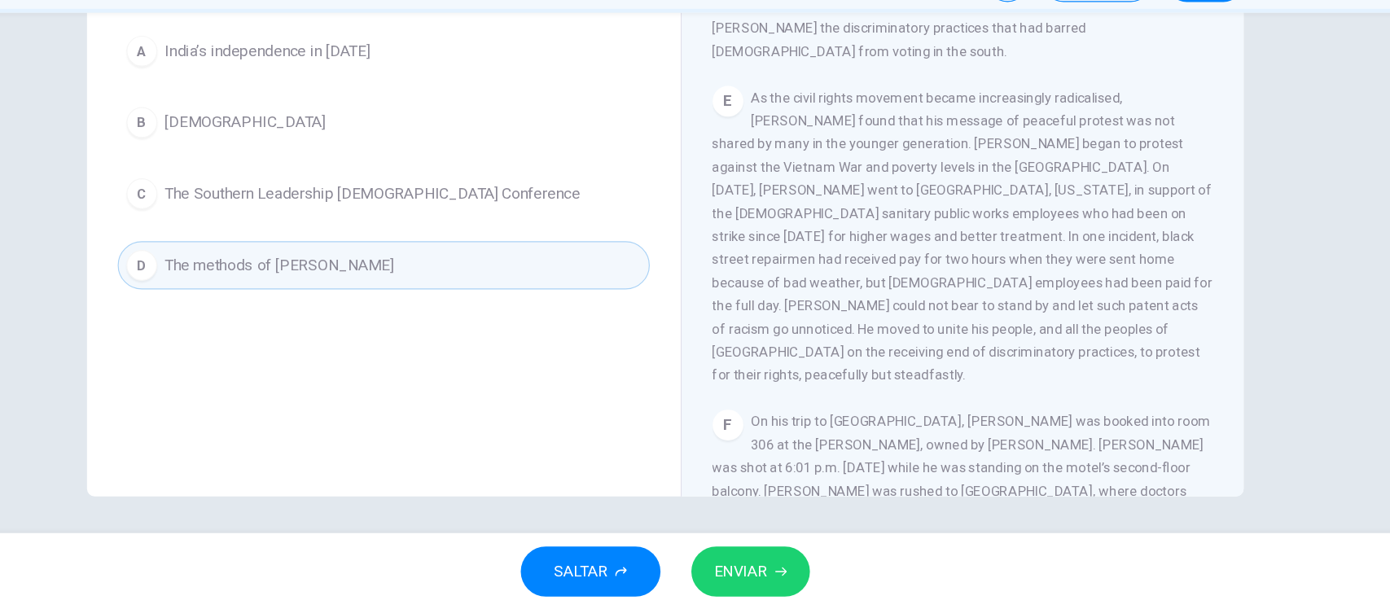
scroll to position [0, 0]
click at [774, 563] on button "ENVIAR" at bounding box center [767, 576] width 100 height 42
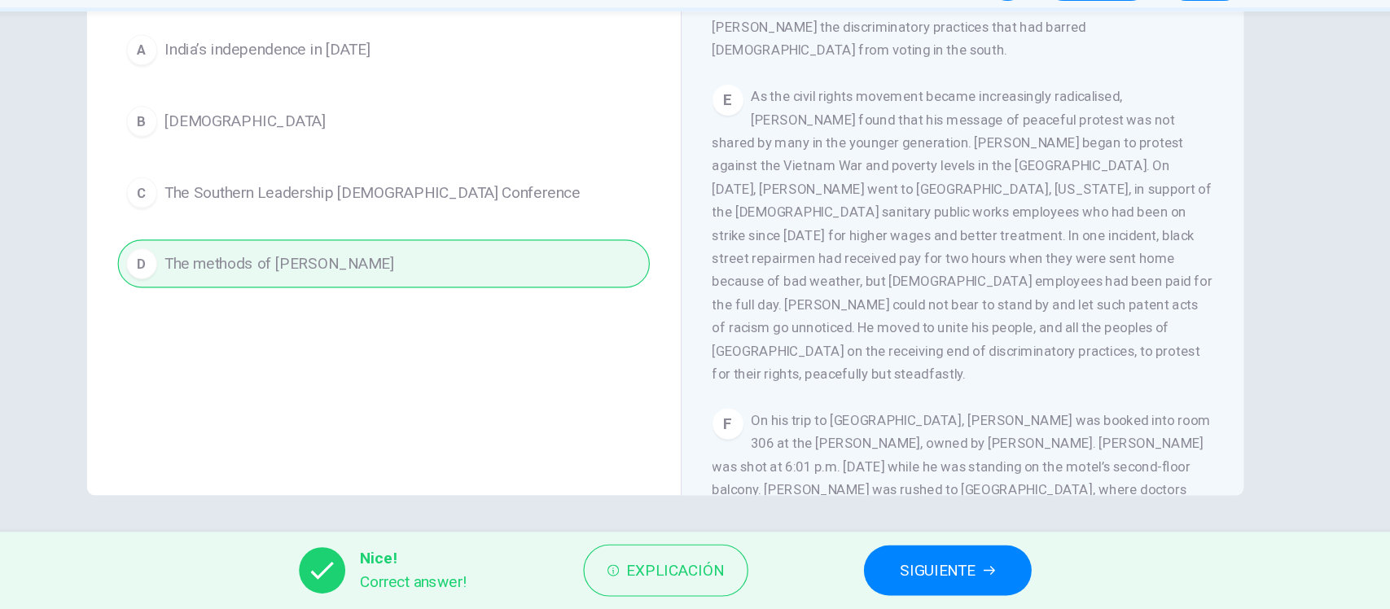
click at [907, 563] on button "SIGUIENTE" at bounding box center [934, 576] width 142 height 42
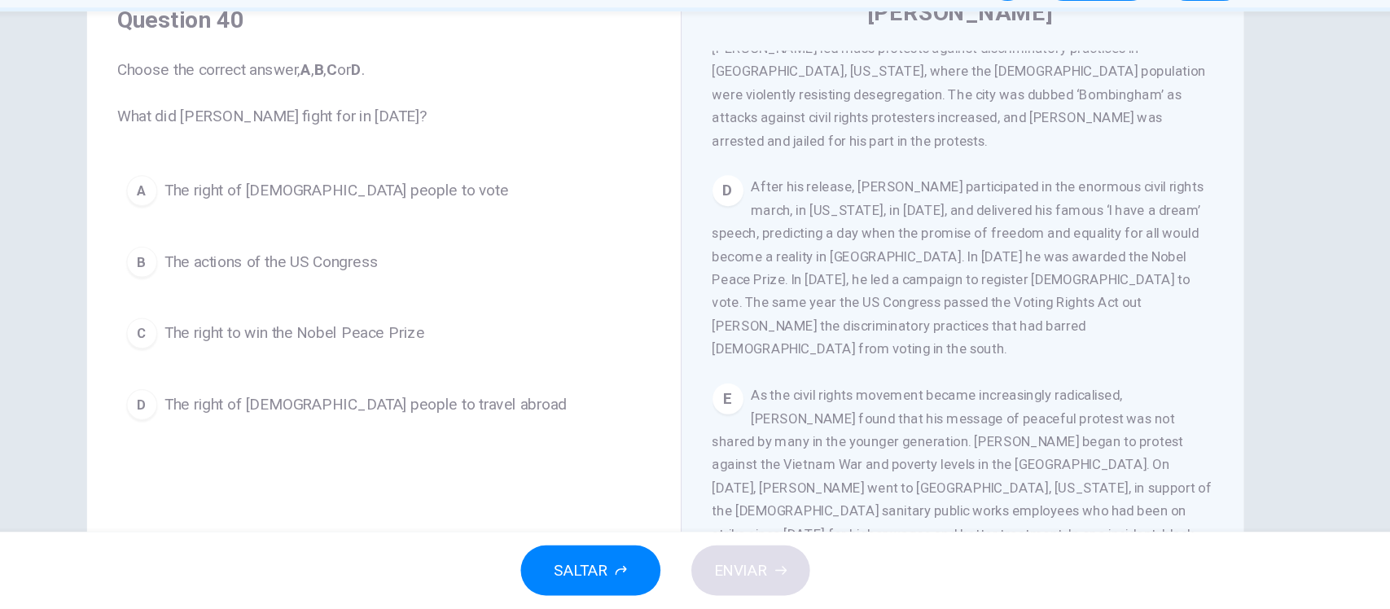
scroll to position [924, 0]
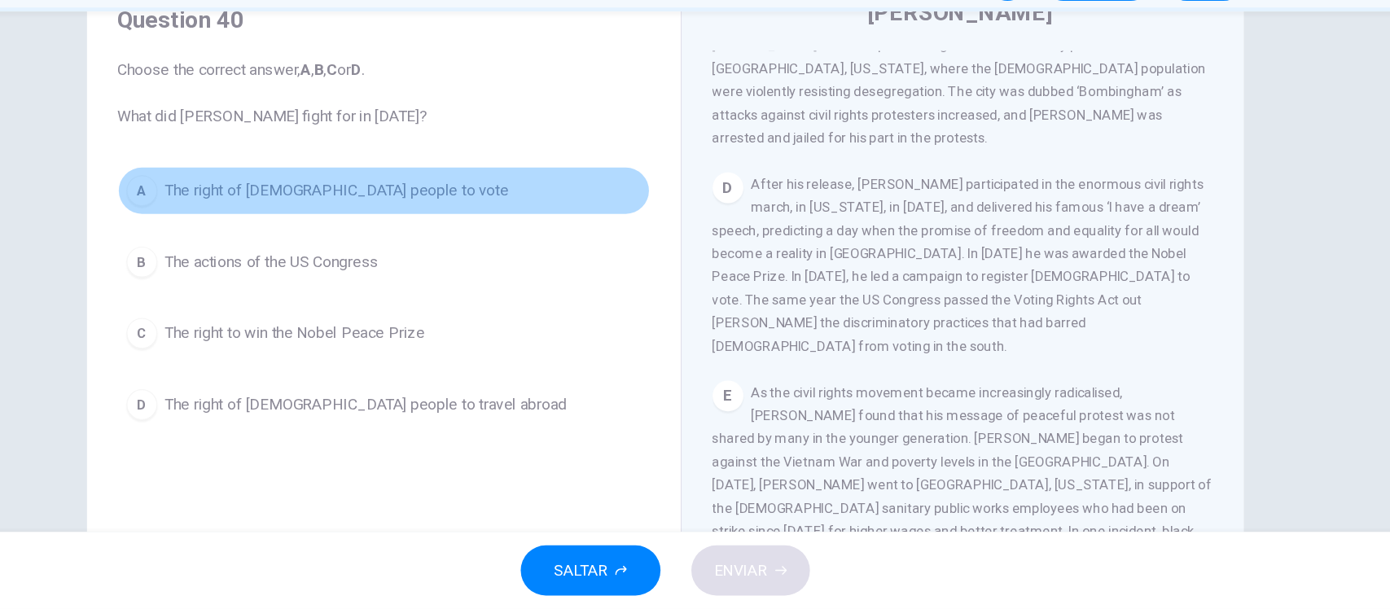
click at [329, 252] on span "The right of [DEMOGRAPHIC_DATA] people to vote" at bounding box center [418, 256] width 291 height 20
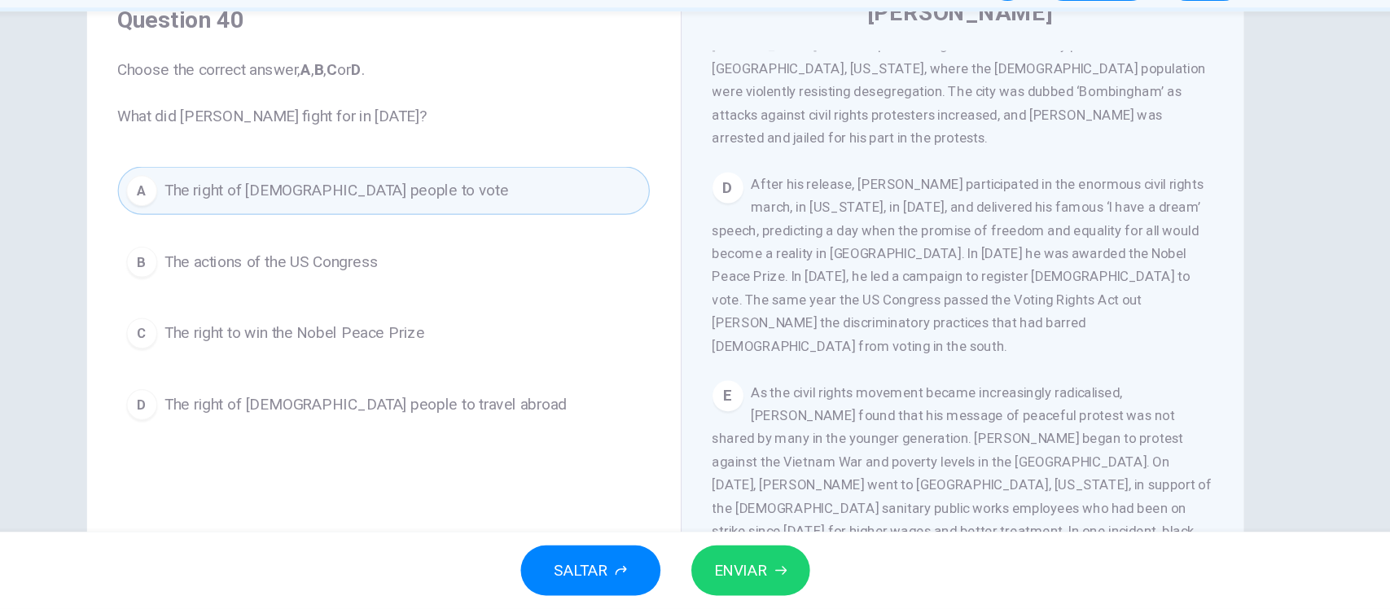
click at [765, 565] on span "ENVIAR" at bounding box center [759, 576] width 45 height 23
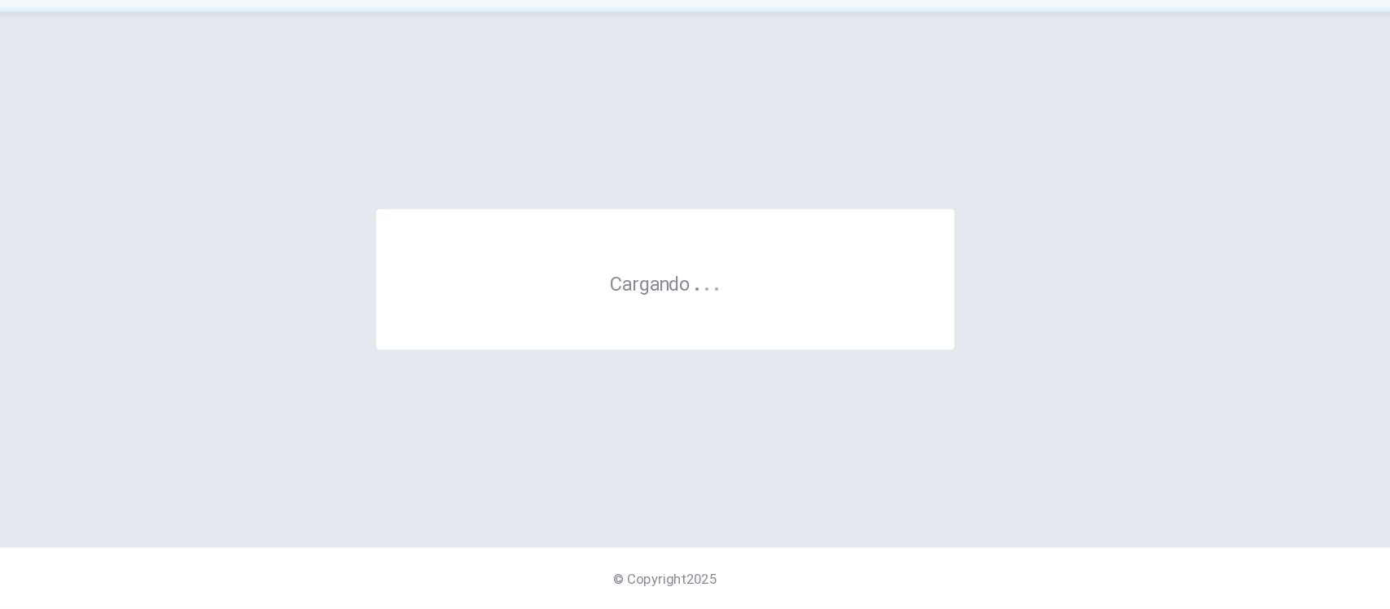
scroll to position [0, 0]
